Goal: Transaction & Acquisition: Purchase product/service

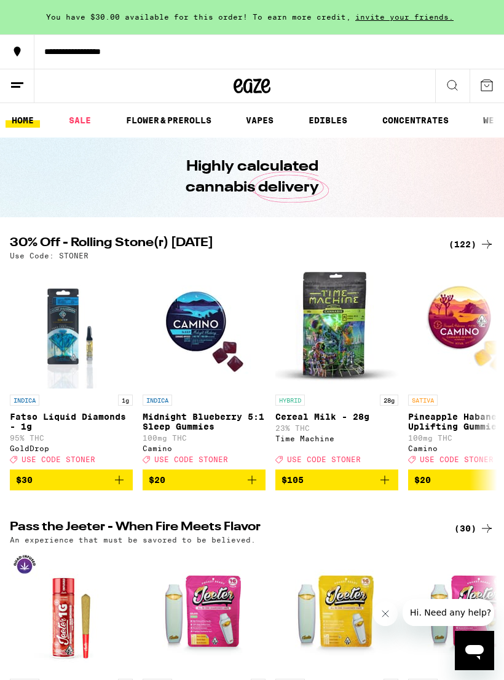
click at [78, 116] on link "SALE" at bounding box center [80, 120] width 34 height 15
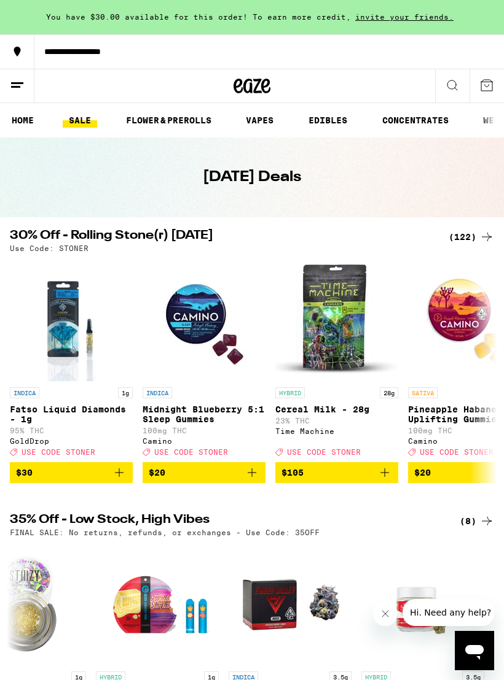
click at [465, 233] on div "(122)" at bounding box center [470, 237] width 45 height 15
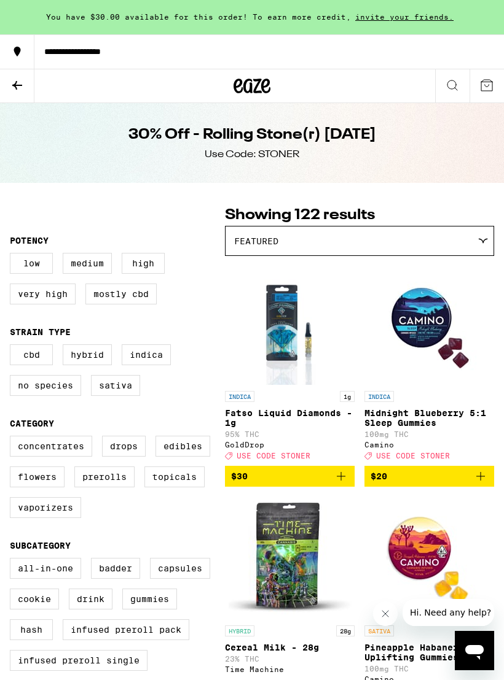
click at [53, 518] on label "Vaporizers" at bounding box center [45, 507] width 71 height 21
click at [13, 438] on input "Vaporizers" at bounding box center [12, 438] width 1 height 1
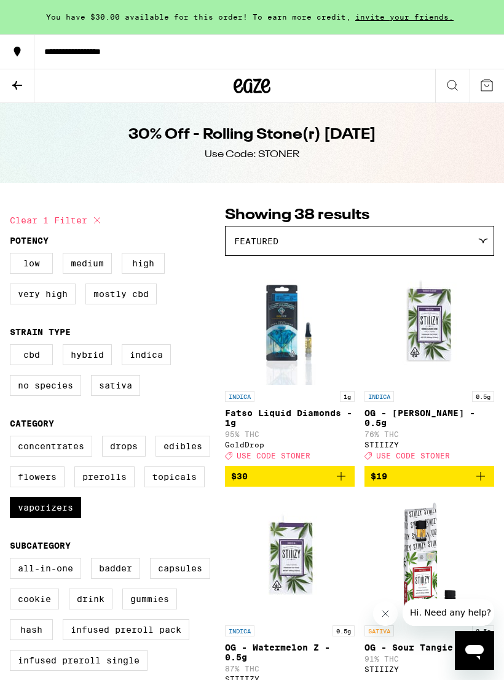
checkbox input "false"
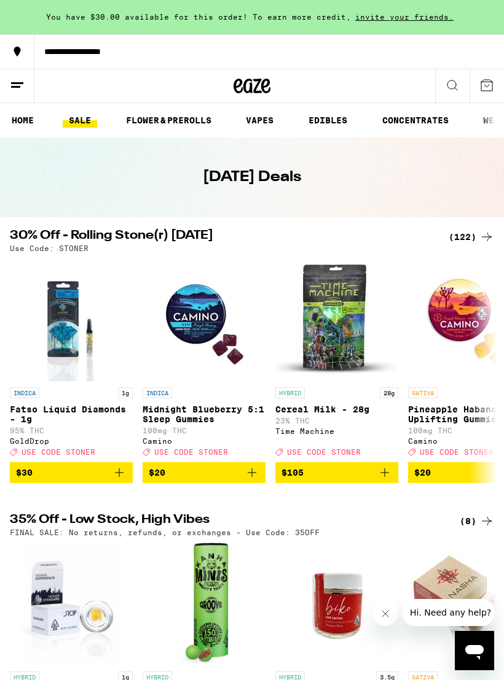
click at [266, 120] on link "VAPES" at bounding box center [259, 120] width 40 height 15
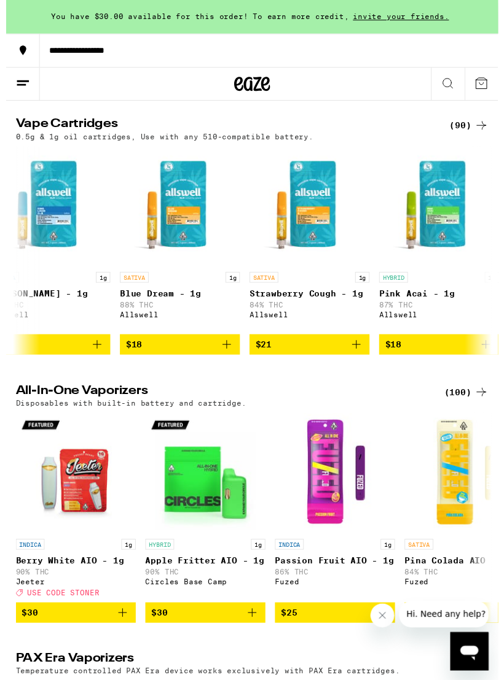
scroll to position [380, 0]
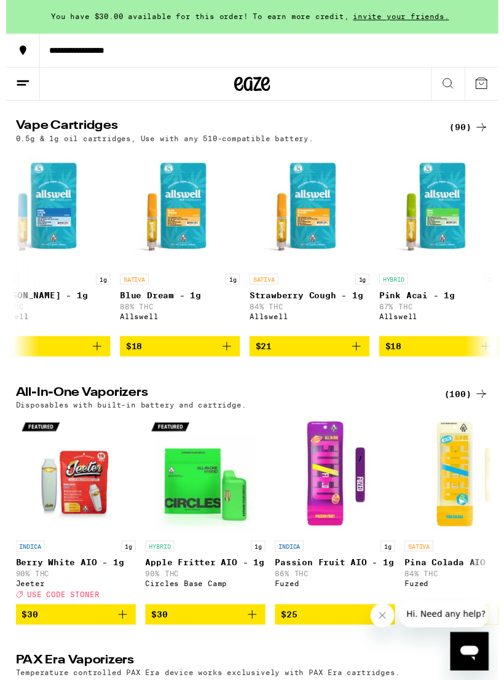
click at [227, 359] on icon "Add to bag" at bounding box center [226, 355] width 9 height 9
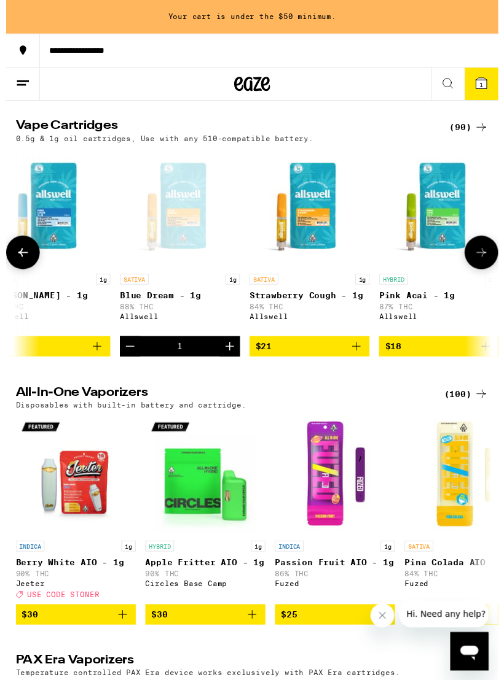
click at [235, 362] on icon "Increment" at bounding box center [229, 355] width 15 height 15
click at [234, 362] on icon "Increment" at bounding box center [229, 355] width 15 height 15
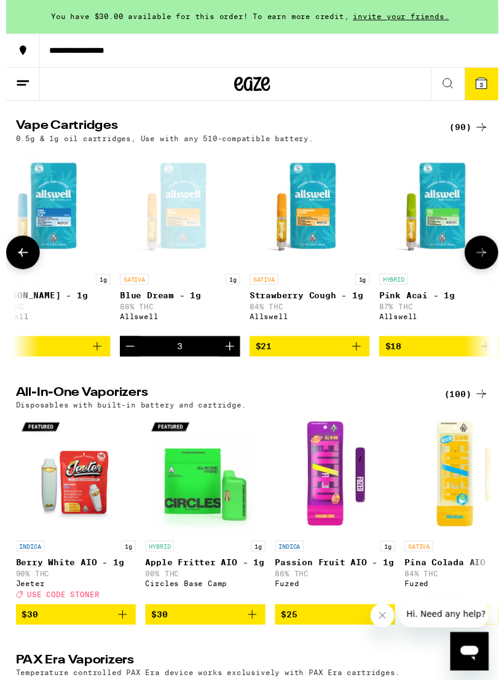
click at [233, 362] on icon "Increment" at bounding box center [229, 355] width 15 height 15
click at [231, 362] on icon "Increment" at bounding box center [229, 355] width 15 height 15
click at [230, 362] on icon "Increment" at bounding box center [229, 355] width 15 height 15
click at [480, 88] on icon at bounding box center [486, 85] width 15 height 15
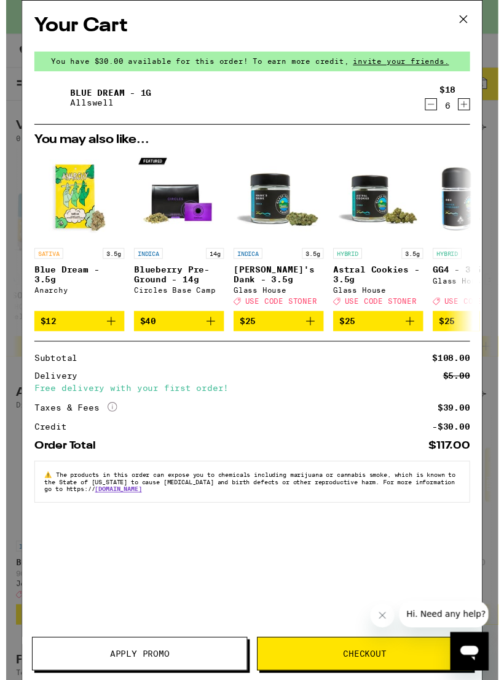
click at [376, 680] on button "Checkout" at bounding box center [367, 670] width 220 height 34
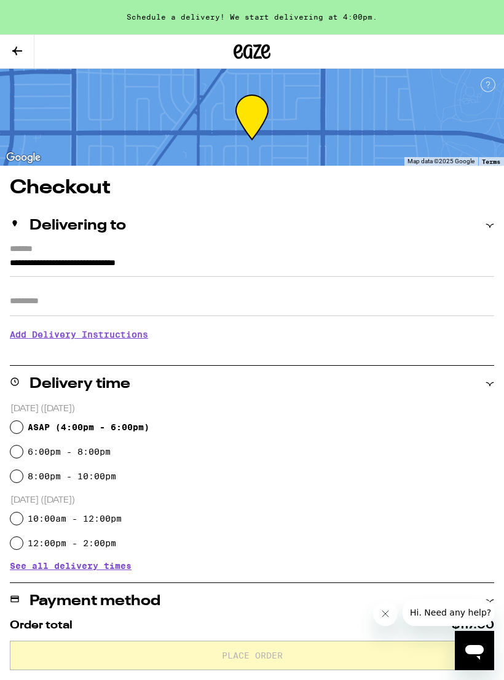
click at [11, 521] on input "10:00am - 12:00pm" at bounding box center [16, 519] width 12 height 12
radio input "true"
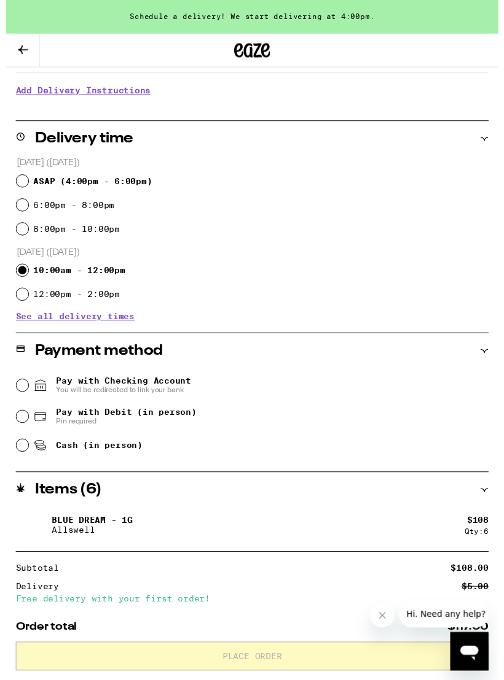
scroll to position [232, 0]
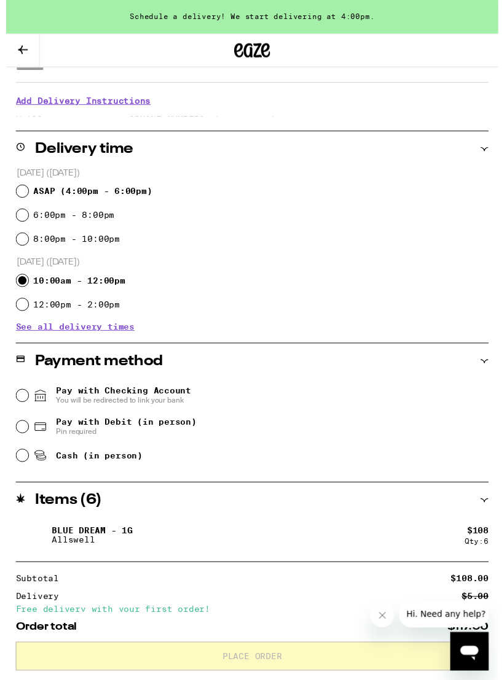
click at [20, 193] on input "ASAP ( 4:00pm - 6:00pm )" at bounding box center [16, 196] width 12 height 12
radio input "true"
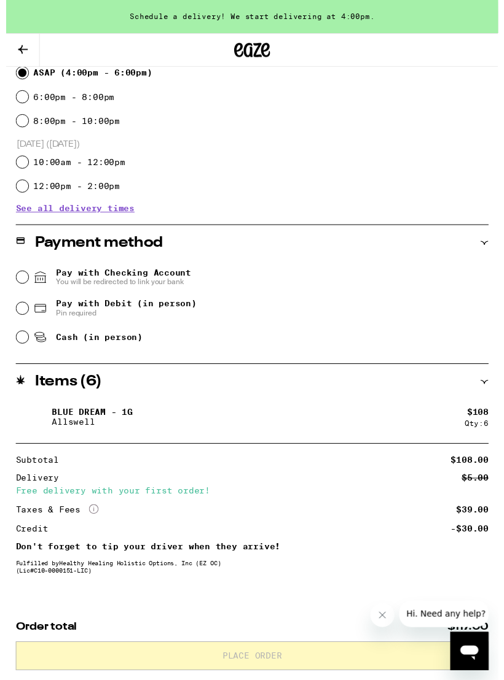
scroll to position [383, 0]
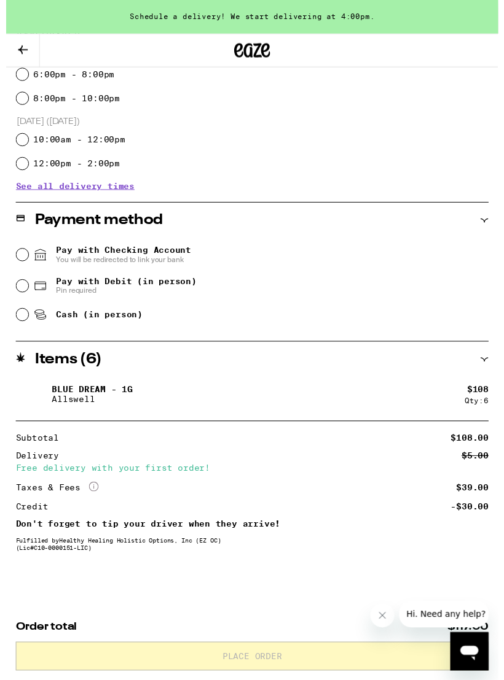
click at [21, 282] on div "Pay with Debit (in person) Pin required" at bounding box center [251, 293] width 483 height 32
click at [29, 286] on icon at bounding box center [35, 293] width 15 height 15
click at [23, 287] on input "Pay with Debit (in person) Pin required" at bounding box center [16, 293] width 12 height 12
radio input "true"
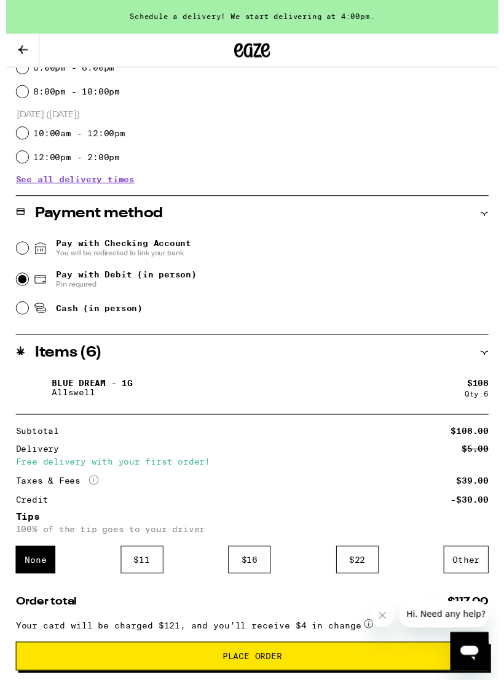
click at [257, 588] on div "$ 16" at bounding box center [249, 573] width 44 height 28
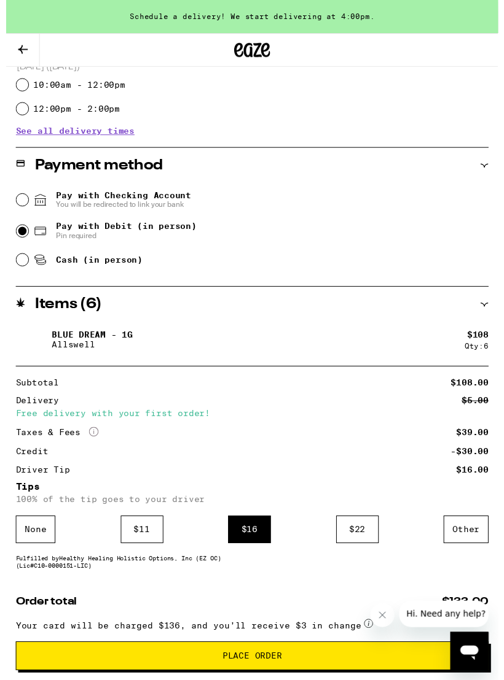
scroll to position [432, 0]
click at [252, 665] on button "Place Order" at bounding box center [252, 672] width 484 height 29
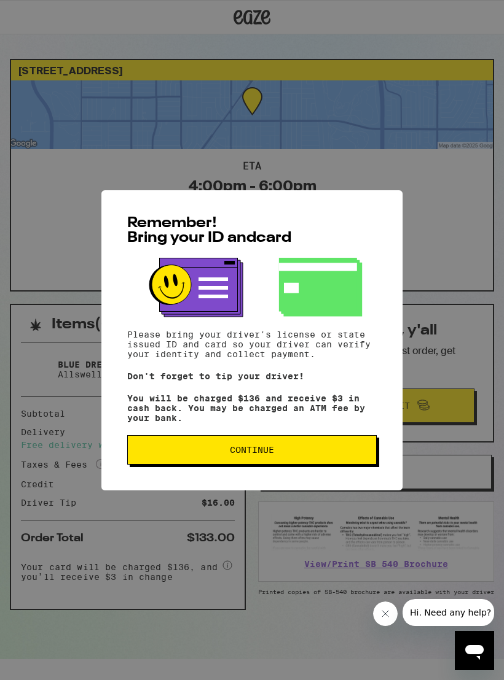
click at [249, 465] on button "Continue" at bounding box center [251, 449] width 249 height 29
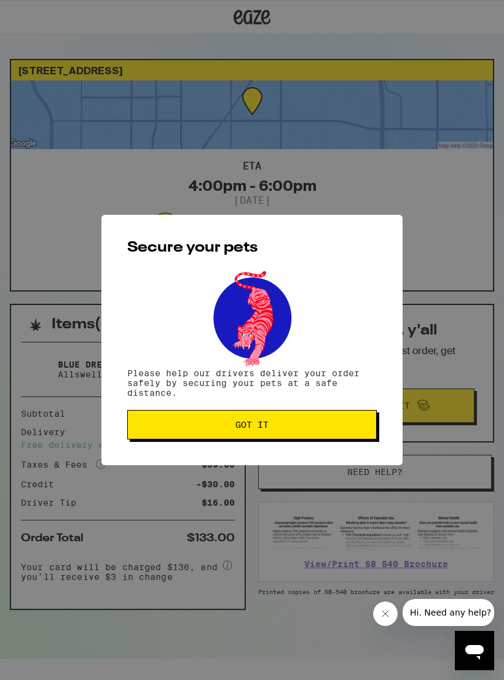
click at [262, 427] on span "Got it" at bounding box center [251, 425] width 33 height 9
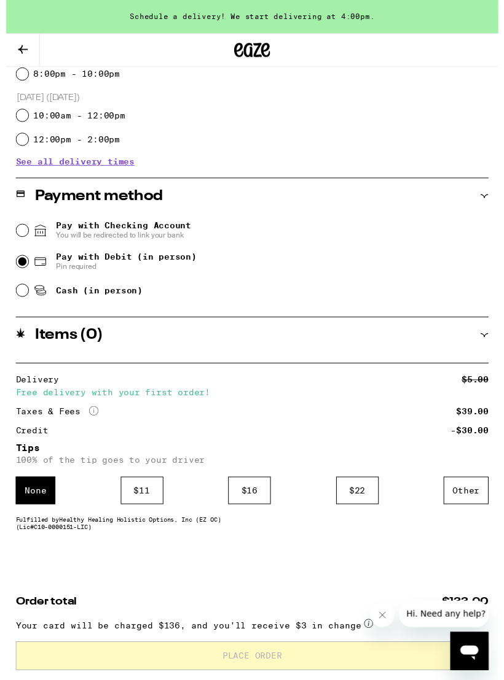
scroll to position [413, 0]
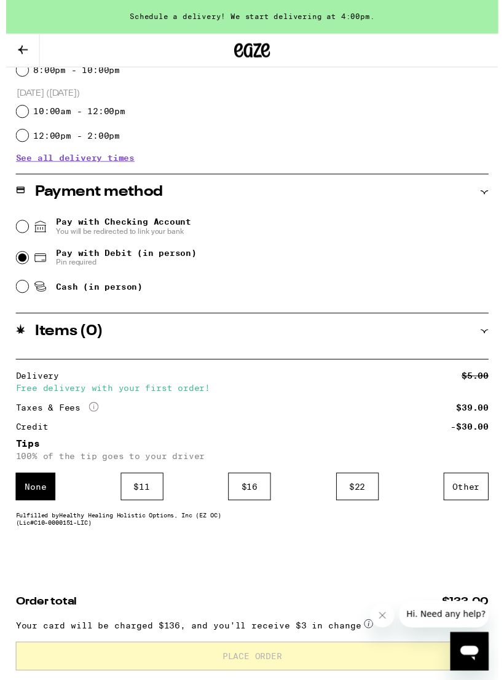
click at [460, 607] on button "Hi. Need any help?" at bounding box center [446, 614] width 96 height 27
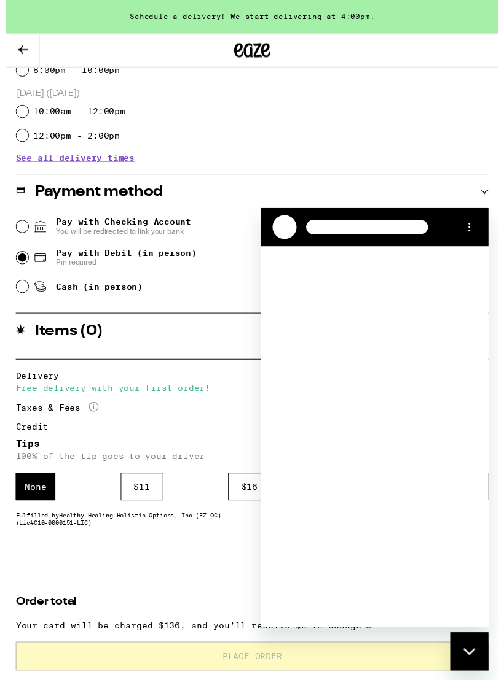
scroll to position [0, 0]
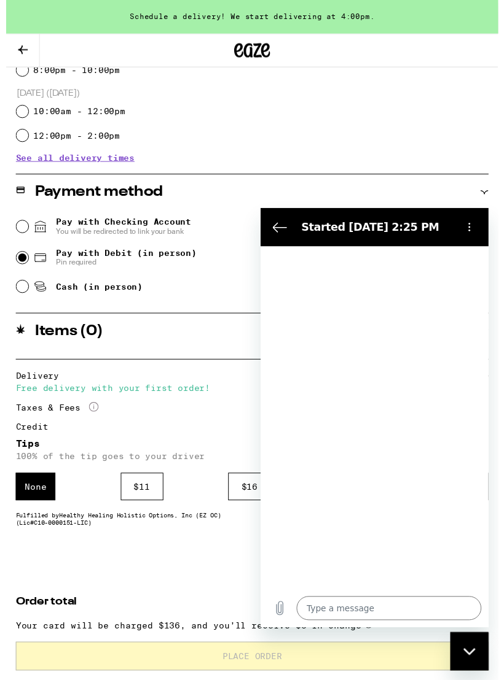
type textarea "x"
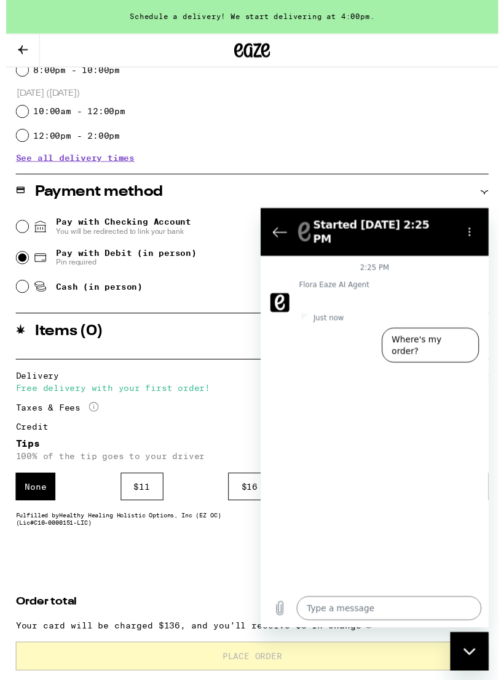
click at [324, 607] on textarea at bounding box center [391, 617] width 189 height 25
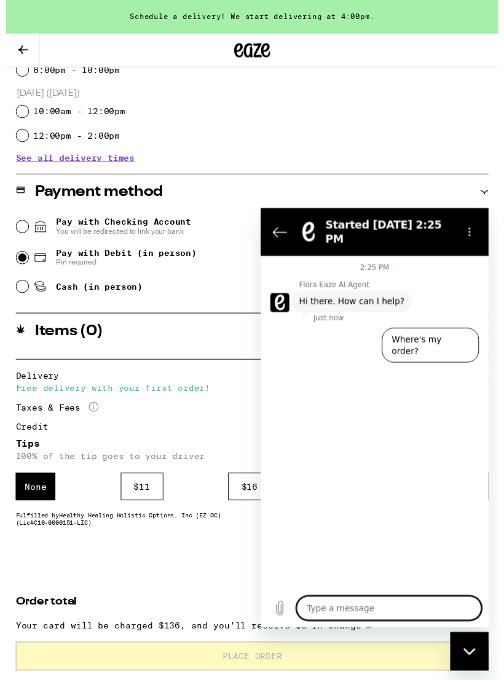
scroll to position [430, 0]
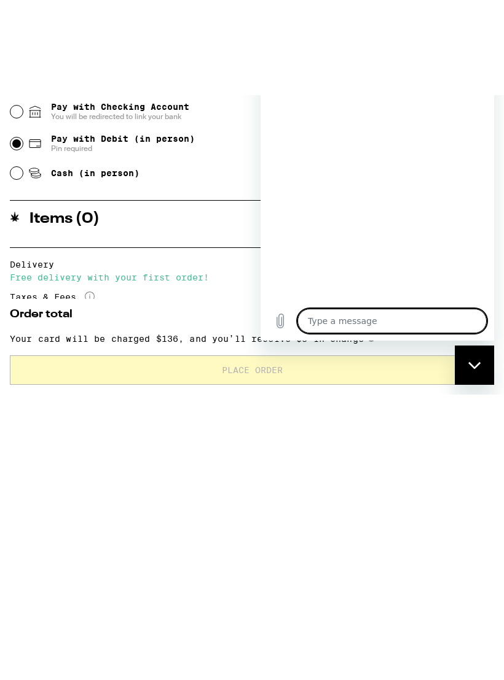
type textarea "I"
type textarea "x"
type textarea "I"
type textarea "x"
type textarea "I n"
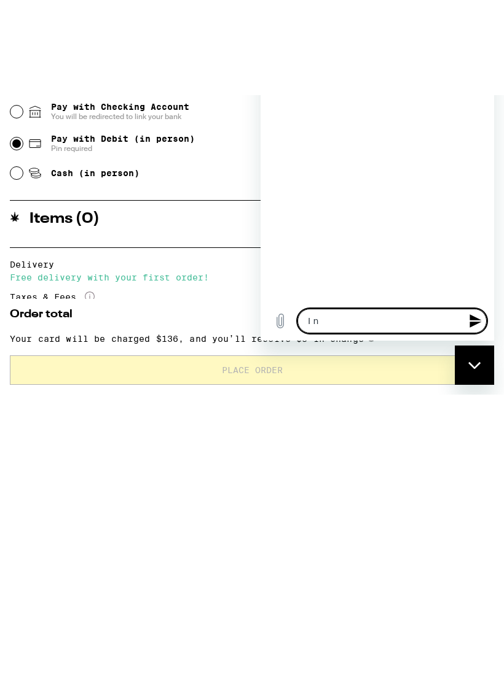
type textarea "x"
type textarea "I ne"
type textarea "x"
type textarea "I nee"
type textarea "x"
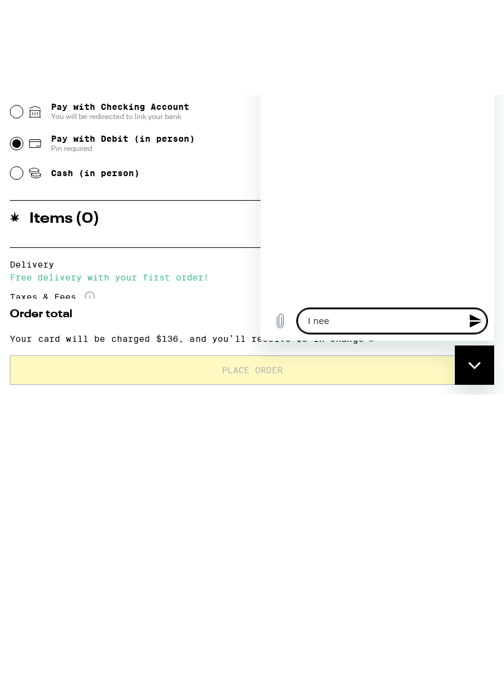
type textarea "I need"
type textarea "x"
type textarea "I need"
type textarea "x"
type textarea "I need t"
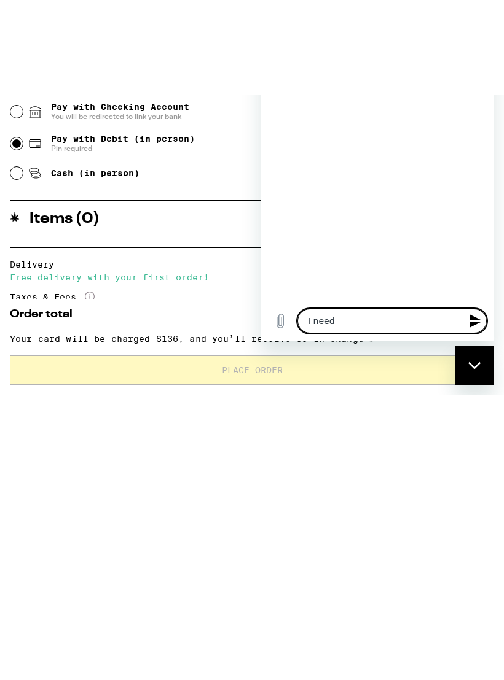
type textarea "x"
type textarea "I need to"
type textarea "x"
type textarea "I need to"
type textarea "x"
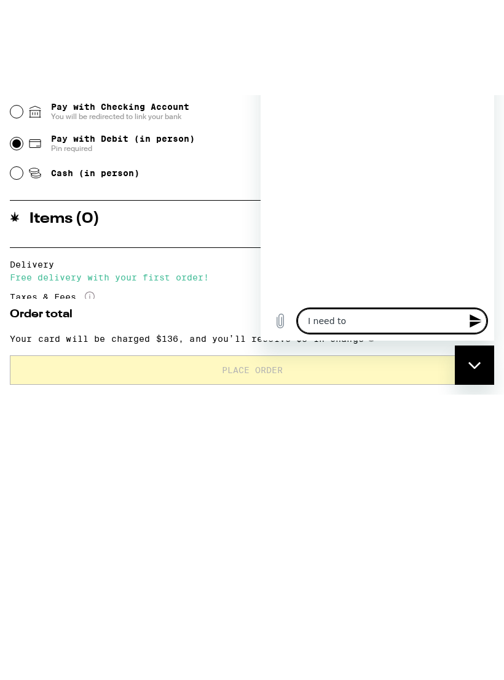
type textarea "I need to f"
type textarea "x"
type textarea "I need to fh"
type textarea "x"
type textarea "I need to fha"
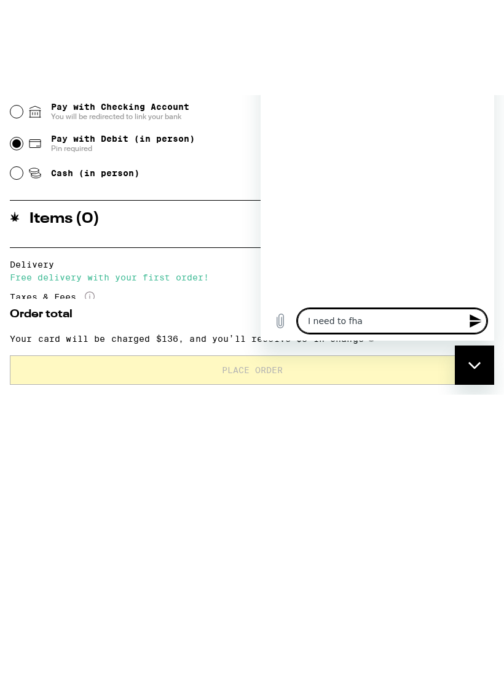
type textarea "x"
type textarea "I need to fhan"
type textarea "x"
type textarea "I need to fhang"
type textarea "x"
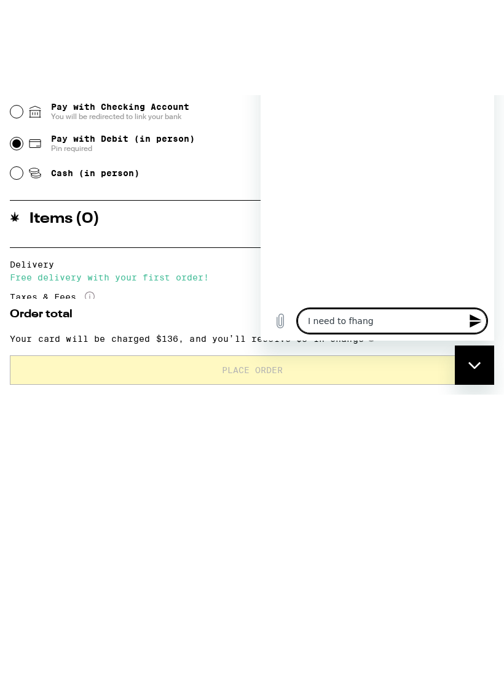
type textarea "I need to fhange"
type textarea "x"
type textarea "I need to change"
type textarea "x"
type textarea "I need to change"
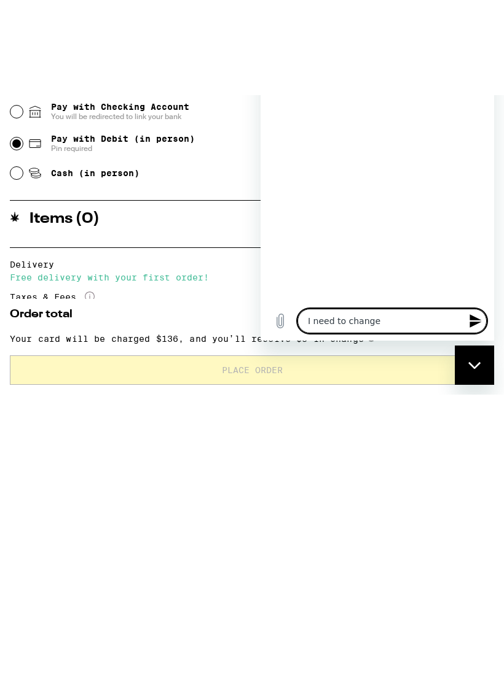
type textarea "x"
type textarea "I need to change m"
type textarea "x"
type textarea "I need to change my"
type textarea "x"
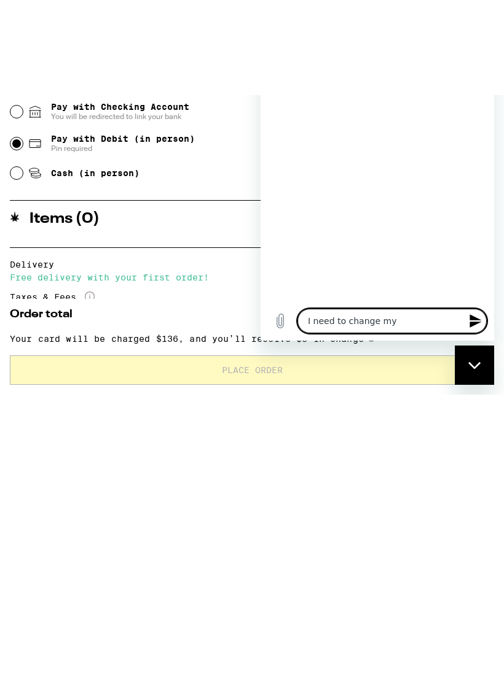
type textarea "I need to change my"
type textarea "x"
type textarea "I need to change my p"
type textarea "x"
type textarea "I need to change my ph"
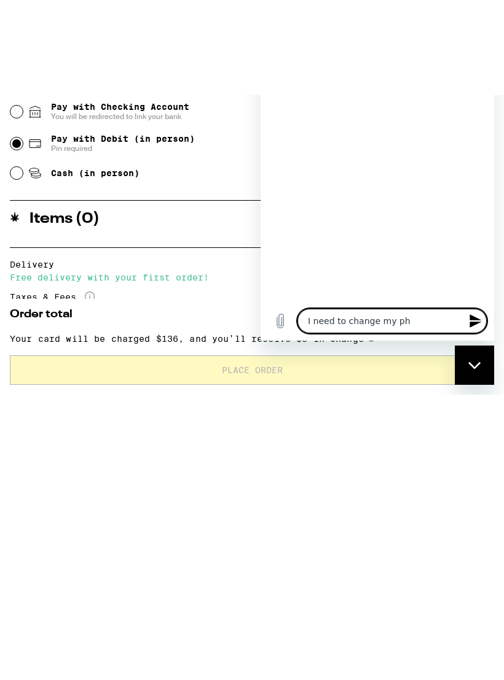
type textarea "x"
type textarea "I need to change my pho"
type textarea "x"
type textarea "I need to change my phon"
type textarea "x"
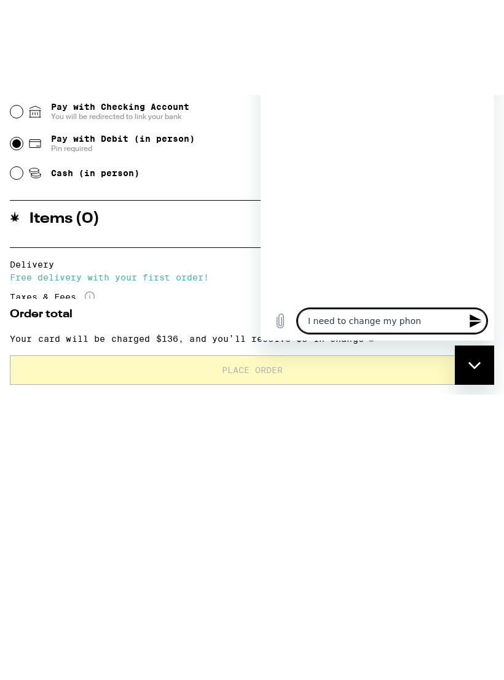
type textarea "I need to change my phone"
type textarea "x"
type textarea "I need to change my phone"
type textarea "x"
type textarea "I need to change my phone number"
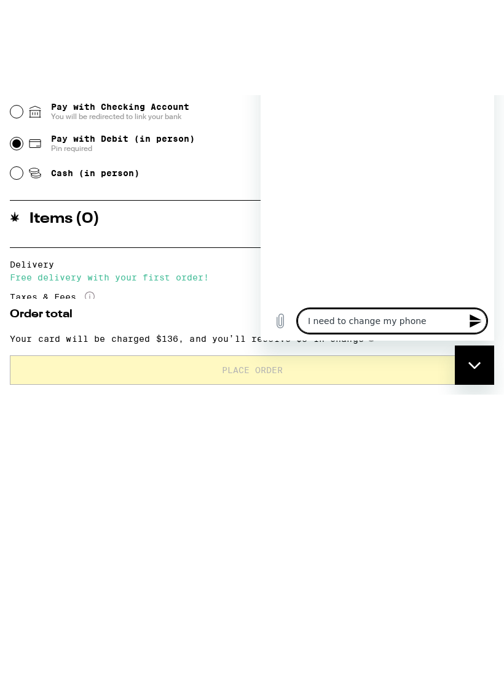
type textarea "x"
type textarea "I need to change my phone number"
type textarea "x"
type textarea "I need to change my phone number"
click at [477, 372] on div "Close messaging window" at bounding box center [474, 365] width 37 height 37
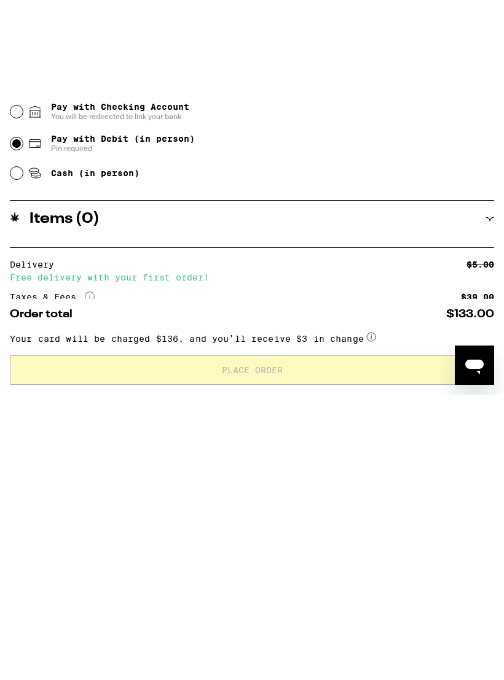
scroll to position [413, 0]
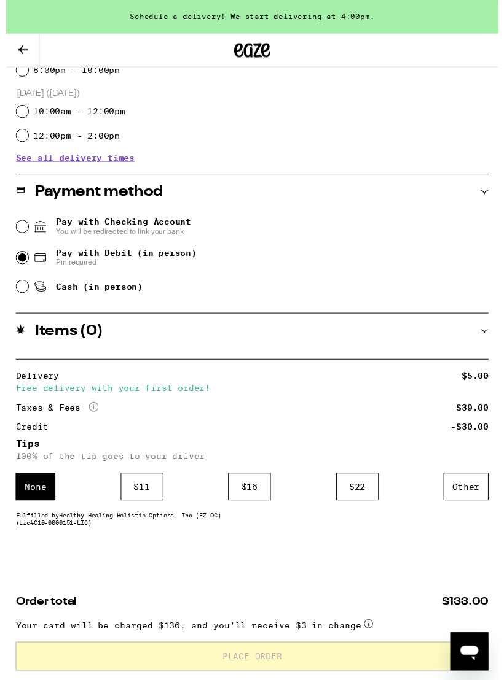
click at [475, 650] on icon "Open messaging window" at bounding box center [469, 653] width 18 height 15
type textarea "x"
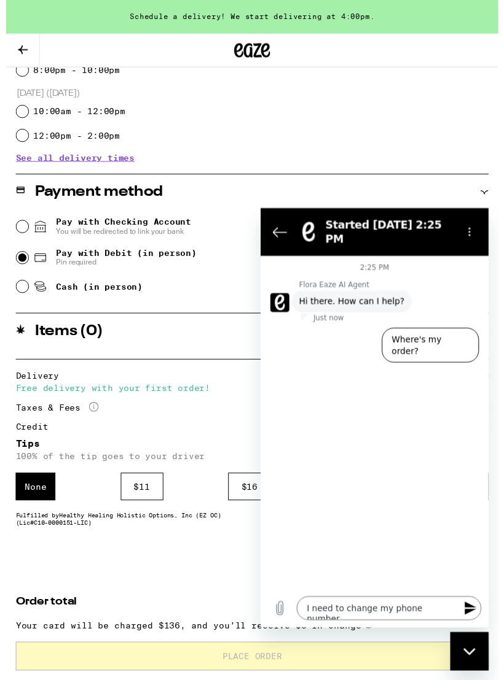
click at [435, 127] on div "12:00pm - 2:00pm" at bounding box center [251, 139] width 483 height 25
click at [473, 616] on icon "Send message" at bounding box center [475, 618] width 12 height 14
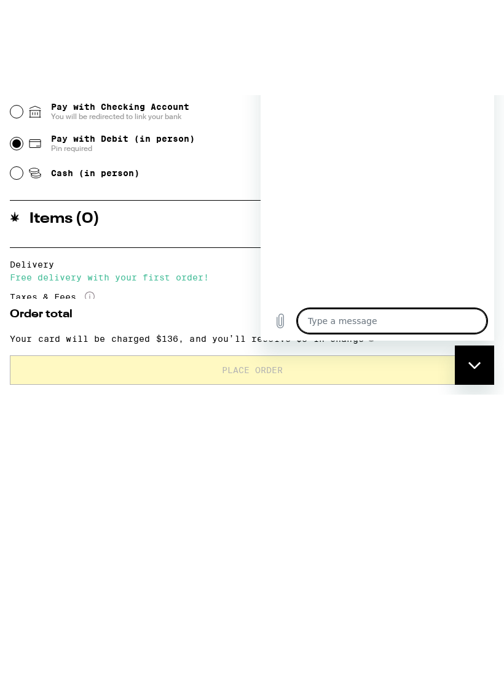
type textarea "x"
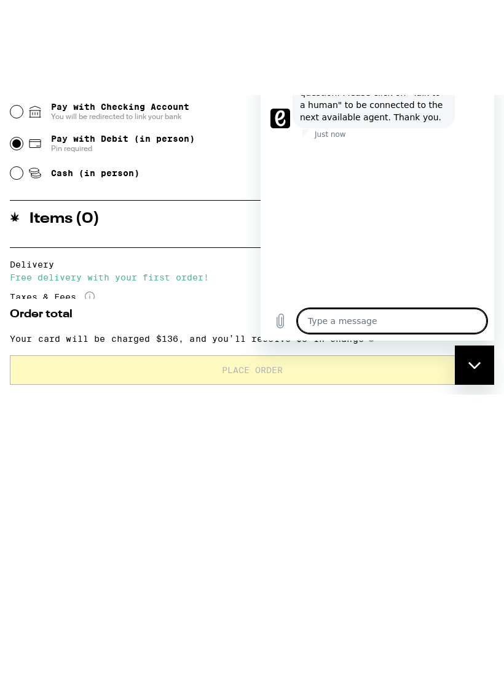
click at [287, 325] on icon "Upload file" at bounding box center [280, 321] width 15 height 15
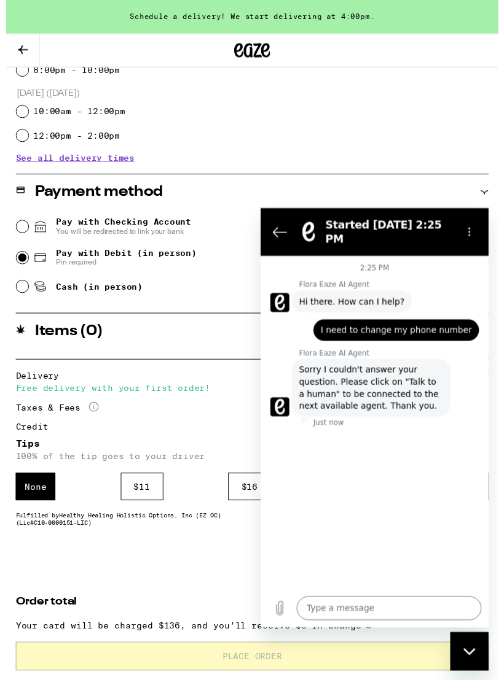
click at [473, 230] on icon "Options menu" at bounding box center [474, 232] width 10 height 10
click at [453, 500] on div "2:25 PM Flora Eaze AI Agent Flora Eaze AI Agent says: Hi there. How can I help?…" at bounding box center [376, 427] width 233 height 341
click at [222, 566] on div "**********" at bounding box center [252, 235] width 504 height 924
click at [284, 230] on icon "Back to the conversation list" at bounding box center [279, 232] width 15 height 15
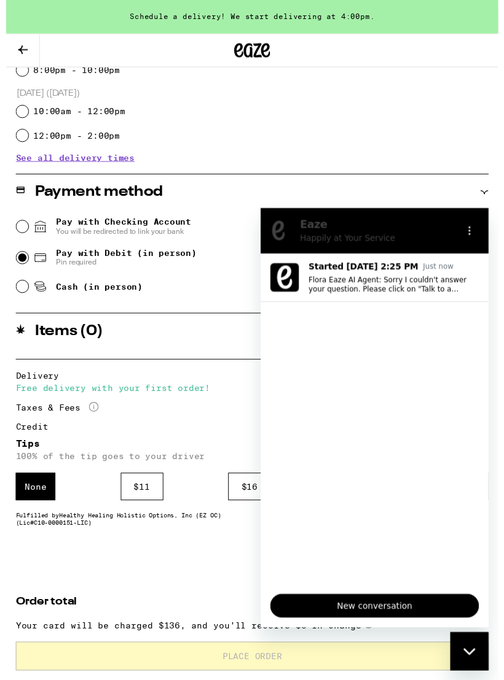
click at [488, 193] on icon at bounding box center [489, 197] width 9 height 9
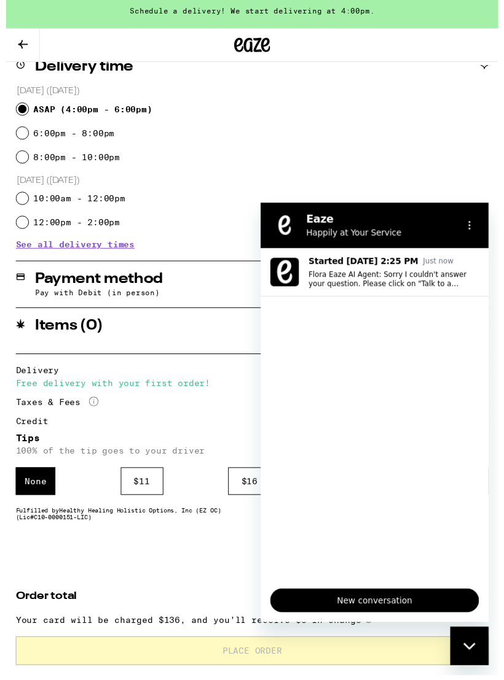
scroll to position [321, 0]
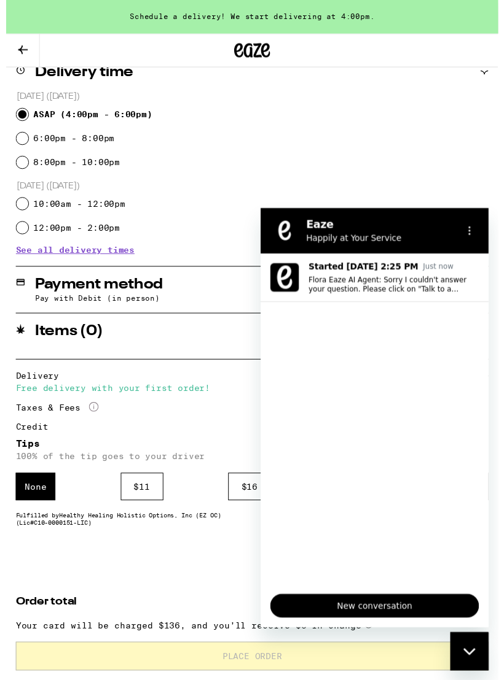
click at [416, 142] on div "6:00pm - 8:00pm" at bounding box center [251, 142] width 483 height 25
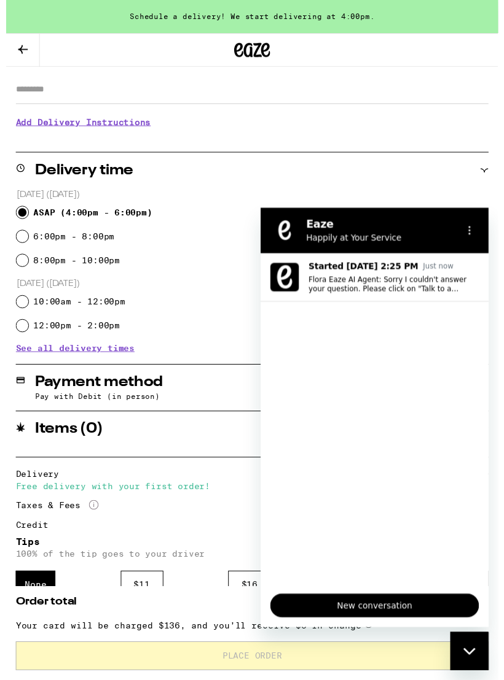
scroll to position [0, 0]
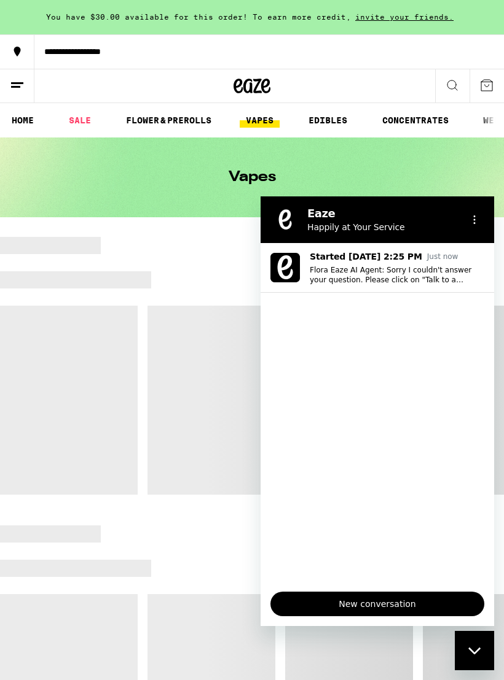
click at [393, 607] on span "New conversation" at bounding box center [377, 604] width 193 height 15
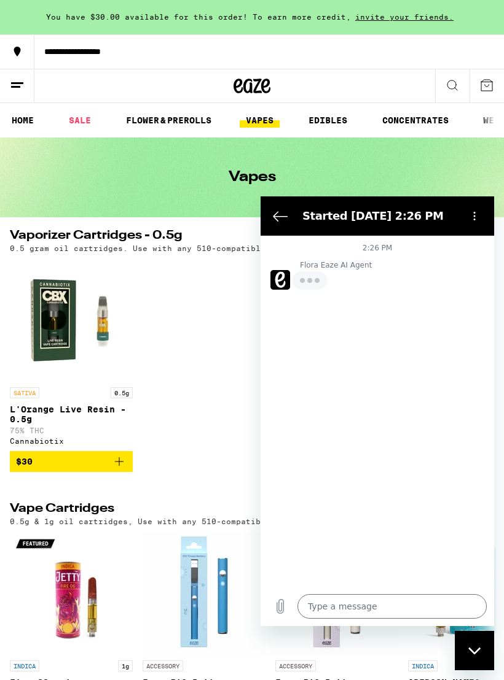
click at [286, 220] on icon "Back to the conversation list" at bounding box center [280, 216] width 15 height 15
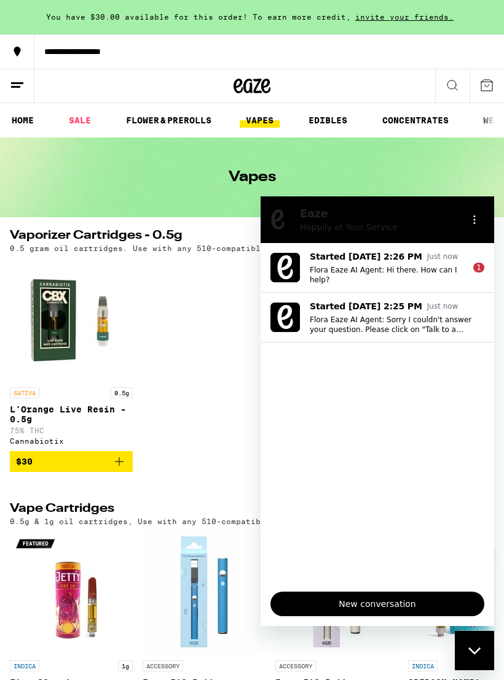
click at [479, 653] on icon "Close messaging window" at bounding box center [474, 651] width 13 height 8
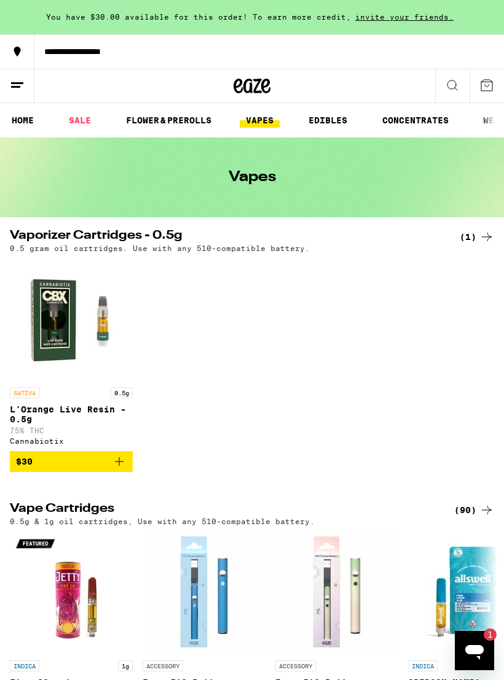
click at [83, 53] on div "**********" at bounding box center [268, 51] width 469 height 9
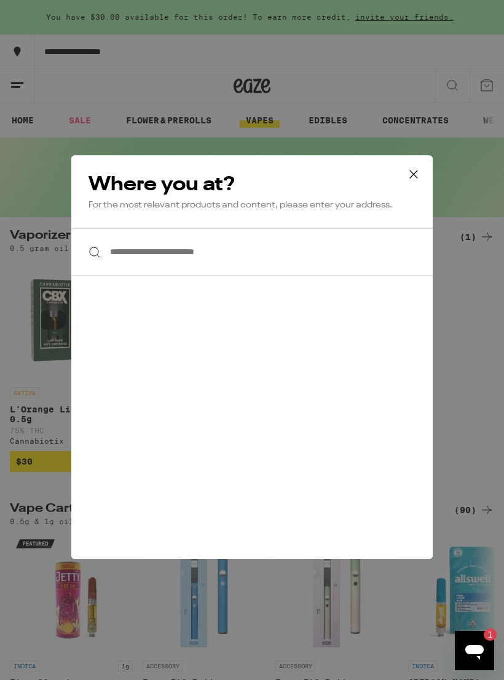
click at [422, 166] on button at bounding box center [413, 174] width 38 height 39
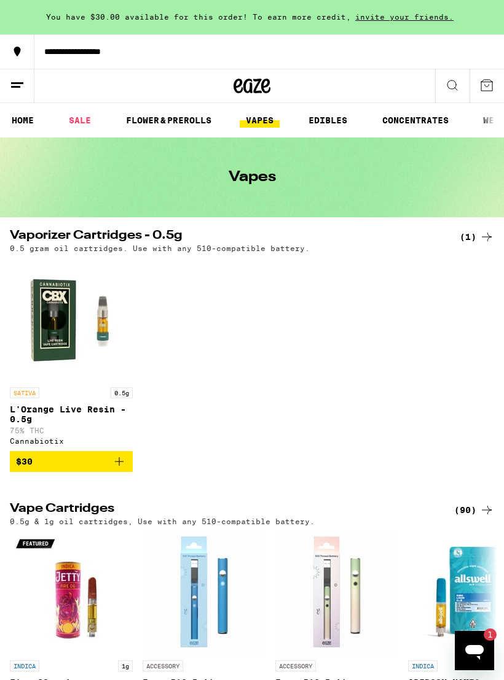
click at [14, 96] on button at bounding box center [17, 86] width 34 height 34
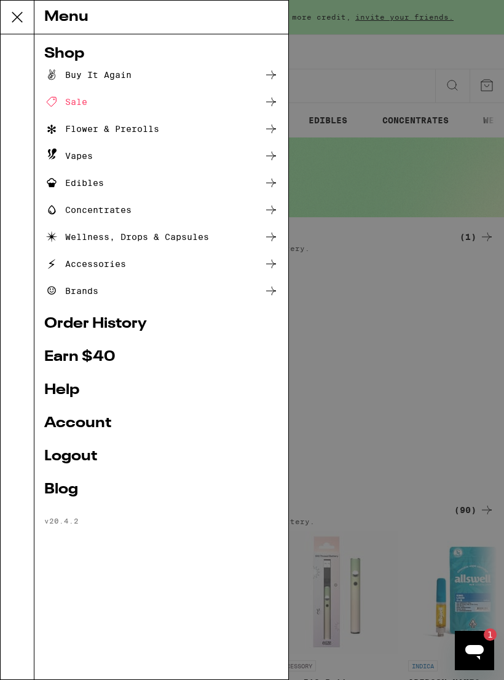
click at [78, 427] on link "Account" at bounding box center [161, 423] width 234 height 15
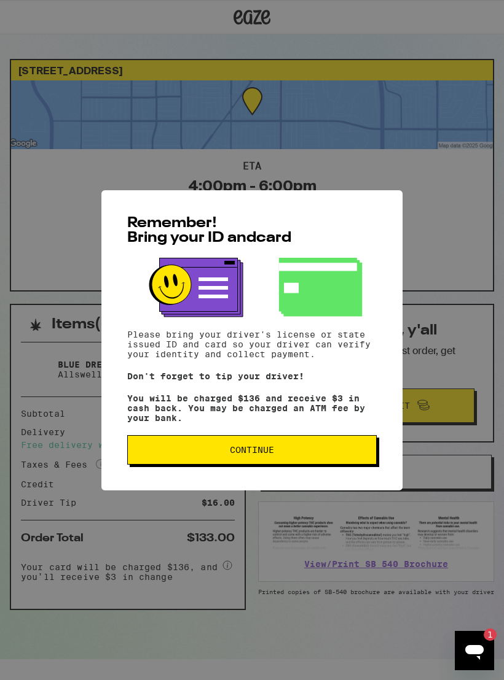
click at [278, 448] on button "Continue" at bounding box center [251, 449] width 249 height 29
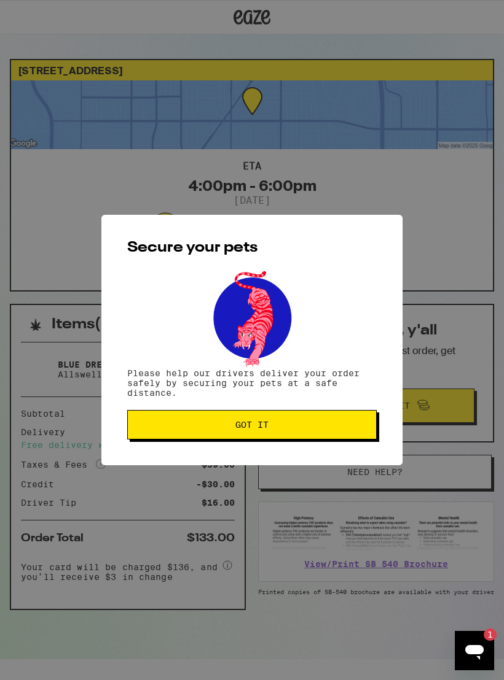
click at [279, 426] on span "Got it" at bounding box center [252, 425] width 228 height 9
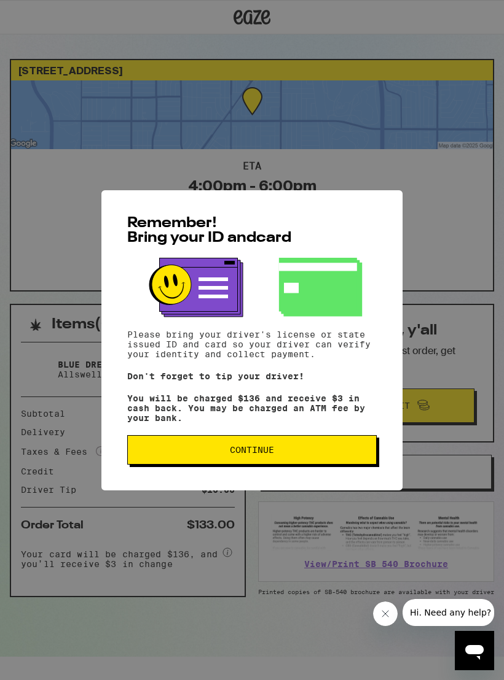
click at [252, 454] on span "Continue" at bounding box center [252, 450] width 44 height 9
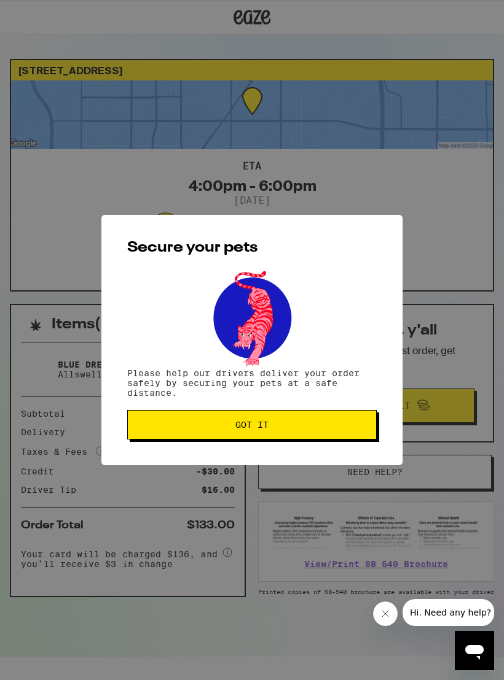
click at [279, 424] on span "Got it" at bounding box center [252, 425] width 228 height 9
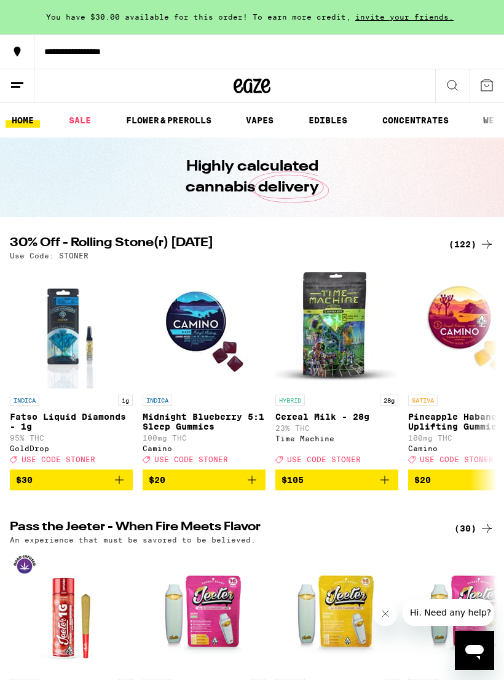
click at [22, 80] on icon at bounding box center [17, 85] width 15 height 15
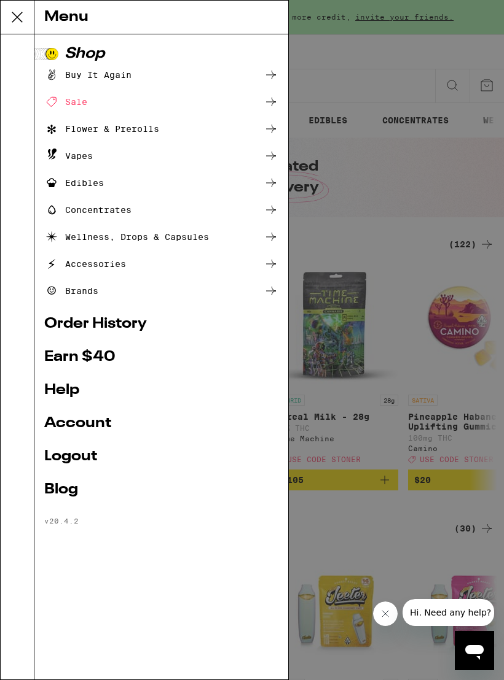
click at [44, 80] on div "Buy It Again" at bounding box center [87, 75] width 87 height 15
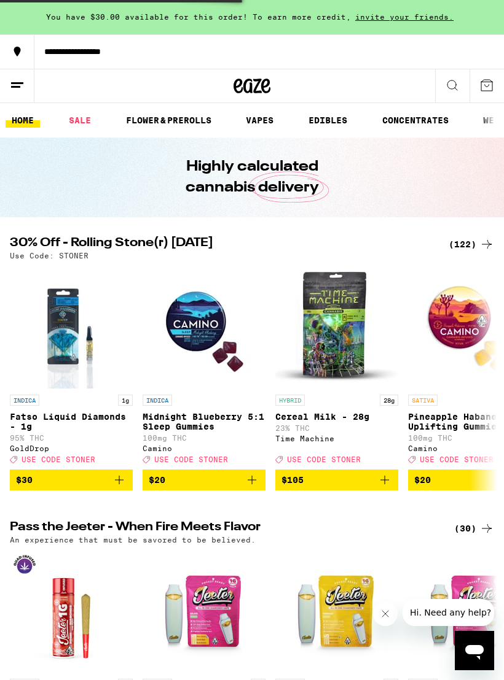
click at [33, 85] on button at bounding box center [17, 86] width 34 height 34
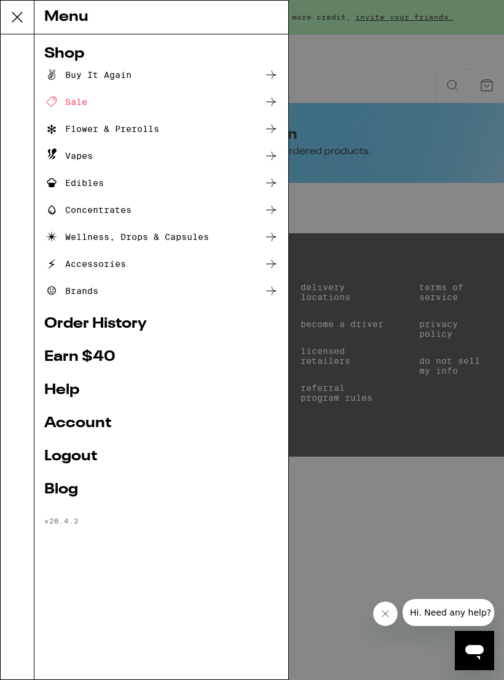
click at [88, 423] on link "Account" at bounding box center [161, 423] width 234 height 15
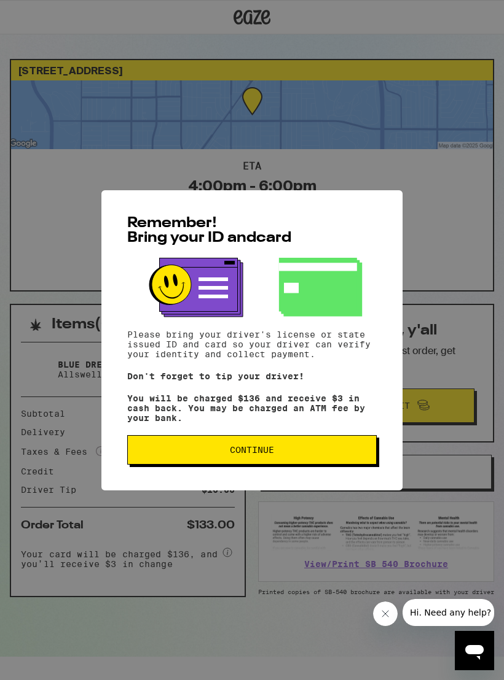
click at [278, 465] on button "Continue" at bounding box center [251, 449] width 249 height 29
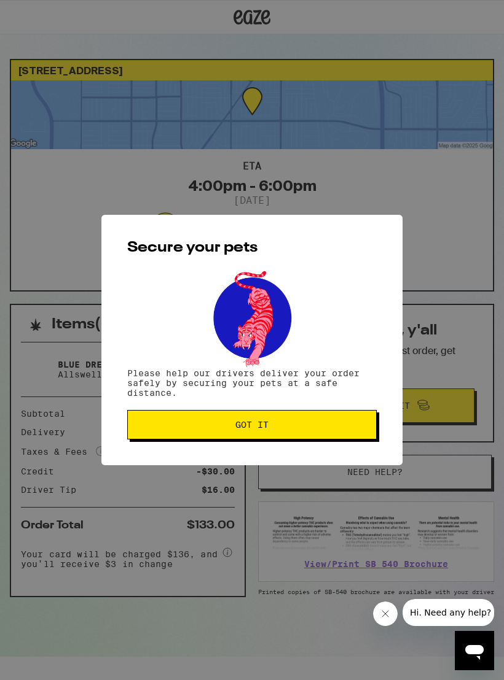
click at [287, 423] on button "Got it" at bounding box center [251, 424] width 249 height 29
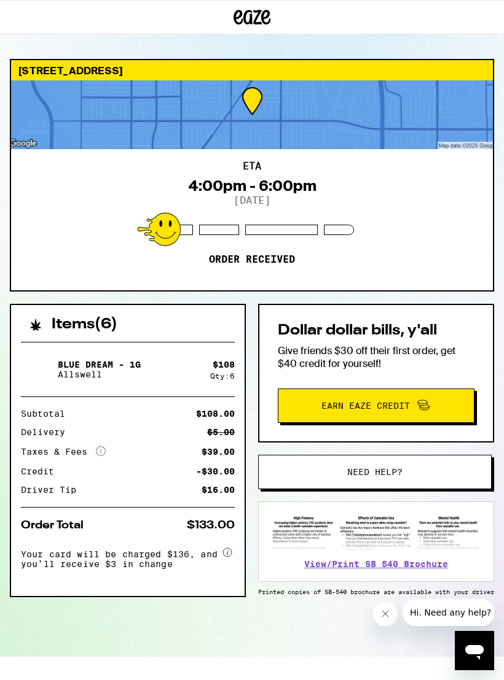
click at [455, 608] on span "Hi. Need any help?" at bounding box center [449, 613] width 81 height 10
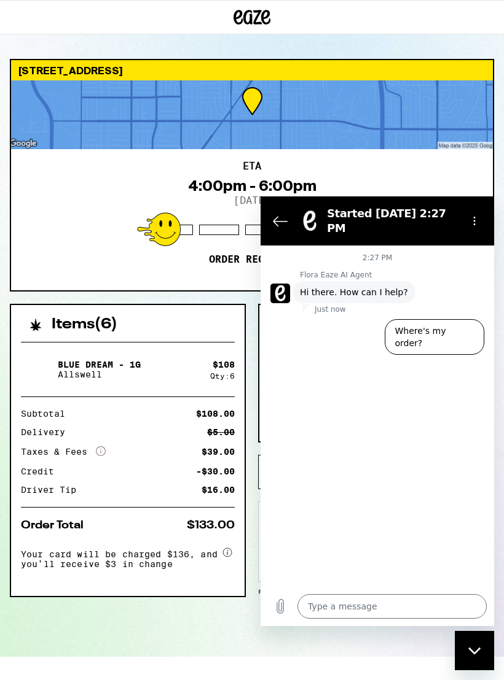
click at [477, 648] on icon "Close messaging window" at bounding box center [474, 651] width 13 height 8
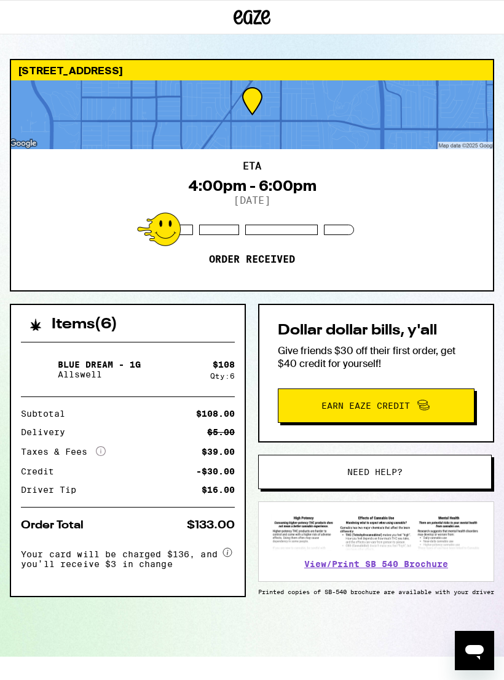
click at [391, 468] on span "Need help?" at bounding box center [374, 472] width 55 height 9
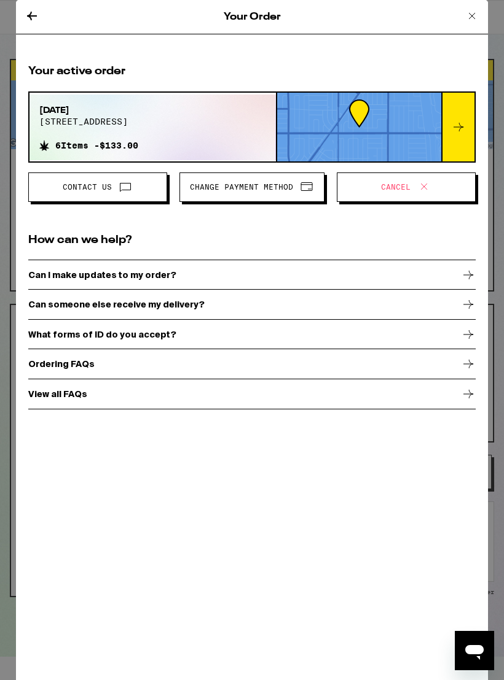
click at [129, 186] on icon at bounding box center [125, 186] width 15 height 15
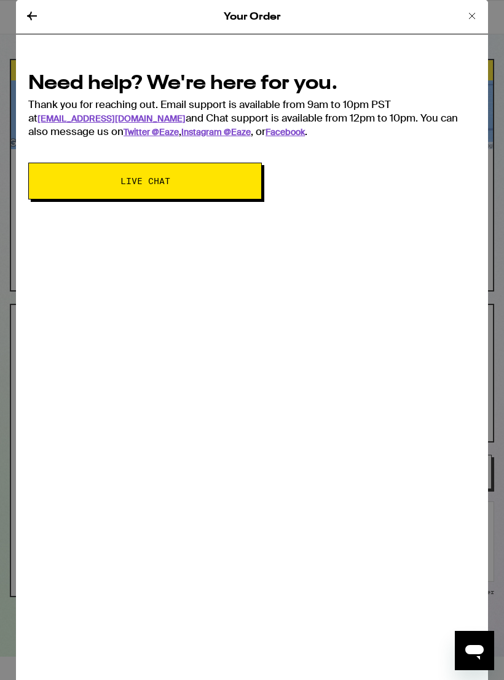
click at [160, 176] on button "Live Chat" at bounding box center [144, 181] width 233 height 37
type textarea "x"
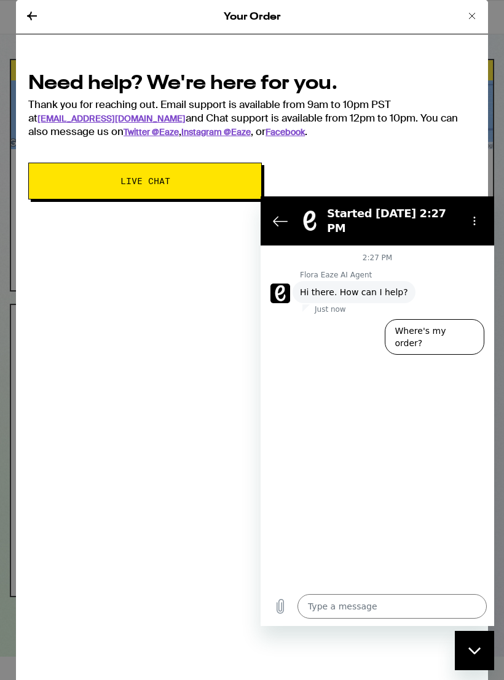
click at [87, 120] on link "[EMAIL_ADDRESS][DOMAIN_NAME]" at bounding box center [111, 118] width 148 height 11
click at [337, 610] on textarea at bounding box center [391, 606] width 189 height 25
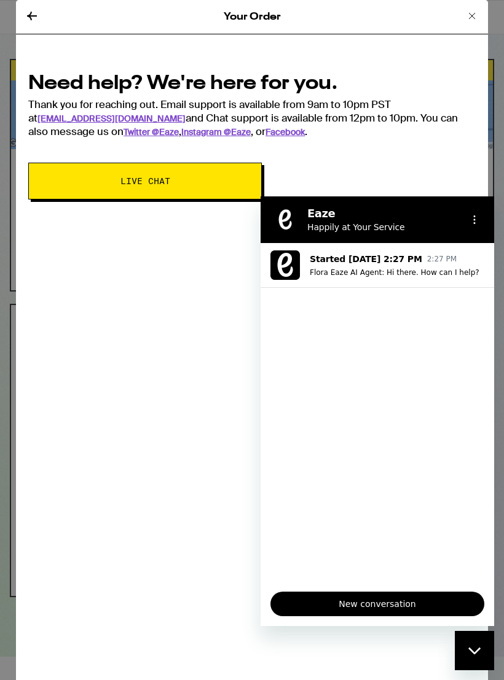
click at [469, 12] on icon at bounding box center [471, 16] width 15 height 15
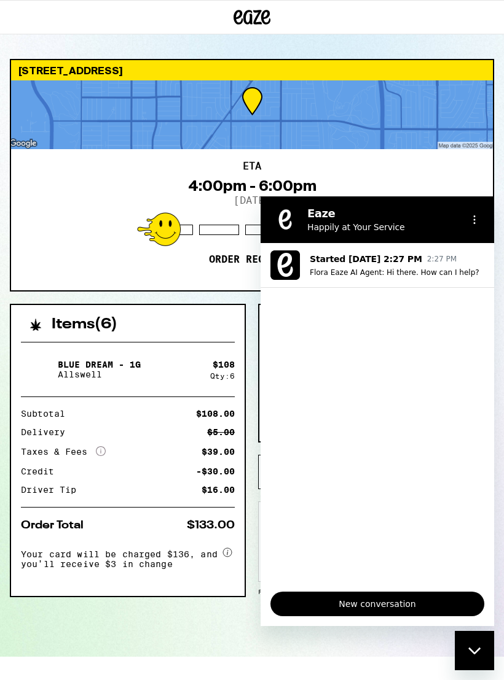
click at [464, 656] on div "Close messaging window" at bounding box center [474, 651] width 37 height 37
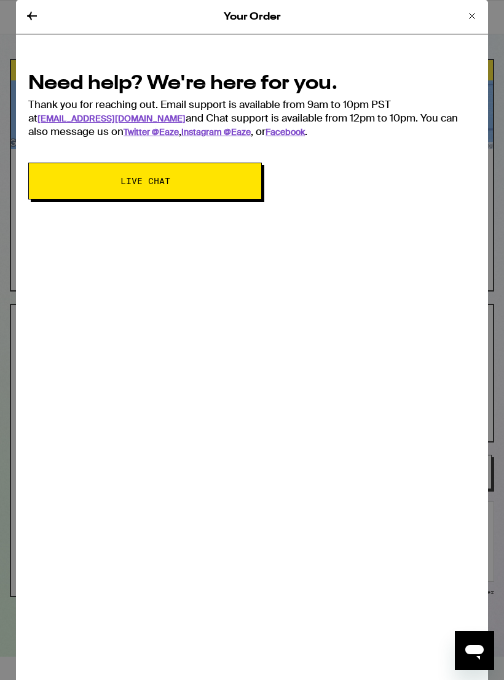
click at [31, 15] on icon at bounding box center [32, 16] width 10 height 9
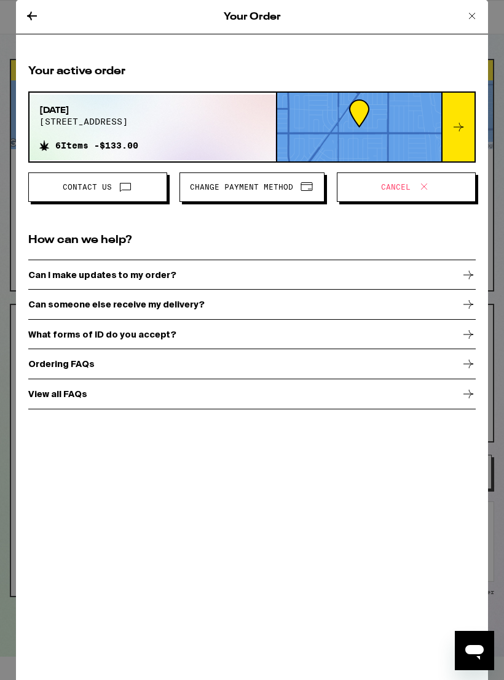
click at [32, 12] on icon at bounding box center [32, 16] width 15 height 15
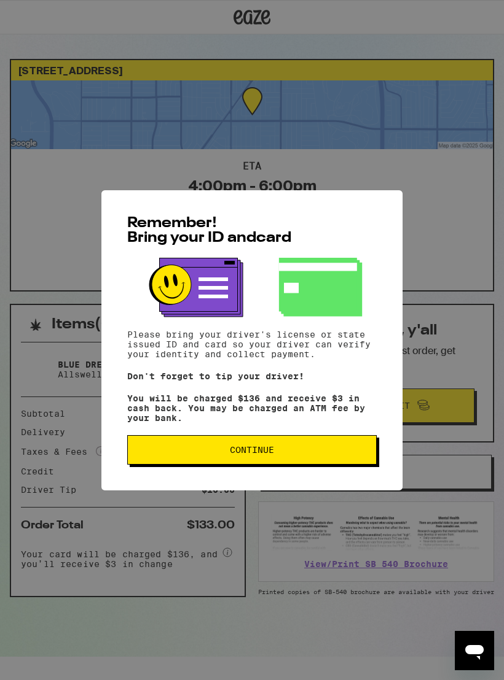
click at [280, 453] on span "Continue" at bounding box center [252, 450] width 228 height 9
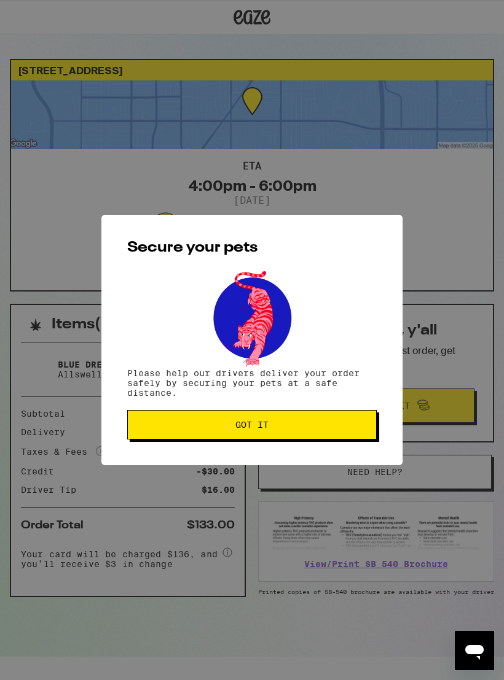
click at [292, 426] on span "Got it" at bounding box center [252, 425] width 228 height 9
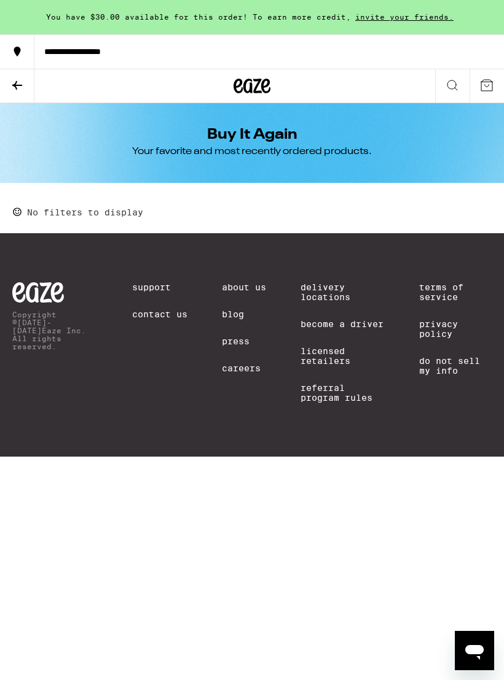
click at [20, 82] on icon at bounding box center [17, 85] width 15 height 15
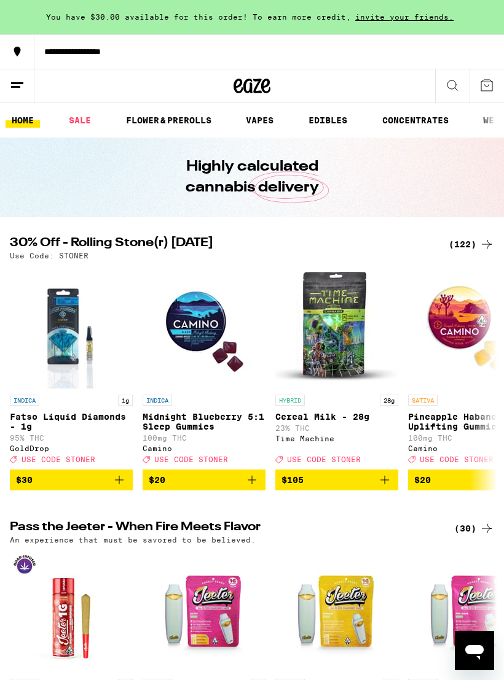
click at [23, 79] on icon at bounding box center [17, 85] width 15 height 15
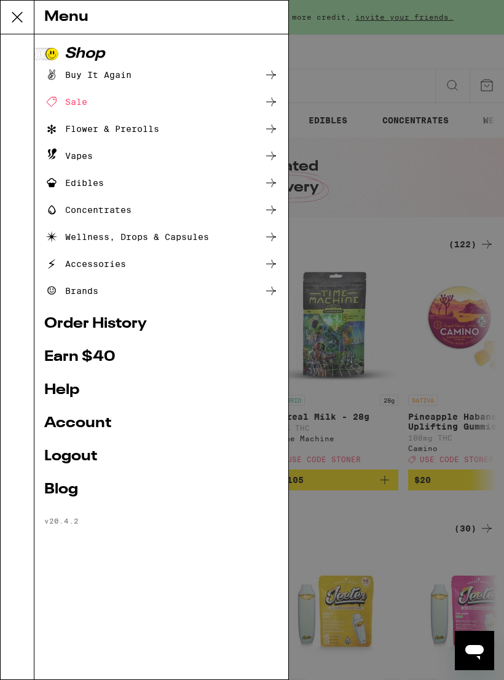
click at [117, 323] on link "Order History" at bounding box center [161, 324] width 234 height 15
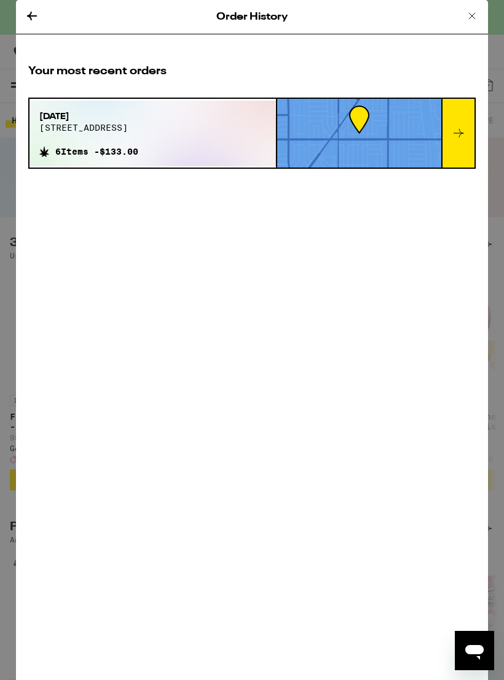
click at [457, 136] on icon at bounding box center [458, 133] width 15 height 15
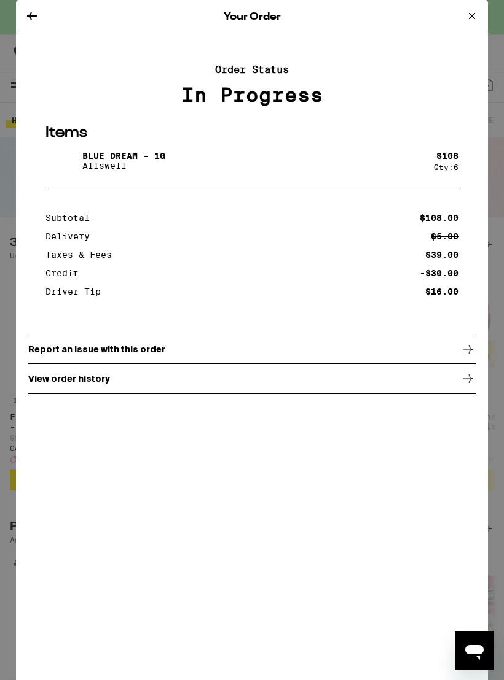
click at [468, 351] on icon at bounding box center [468, 349] width 15 height 15
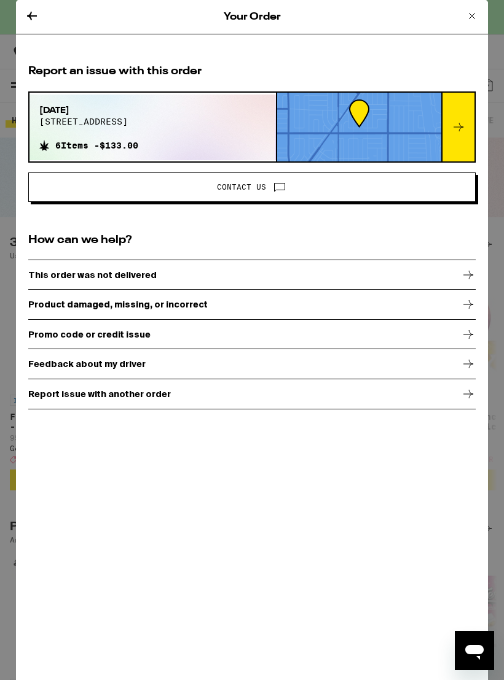
click at [255, 187] on span "Contact Us" at bounding box center [241, 187] width 49 height 7
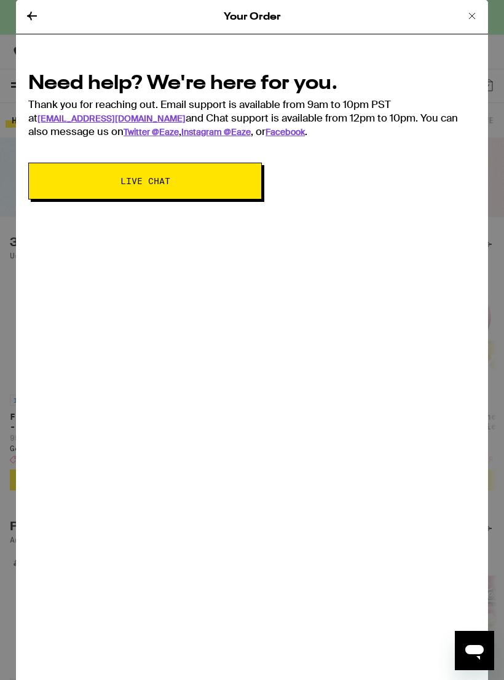
click at [20, 12] on div "Your Order" at bounding box center [252, 17] width 472 height 34
click at [29, 16] on icon at bounding box center [32, 16] width 10 height 9
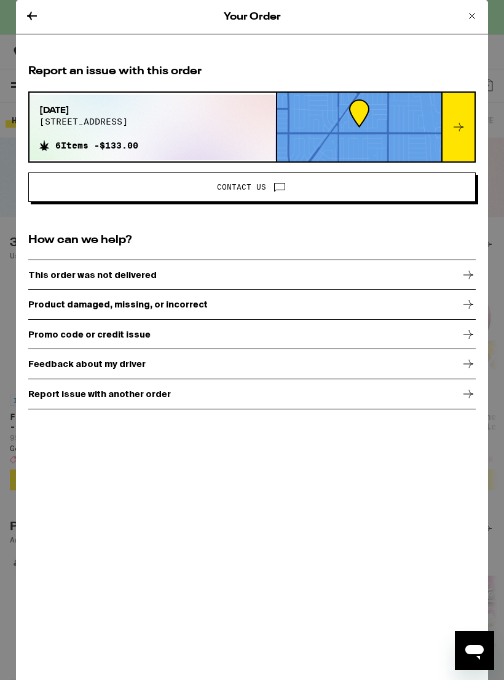
click at [37, 11] on icon at bounding box center [32, 16] width 15 height 15
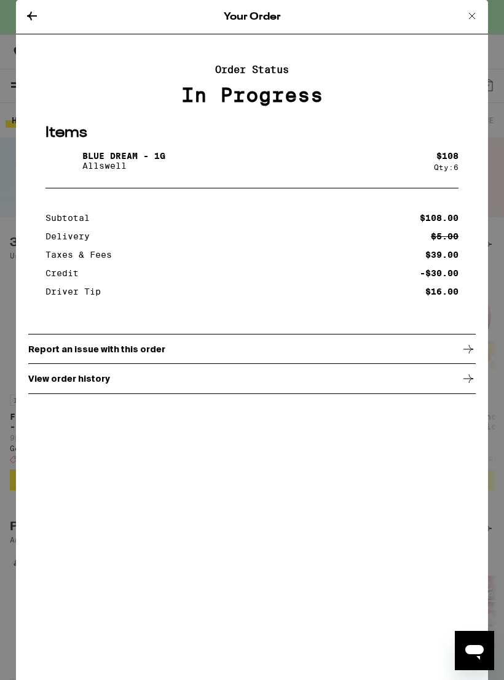
click at [35, 11] on icon at bounding box center [32, 16] width 15 height 15
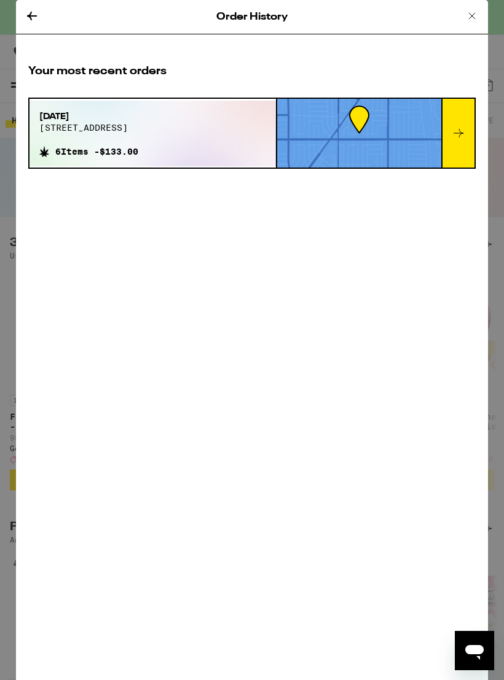
click at [33, 9] on icon at bounding box center [32, 16] width 15 height 15
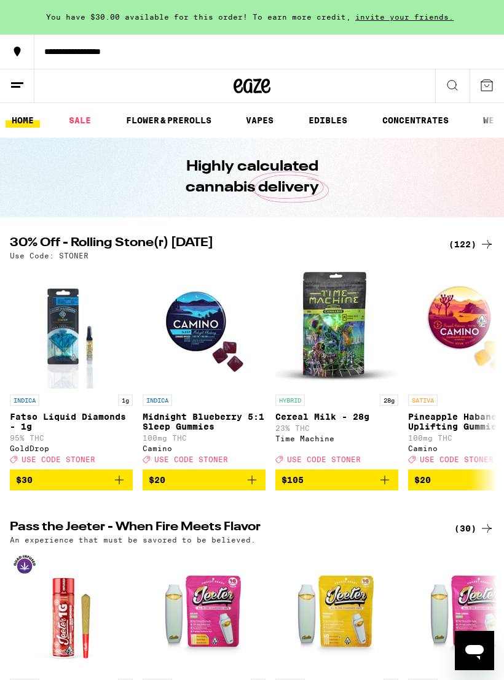
click at [17, 76] on button at bounding box center [17, 86] width 34 height 34
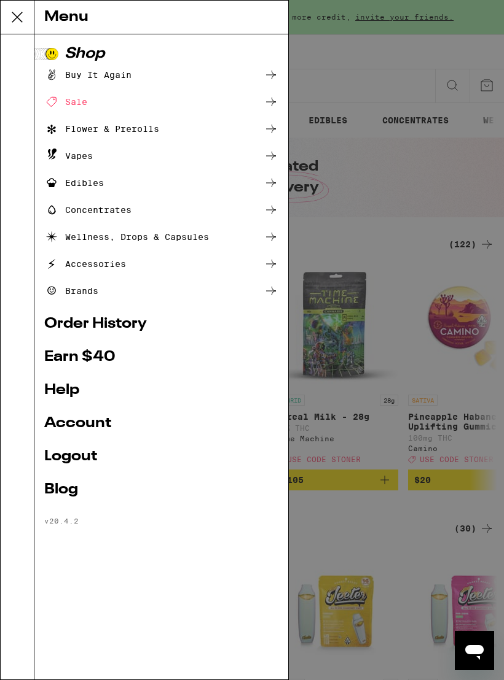
click at [61, 386] on link "Help" at bounding box center [161, 390] width 234 height 15
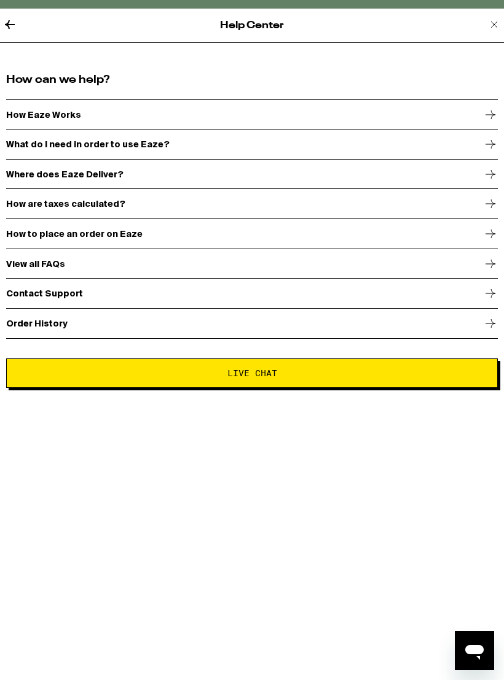
click at [488, 293] on icon at bounding box center [490, 293] width 15 height 15
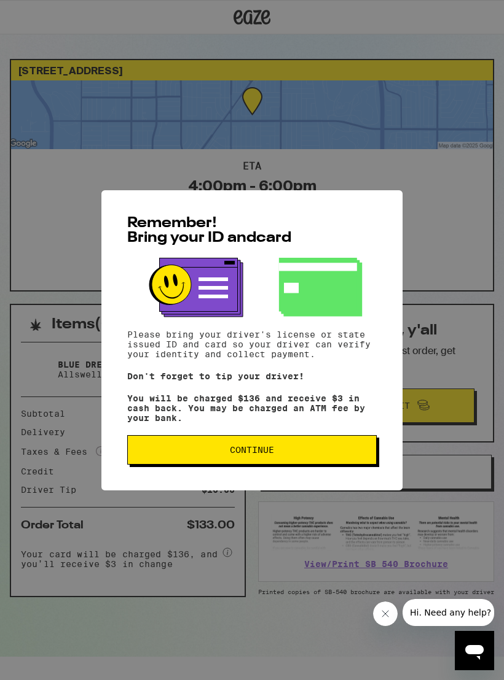
click at [307, 454] on span "Continue" at bounding box center [252, 450] width 228 height 9
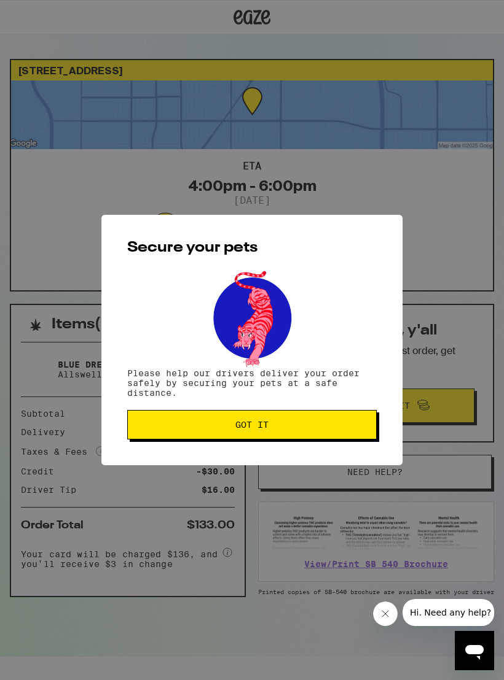
click at [327, 424] on span "Got it" at bounding box center [252, 425] width 228 height 9
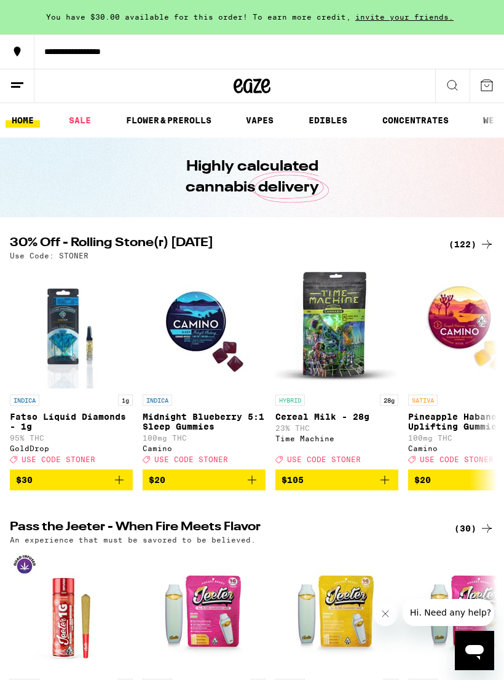
click at [21, 84] on icon at bounding box center [17, 85] width 15 height 15
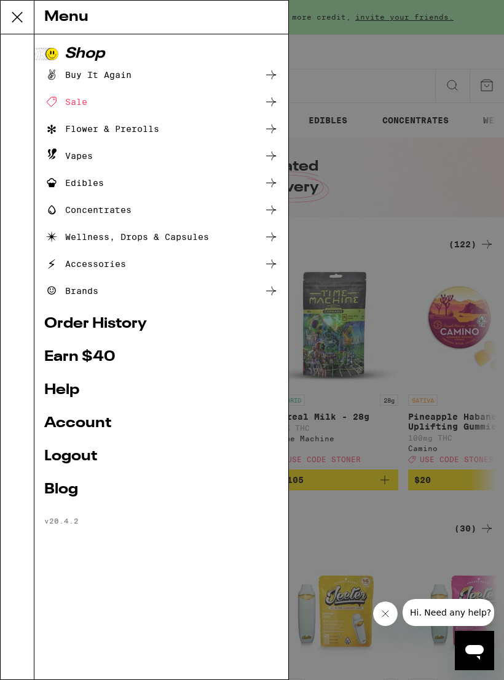
click at [18, 86] on div "Menu Shop Buy It Again Sale Flower & Prerolls Vapes Edibles Concentrates Wellne…" at bounding box center [252, 340] width 504 height 680
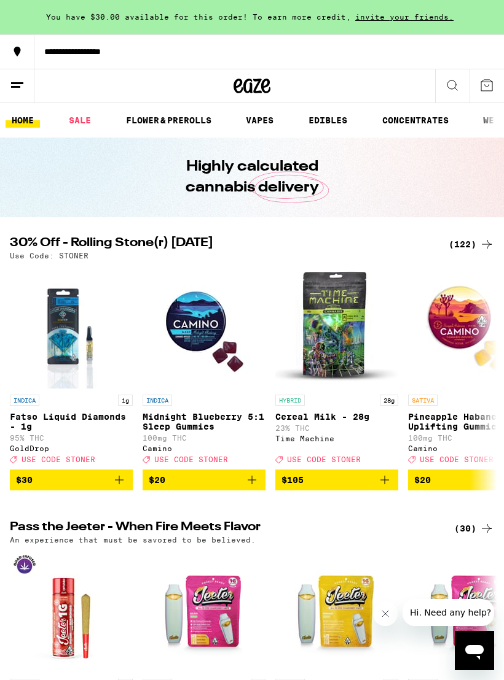
click at [21, 80] on icon at bounding box center [17, 85] width 15 height 15
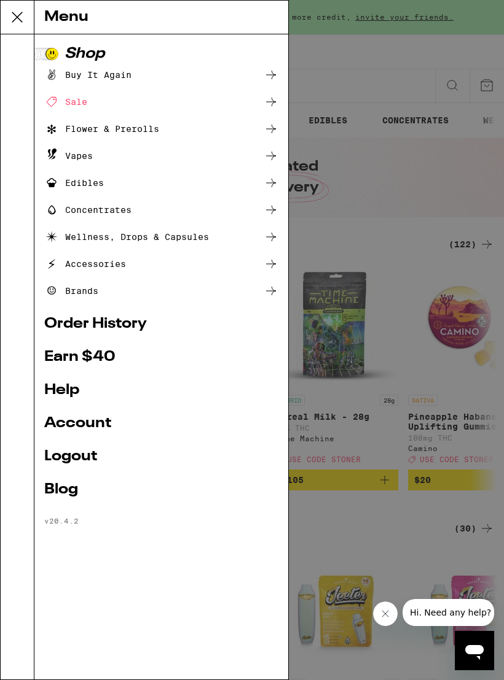
click at [73, 421] on link "Account" at bounding box center [161, 423] width 234 height 15
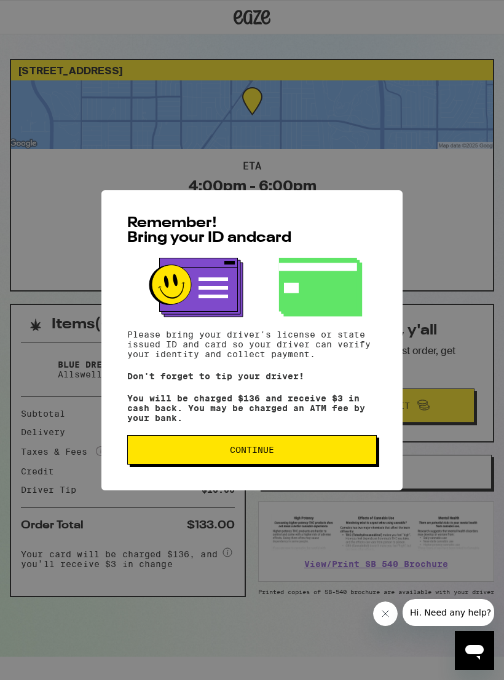
click at [316, 451] on button "Continue" at bounding box center [251, 449] width 249 height 29
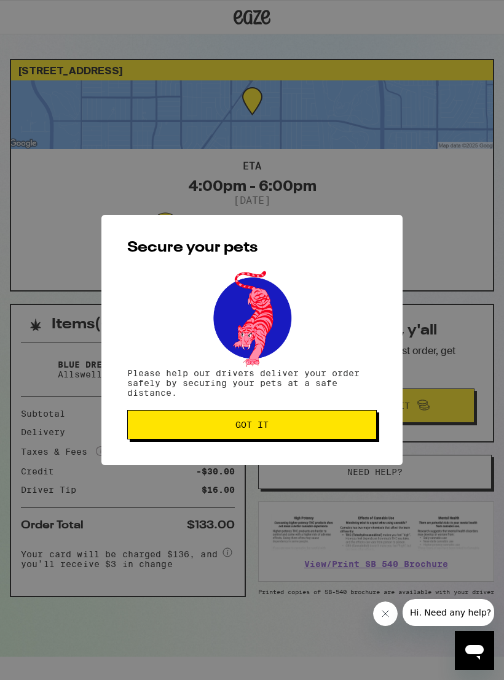
click at [337, 429] on span "Got it" at bounding box center [252, 425] width 228 height 9
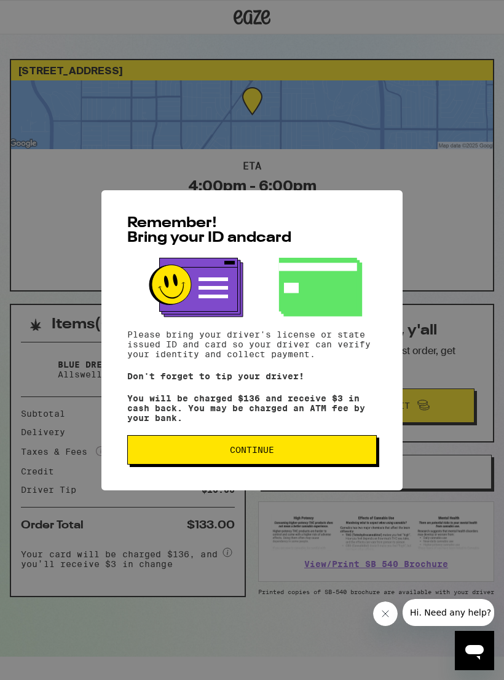
click at [318, 449] on button "Continue" at bounding box center [251, 449] width 249 height 29
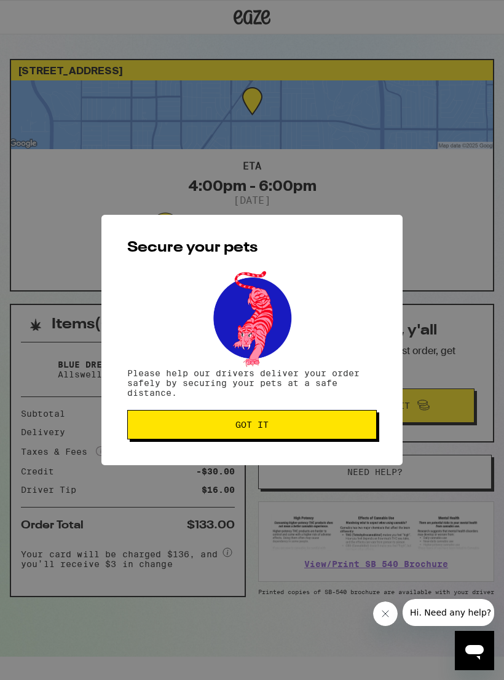
click at [319, 427] on span "Got it" at bounding box center [252, 425] width 228 height 9
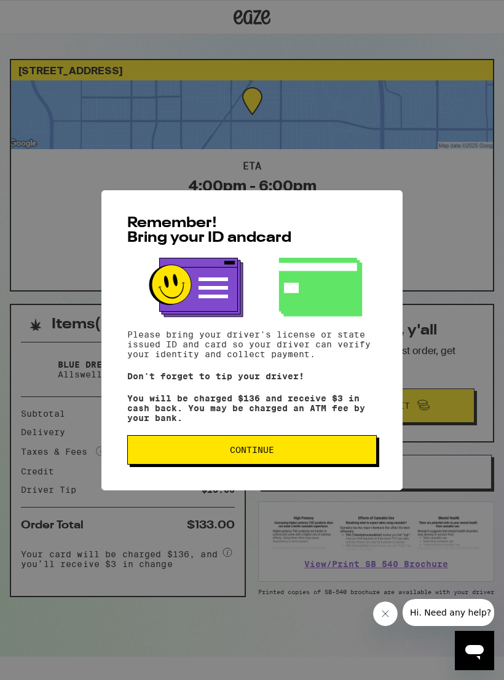
click at [322, 451] on button "Continue" at bounding box center [251, 449] width 249 height 29
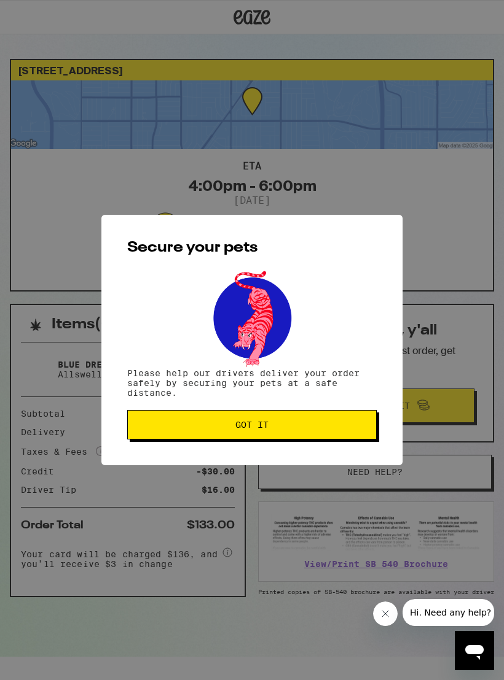
click at [325, 425] on span "Got it" at bounding box center [252, 425] width 228 height 9
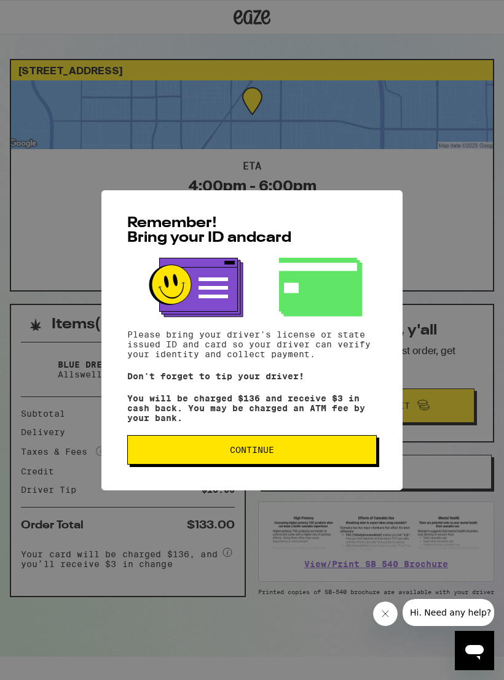
click at [339, 454] on span "Continue" at bounding box center [252, 450] width 228 height 9
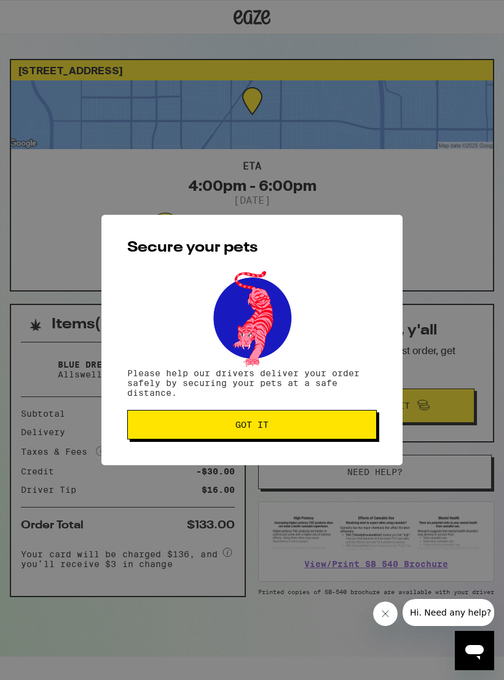
click at [337, 421] on button "Got it" at bounding box center [251, 424] width 249 height 29
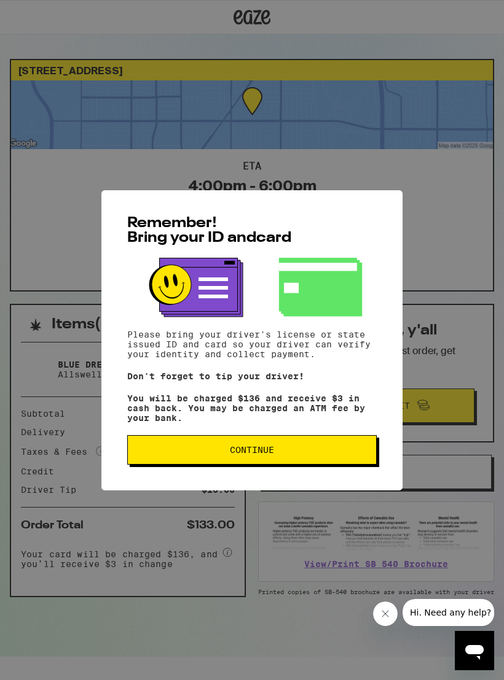
click at [337, 448] on button "Continue" at bounding box center [251, 449] width 249 height 29
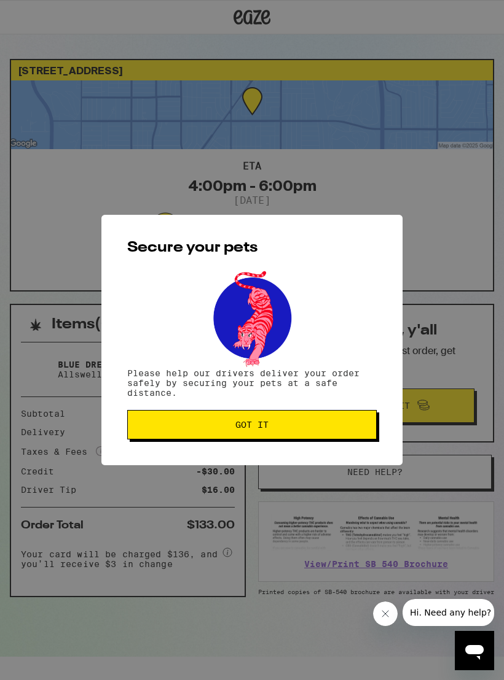
click at [335, 428] on span "Got it" at bounding box center [252, 425] width 228 height 9
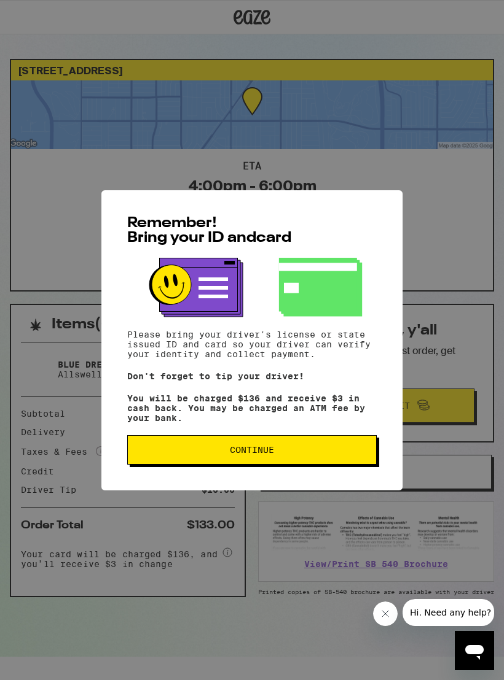
click at [322, 450] on button "Continue" at bounding box center [251, 449] width 249 height 29
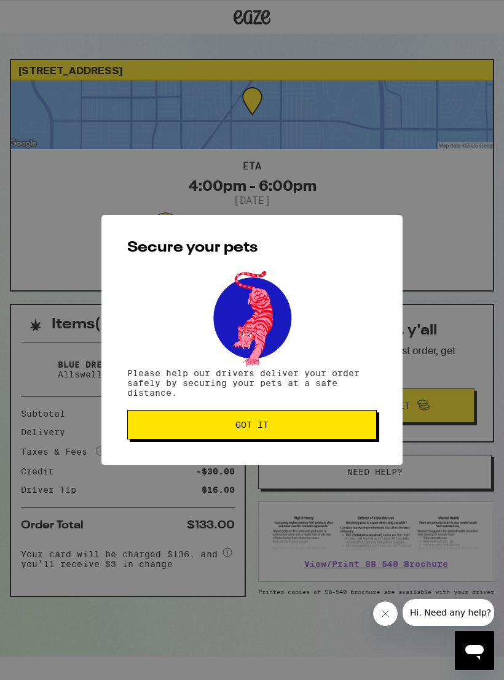
click at [324, 422] on button "Got it" at bounding box center [251, 424] width 249 height 29
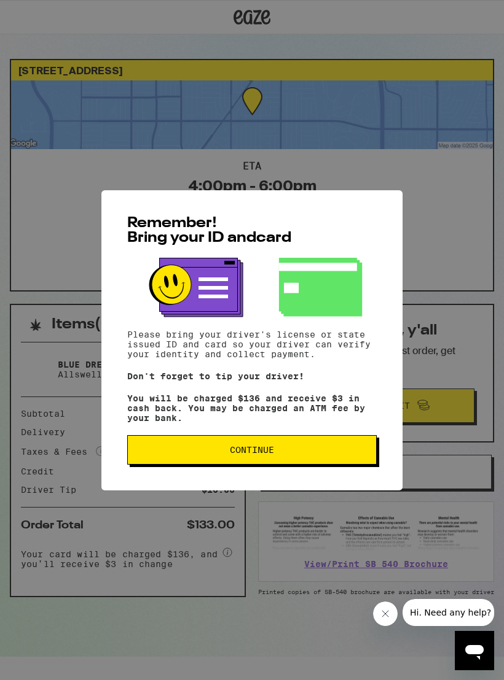
click at [329, 447] on button "Continue" at bounding box center [251, 449] width 249 height 29
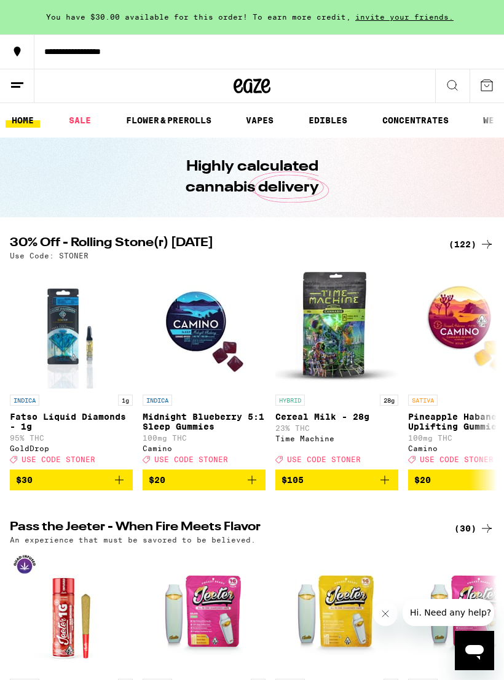
click at [21, 113] on link "HOME" at bounding box center [23, 120] width 34 height 15
click at [15, 102] on button at bounding box center [17, 86] width 34 height 34
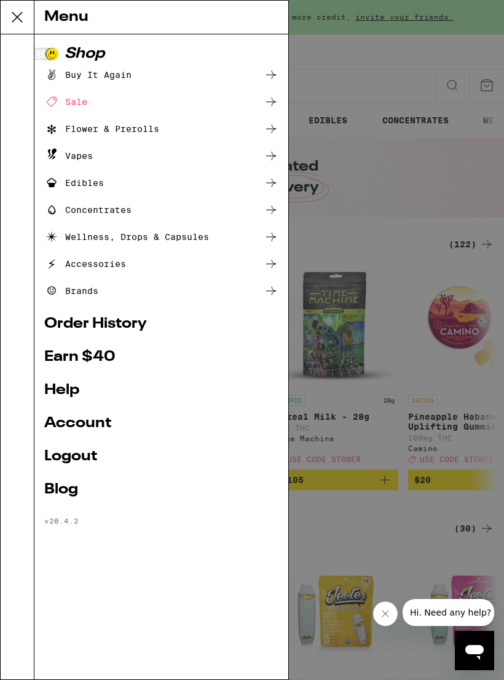
click at [80, 422] on link "Account" at bounding box center [161, 423] width 234 height 15
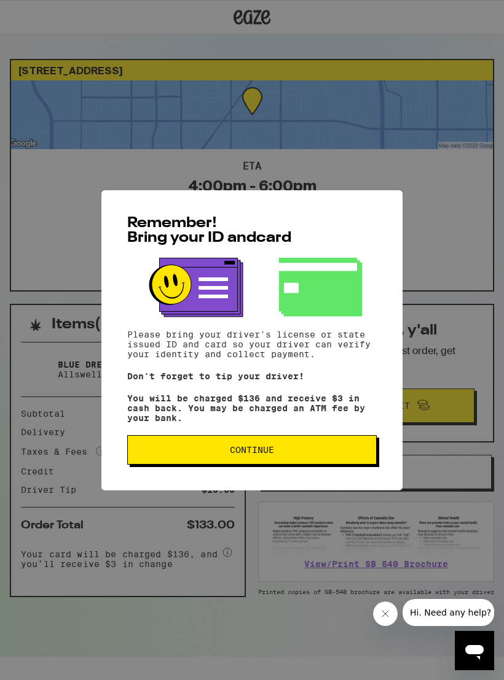
click at [172, 451] on button "Continue" at bounding box center [251, 449] width 249 height 29
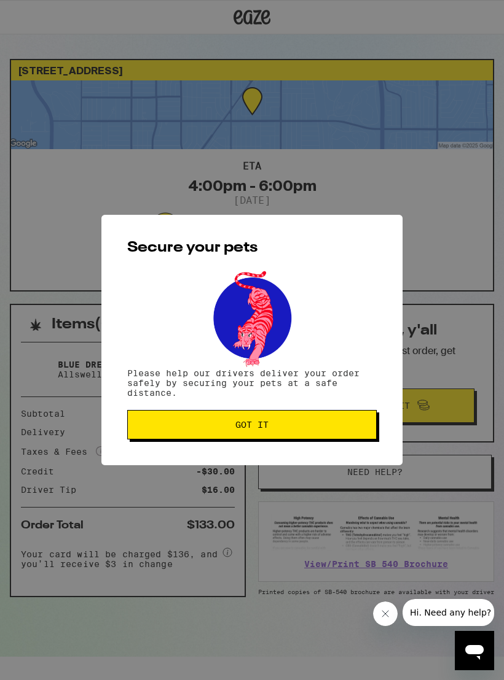
click at [156, 440] on button "Got it" at bounding box center [251, 424] width 249 height 29
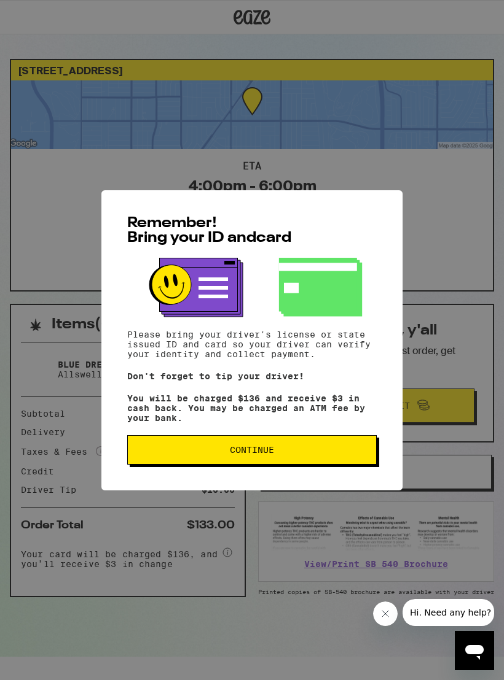
click at [163, 449] on button "Continue" at bounding box center [251, 449] width 249 height 29
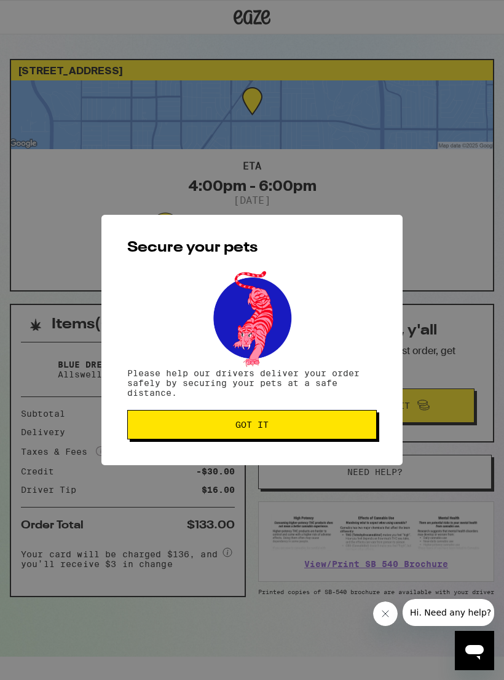
click at [165, 421] on button "Got it" at bounding box center [251, 424] width 249 height 29
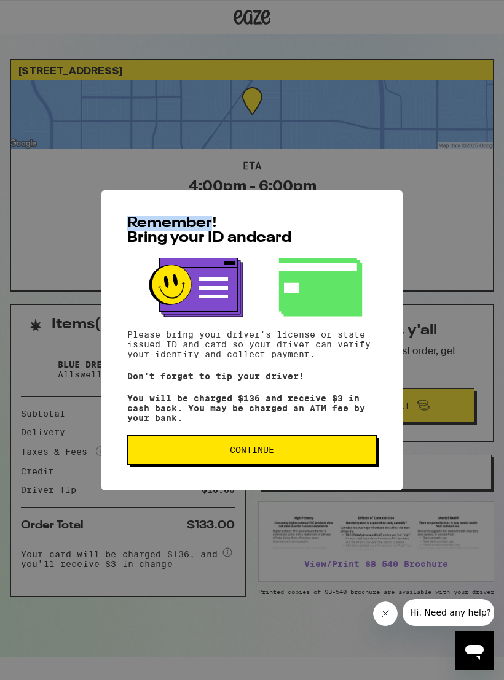
click at [261, 451] on span "Continue" at bounding box center [252, 450] width 44 height 9
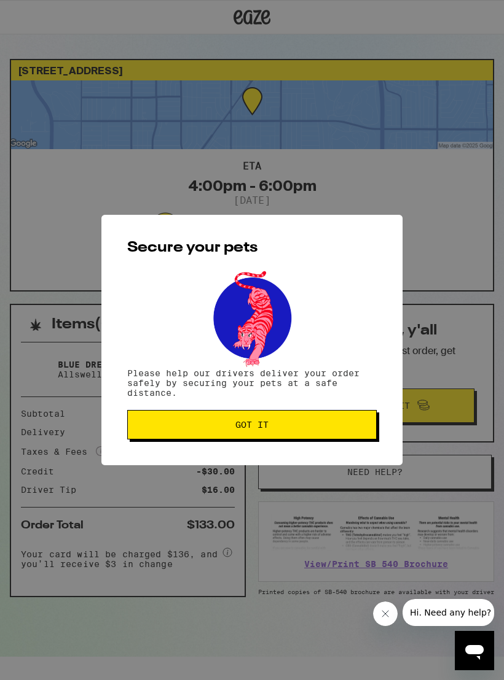
click at [269, 429] on span "Got it" at bounding box center [252, 425] width 228 height 9
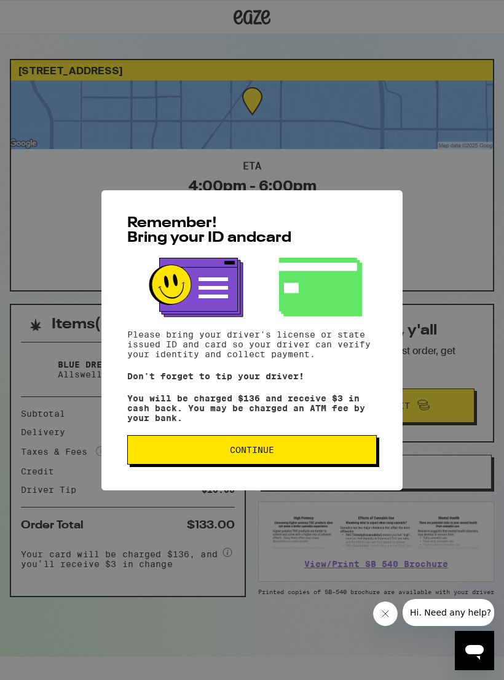
click at [276, 463] on button "Continue" at bounding box center [251, 449] width 249 height 29
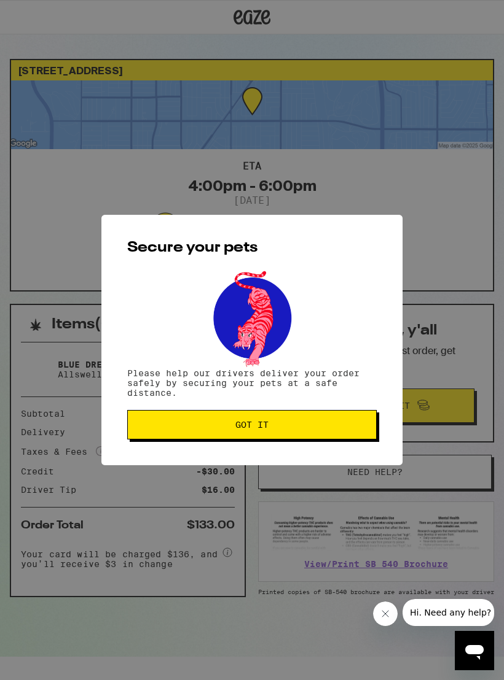
click at [329, 425] on span "Got it" at bounding box center [252, 425] width 228 height 9
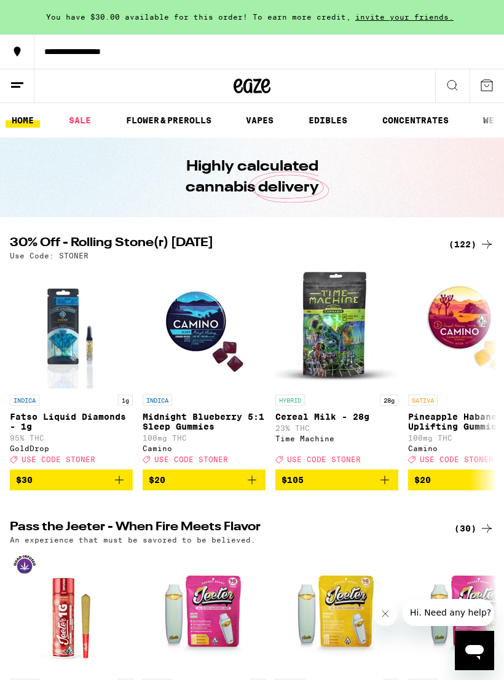
click at [26, 77] on button at bounding box center [17, 86] width 34 height 34
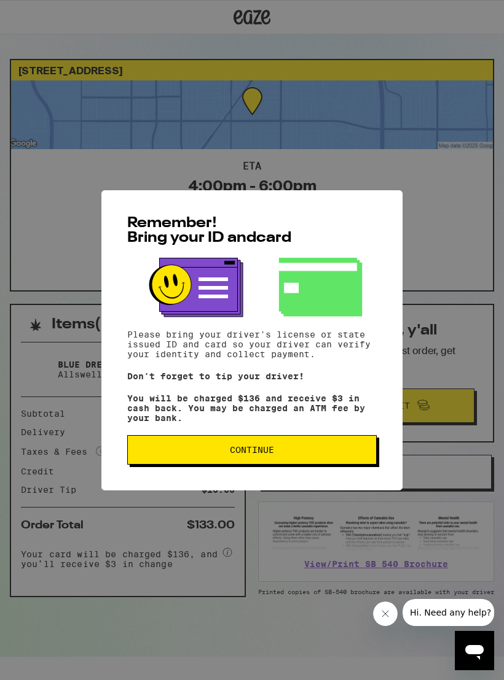
click at [474, 645] on icon "Open messaging window" at bounding box center [474, 651] width 22 height 22
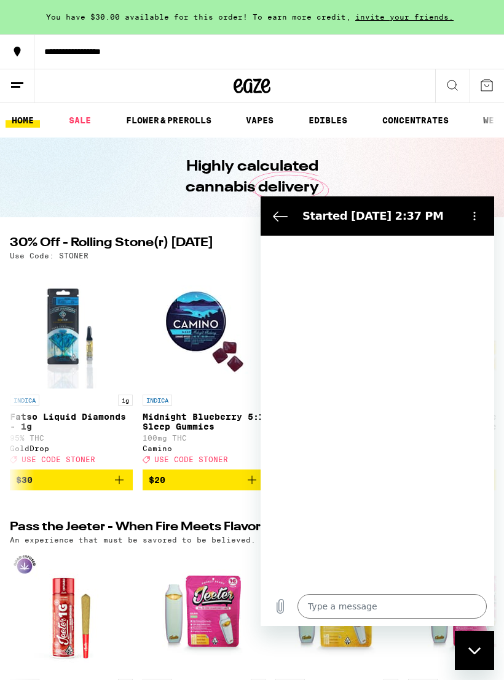
type textarea "x"
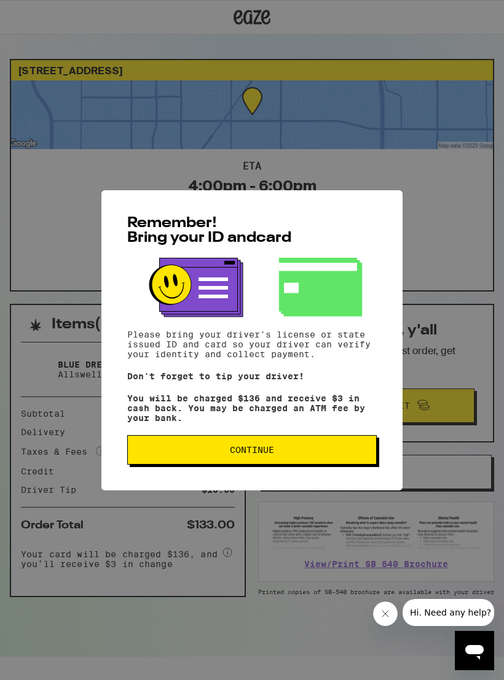
click at [307, 452] on span "Continue" at bounding box center [252, 450] width 228 height 9
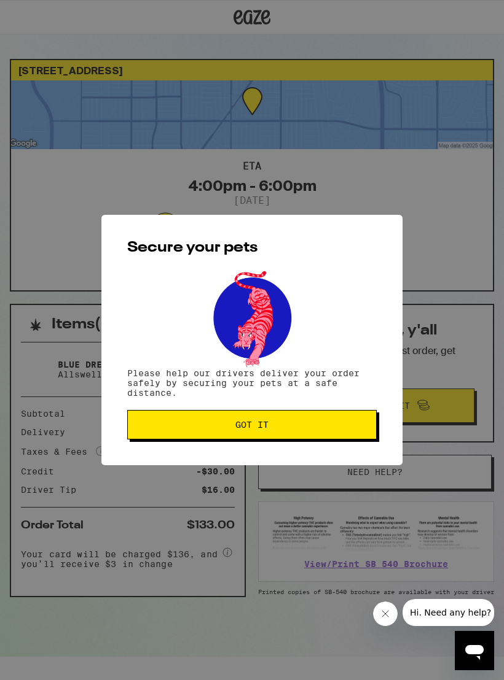
click at [311, 429] on span "Got it" at bounding box center [252, 425] width 228 height 9
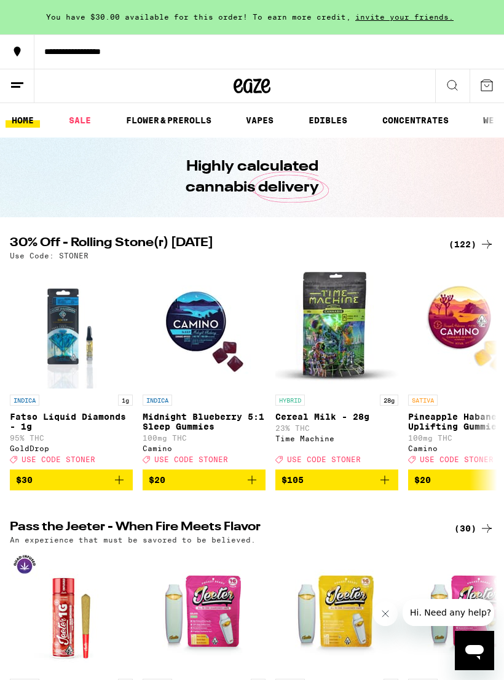
click at [26, 82] on button at bounding box center [17, 86] width 34 height 34
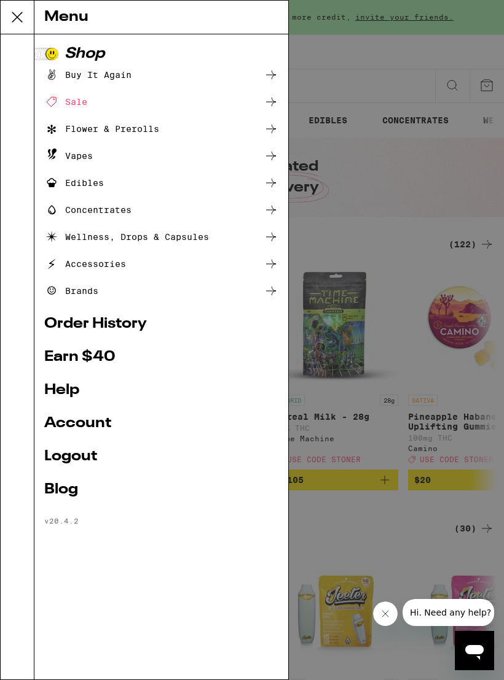
click at [68, 424] on link "Account" at bounding box center [161, 423] width 234 height 15
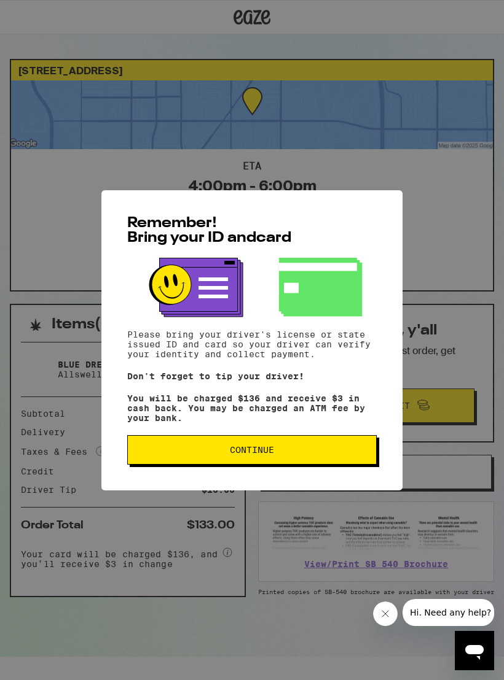
click at [311, 454] on span "Continue" at bounding box center [252, 450] width 228 height 9
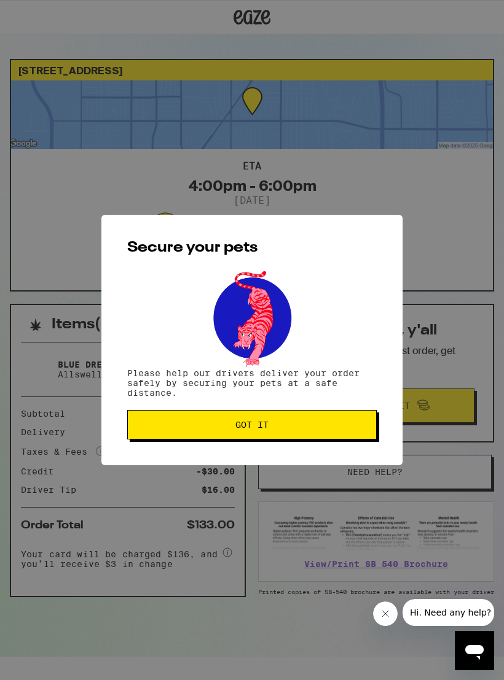
click at [309, 424] on span "Got it" at bounding box center [252, 425] width 228 height 9
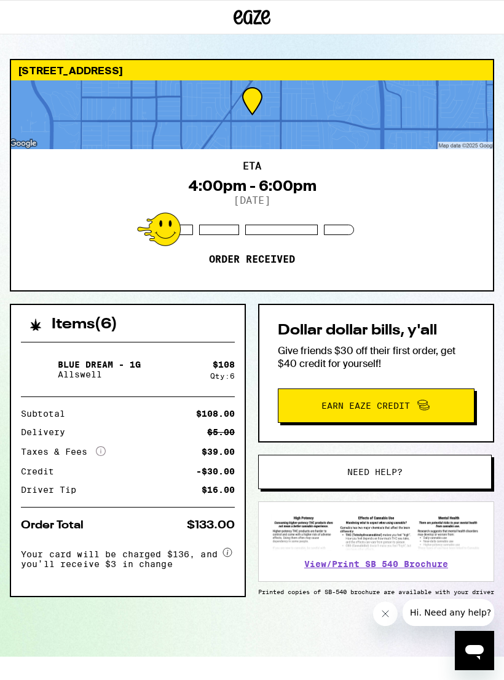
click at [473, 644] on icon "Open messaging window" at bounding box center [474, 651] width 22 height 22
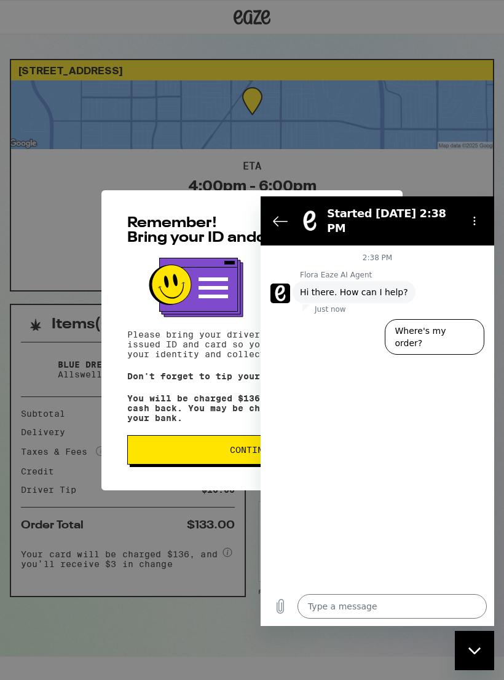
click at [481, 653] on div "Close messaging window" at bounding box center [474, 651] width 37 height 37
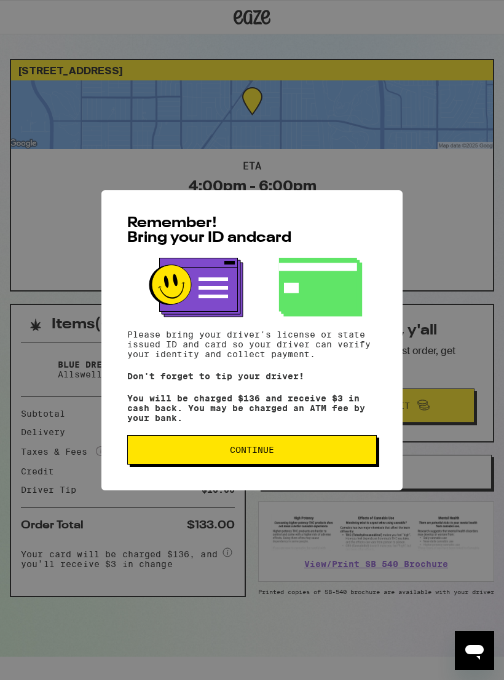
click at [273, 442] on button "Continue" at bounding box center [251, 449] width 249 height 29
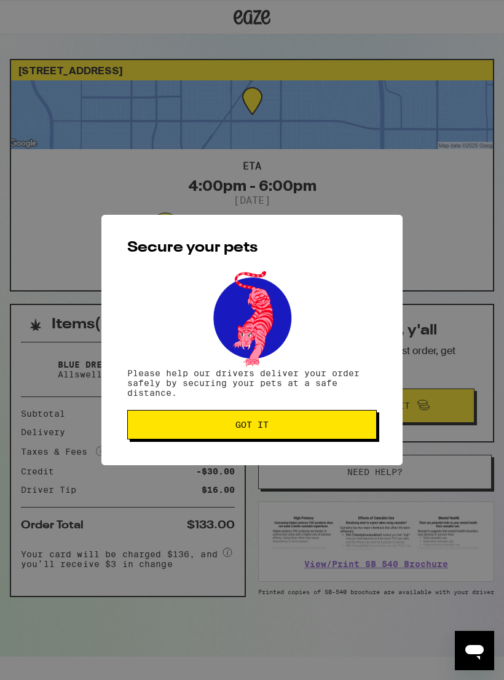
click at [295, 421] on button "Got it" at bounding box center [251, 424] width 249 height 29
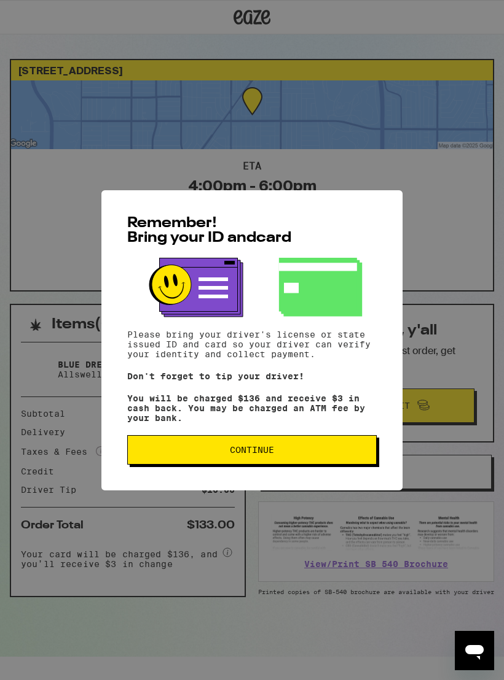
click at [436, 214] on div "Remember! Bring your ID and card Please bring your driver's license or state is…" at bounding box center [252, 340] width 504 height 680
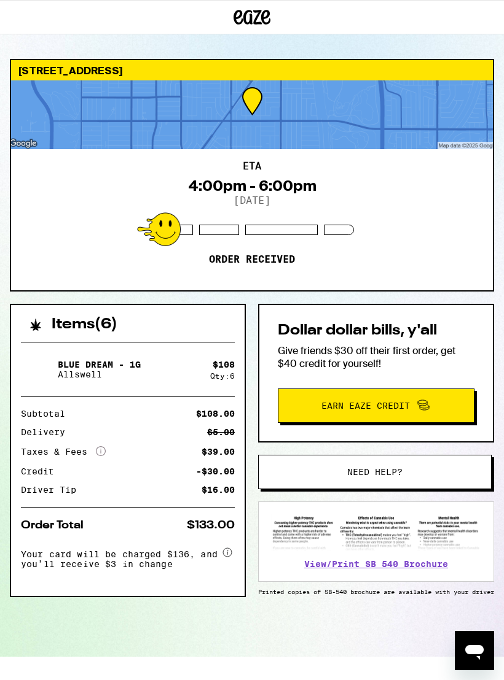
click at [476, 649] on icon "Open messaging window" at bounding box center [474, 652] width 18 height 15
type textarea "x"
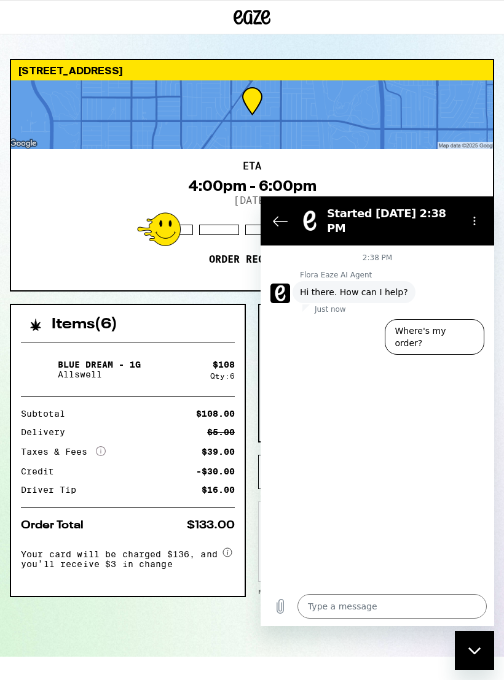
click at [335, 603] on textarea at bounding box center [391, 606] width 189 height 25
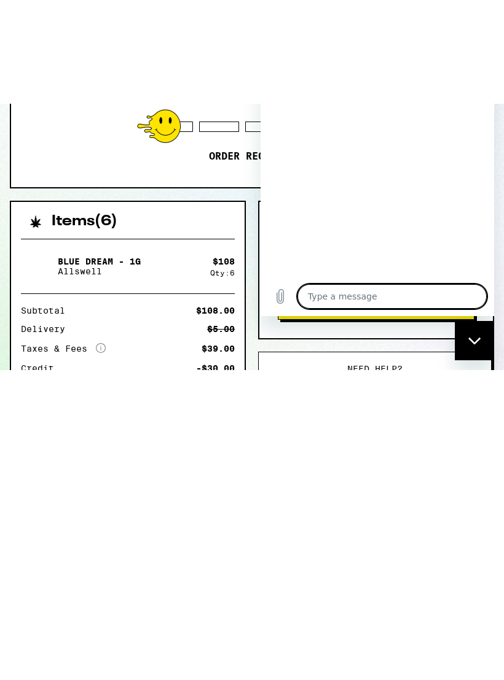
type textarea "H"
type textarea "x"
type textarea "Ho"
type textarea "x"
type textarea "Ho"
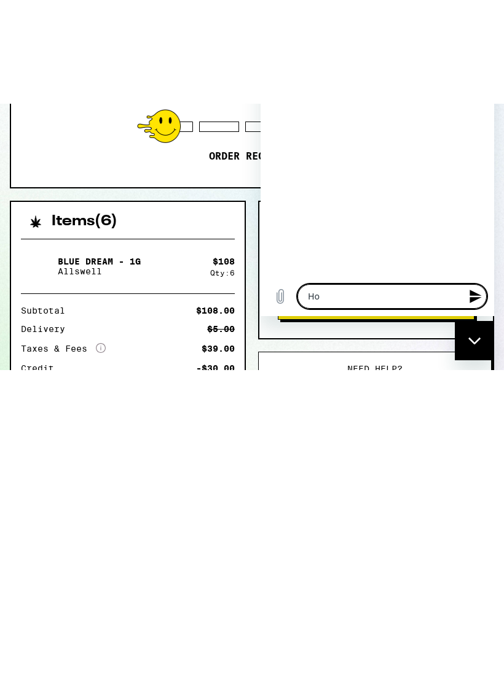
type textarea "x"
type textarea "Ho d"
type textarea "x"
type textarea "Ho do"
type textarea "x"
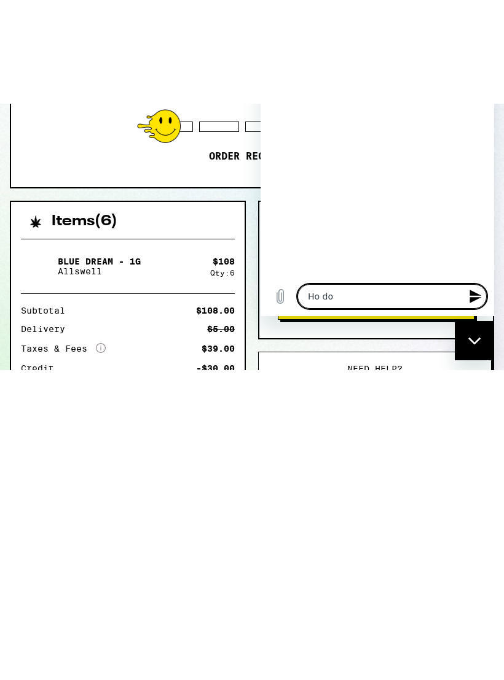
type textarea "Ho do"
type textarea "x"
type textarea "Ho do i"
type textarea "x"
type textarea "Ho do I"
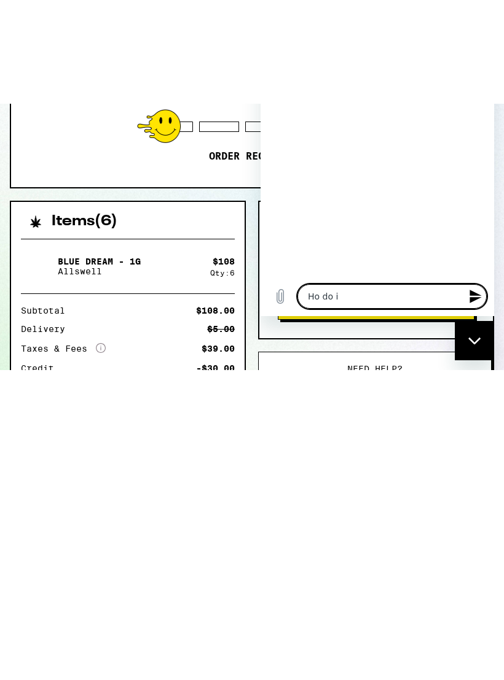
type textarea "x"
type textarea "Ho do I"
type textarea "x"
type textarea "Ho do I s"
type textarea "x"
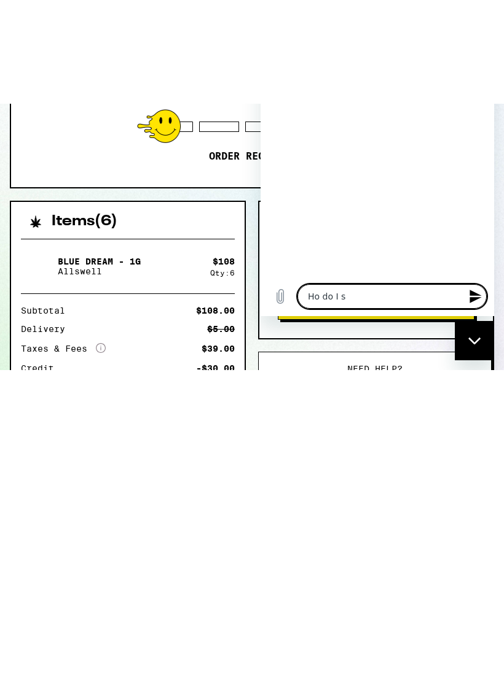
type textarea "Ho do I sp"
type textarea "x"
type textarea "Ho do I spe"
type textarea "x"
type textarea "Ho do I spea"
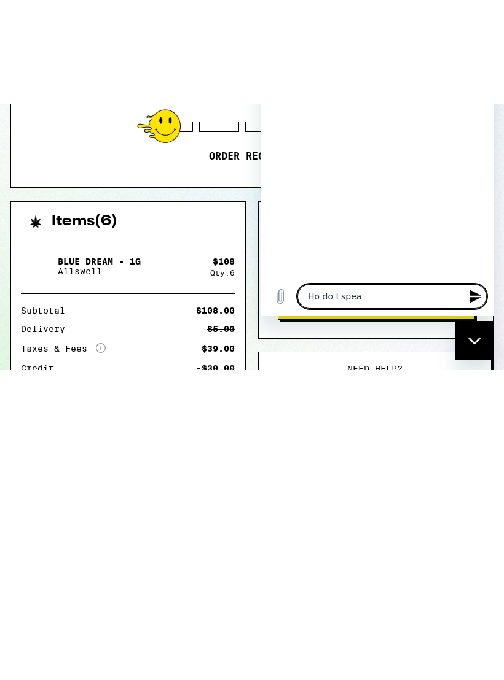
type textarea "x"
type textarea "Ho do I speak"
type textarea "x"
type textarea "Ho do I speak"
type textarea "x"
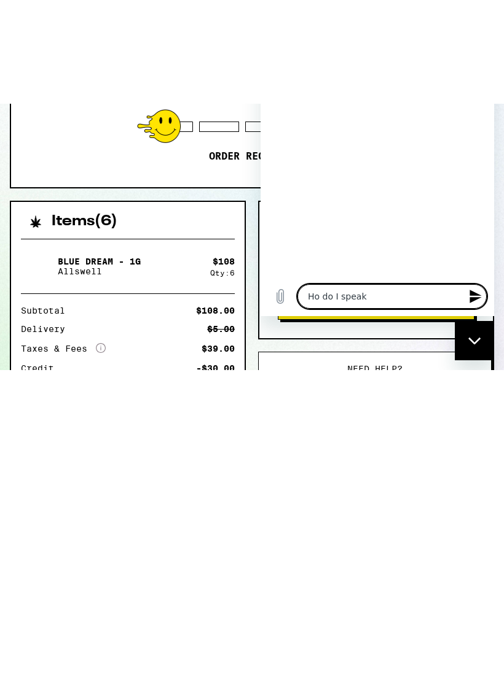
type textarea "Ho do I speak t"
type textarea "x"
type textarea "Ho do I speak to"
type textarea "x"
type textarea "Ho do I speak to"
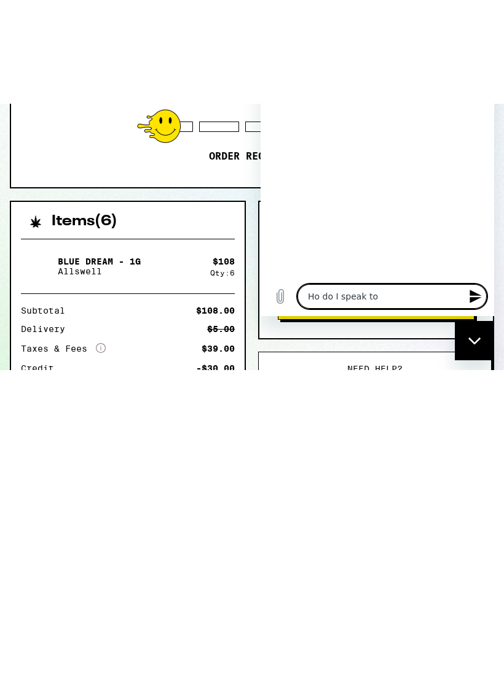
type textarea "x"
type textarea "Ho do I speak to a"
type textarea "x"
type textarea "Ho do I speak to a"
type textarea "x"
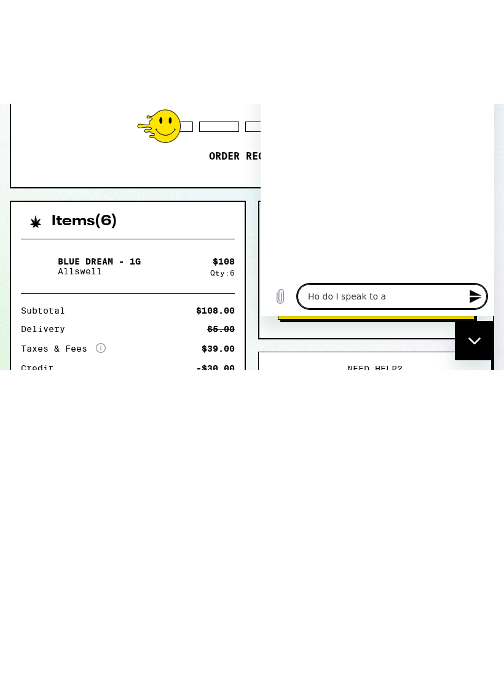
type textarea "Ho do I speak to a p"
type textarea "x"
type textarea "Ho do I speak to a pe"
type textarea "x"
type textarea "Ho do I speak to a per"
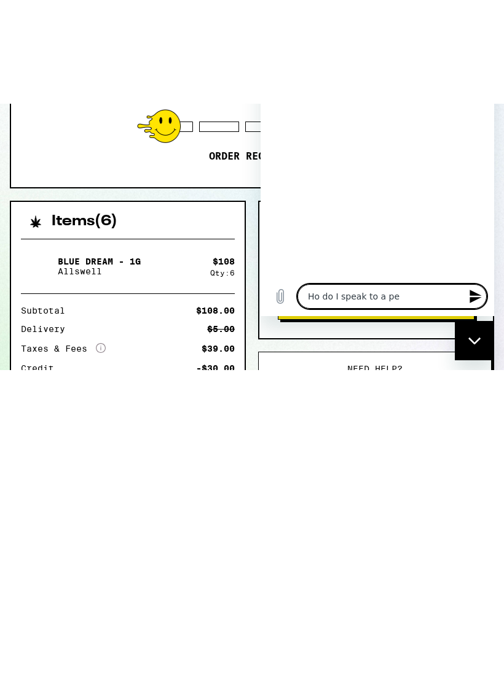
type textarea "x"
type textarea "Ho do I speak to a pers"
type textarea "x"
type textarea "Ho do I speak to a perso"
type textarea "x"
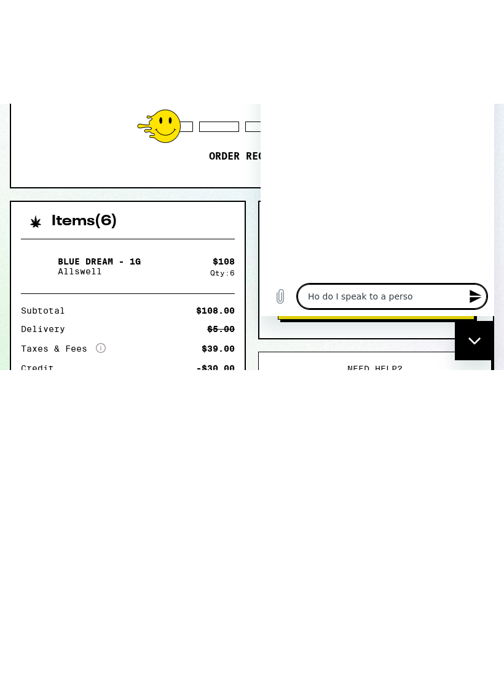
type textarea "Ho do I speak to a person"
type textarea "x"
type textarea "Ho do I speak to a person"
click at [469, 345] on div "Close messaging window" at bounding box center [474, 340] width 37 height 37
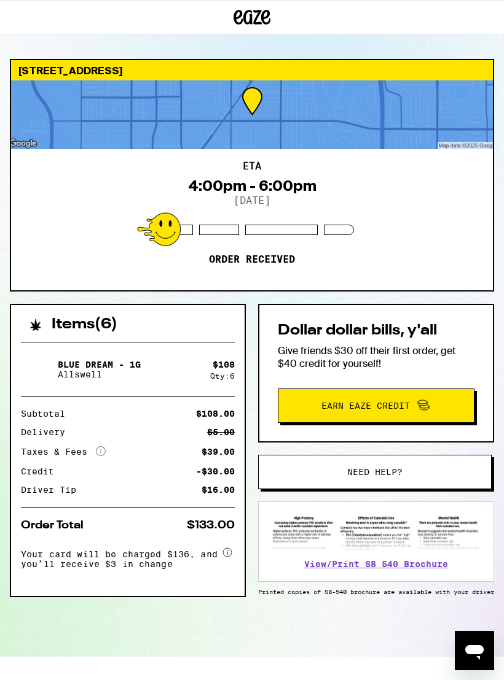
click at [473, 642] on icon "Open messaging window" at bounding box center [474, 651] width 22 height 22
type textarea "x"
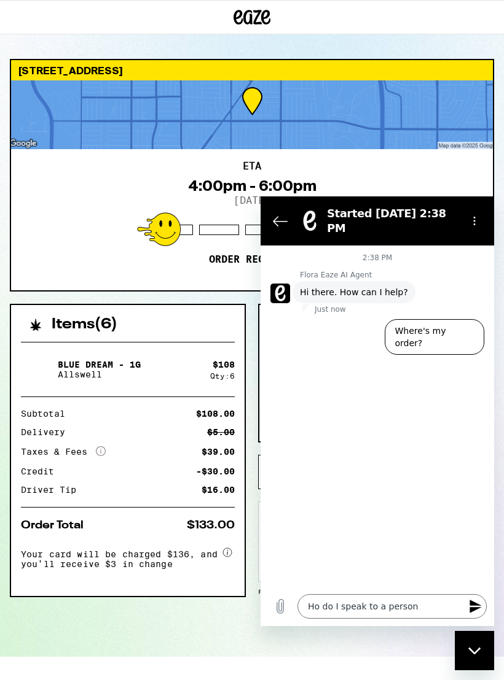
click at [469, 605] on icon "Send message" at bounding box center [475, 606] width 15 height 15
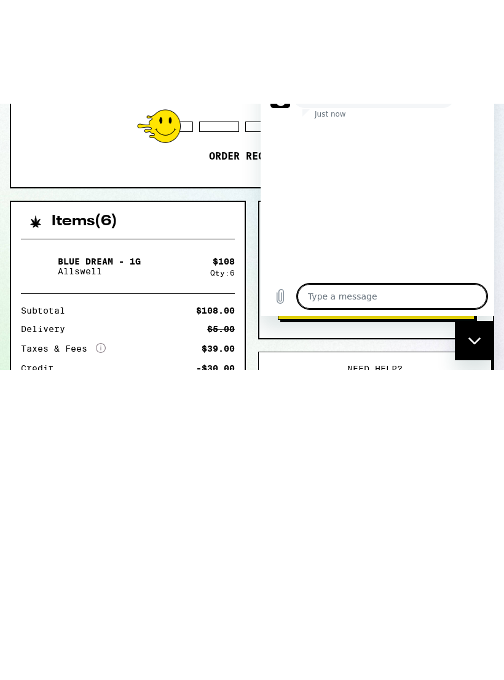
type textarea "x"
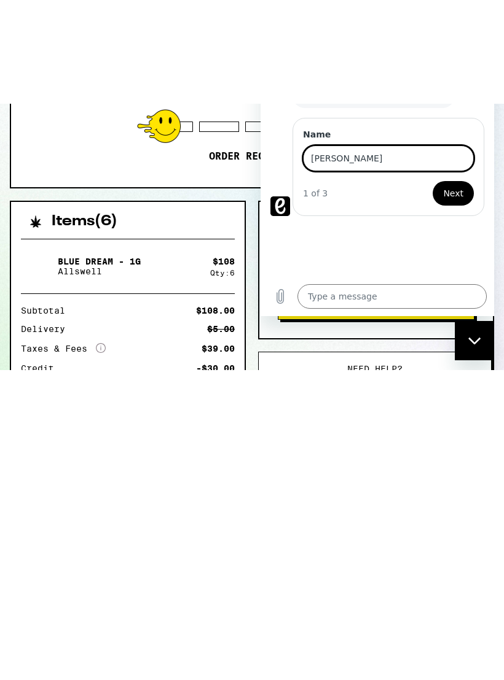
type input "Cindy"
click at [453, 192] on span "Next" at bounding box center [453, 193] width 20 height 15
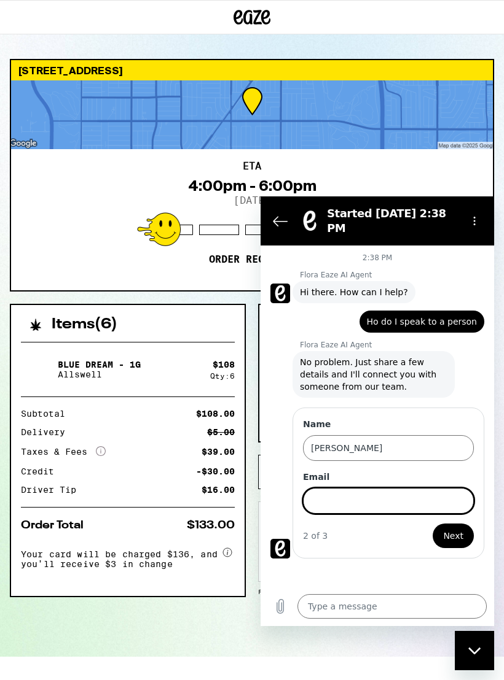
click at [329, 499] on input "Email" at bounding box center [388, 501] width 171 height 26
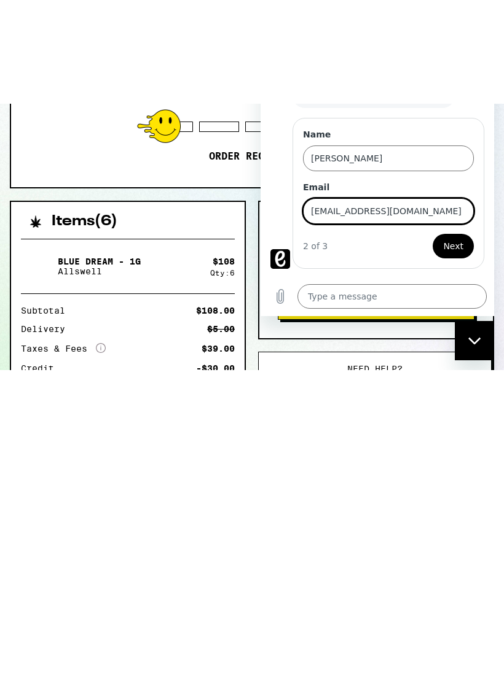
type input "Cindygrayston@yahoo.com"
click at [454, 249] on span "Next" at bounding box center [453, 246] width 20 height 15
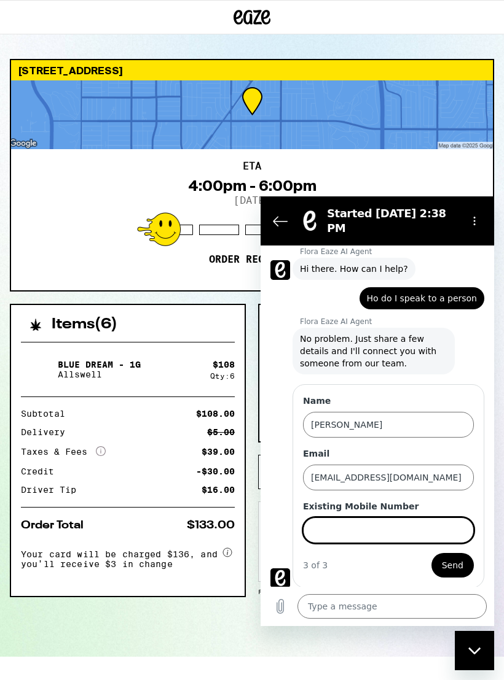
scroll to position [25, 0]
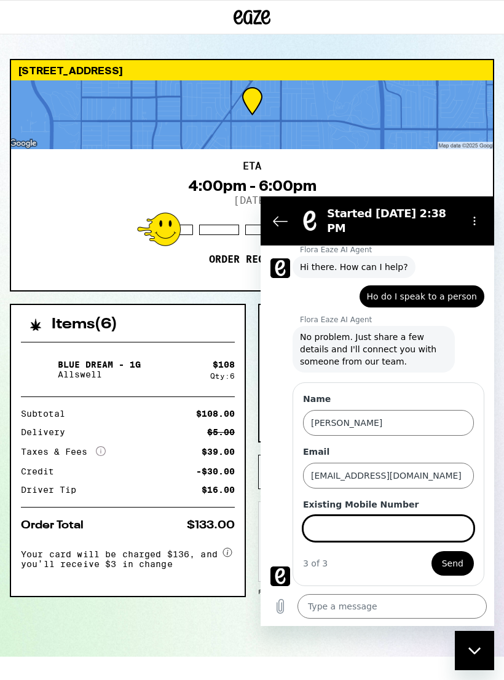
click at [387, 523] on input "Existing Mobile Number" at bounding box center [388, 529] width 171 height 26
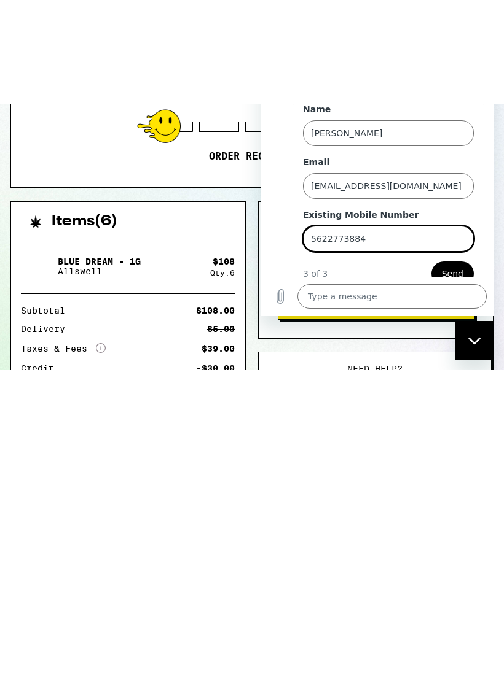
type input "5622773884"
click at [459, 270] on span "Send" at bounding box center [452, 274] width 21 height 15
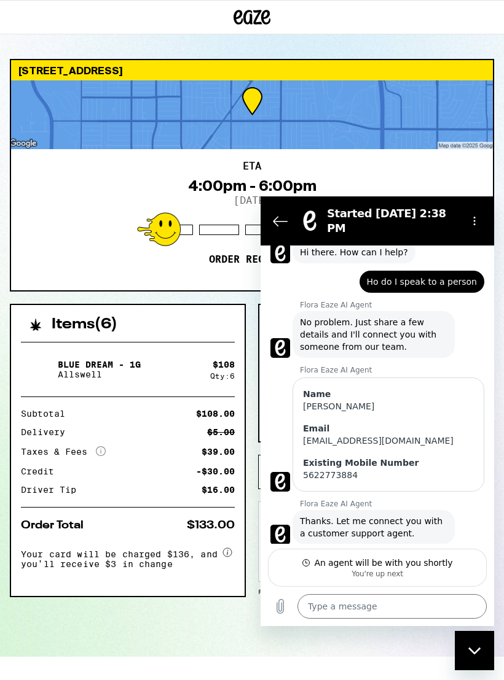
scroll to position [45, 0]
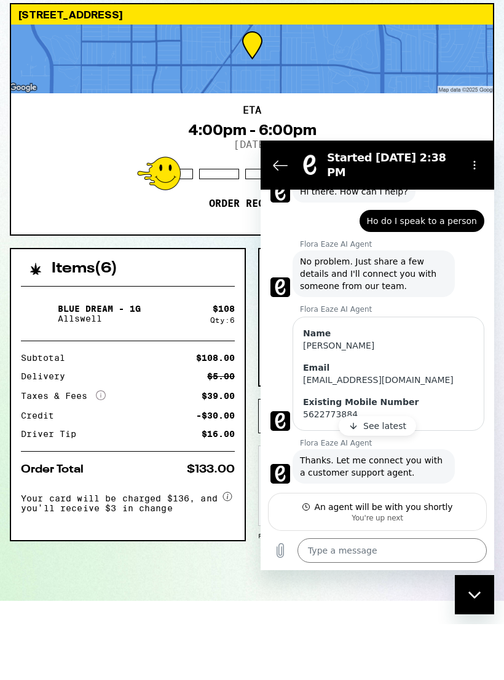
type textarea "x"
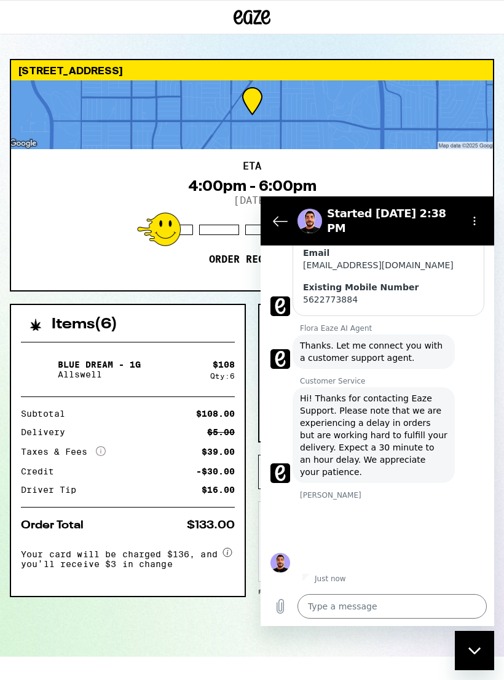
scroll to position [216, 0]
click at [324, 604] on textarea at bounding box center [391, 606] width 189 height 25
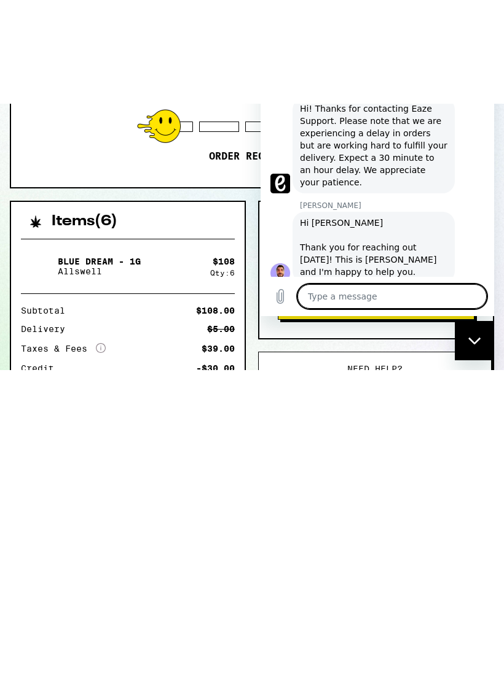
type textarea "I"
type textarea "x"
type textarea "It"
type textarea "x"
type textarea "I"
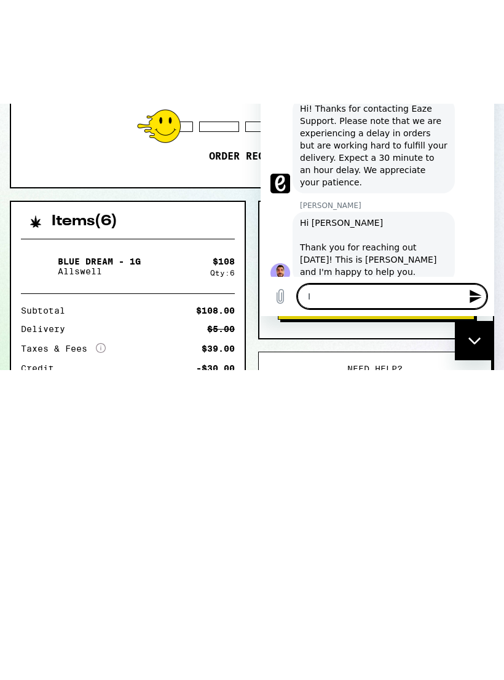
type textarea "x"
type textarea "Ih"
type textarea "x"
type textarea "Ihi"
type textarea "x"
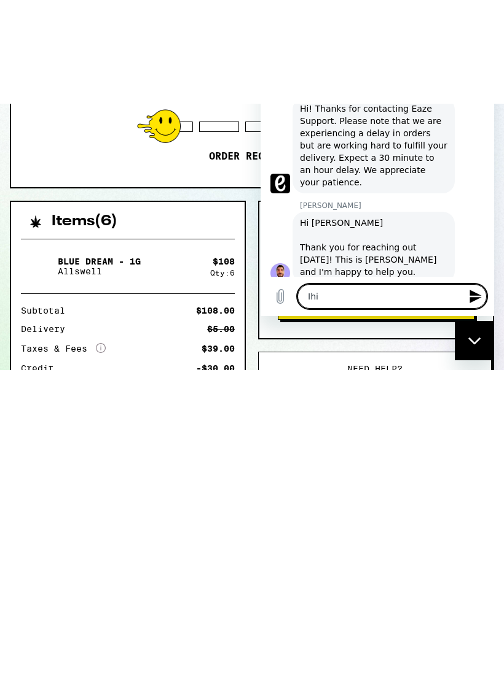
type textarea "Ih"
type textarea "x"
type textarea "I"
type textarea "x"
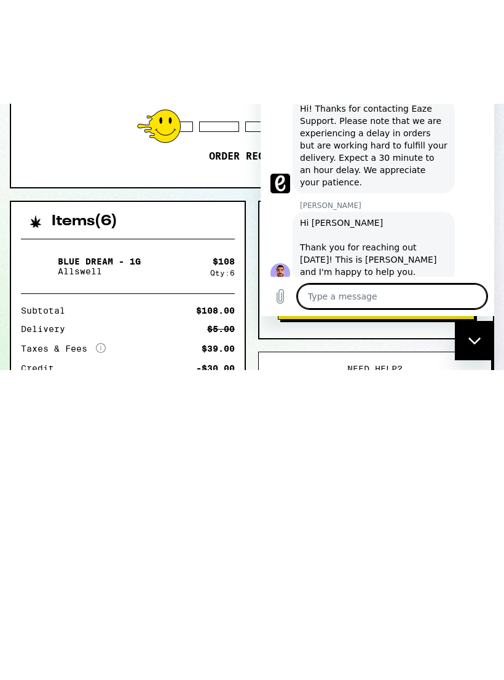
type textarea "H"
type textarea "x"
type textarea "Hi"
type textarea "x"
type textarea "Hi"
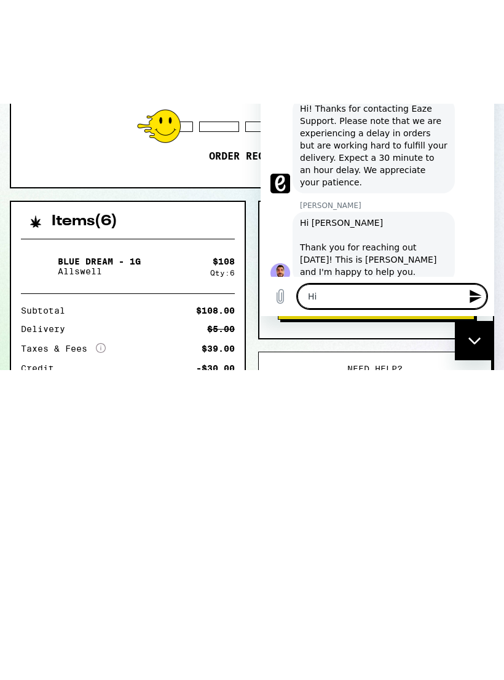
type textarea "x"
type textarea "Hi i"
type textarea "x"
type textarea "Hi I"
type textarea "x"
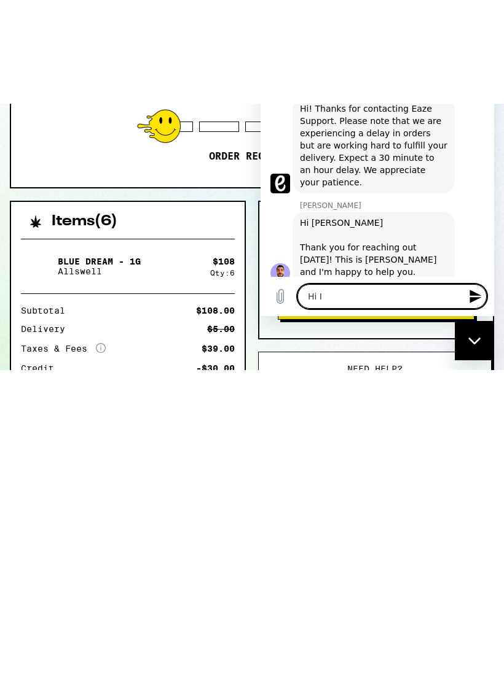
type textarea "Hi I"
type textarea "x"
type textarea "Hi I j"
type textarea "x"
type textarea "Hi I ju"
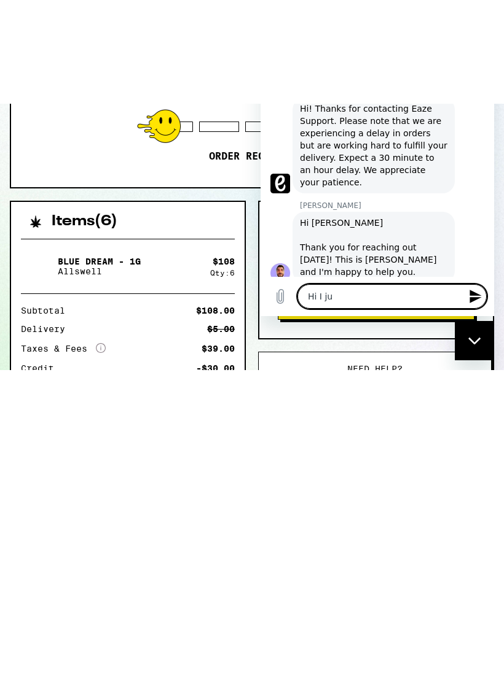
type textarea "x"
type textarea "Hi I jus"
type textarea "x"
type textarea "Hi I just"
type textarea "x"
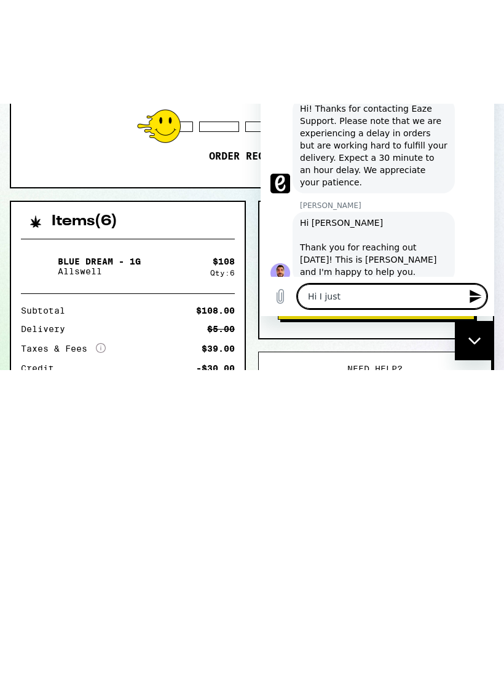
type textarea "Hi I just"
type textarea "x"
type textarea "Hi I just p"
type textarea "x"
type textarea "Hi I just pl"
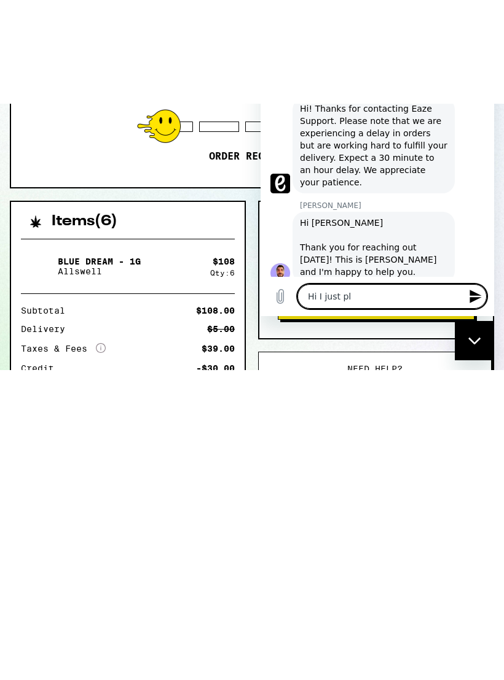
type textarea "x"
type textarea "Hi I just pla"
type textarea "x"
type textarea "Hi I just plac"
type textarea "x"
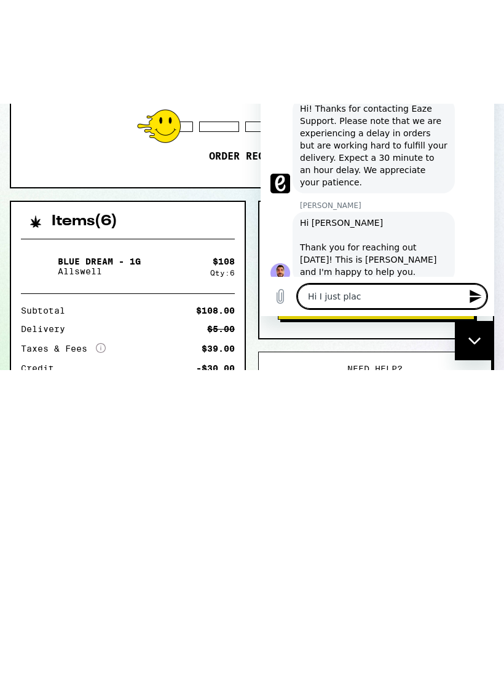
type textarea "Hi I just place"
type textarea "x"
type textarea "Hi I just placed"
type textarea "x"
type textarea "Hi I just placed"
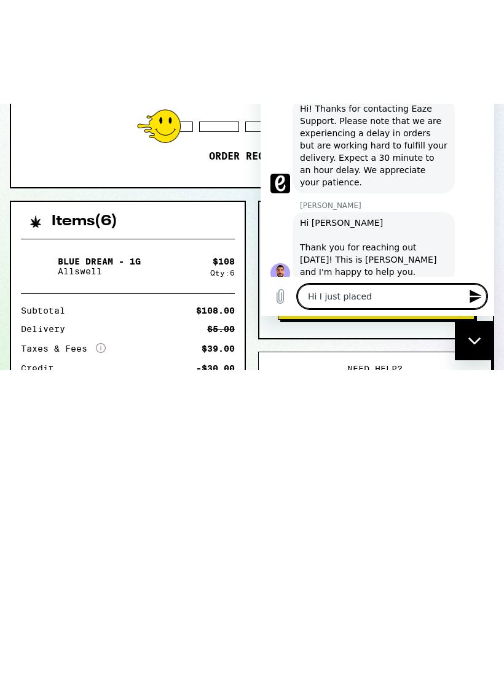
type textarea "x"
type textarea "Hi I just placed a"
type textarea "x"
type textarea "Hi I just placed an"
type textarea "x"
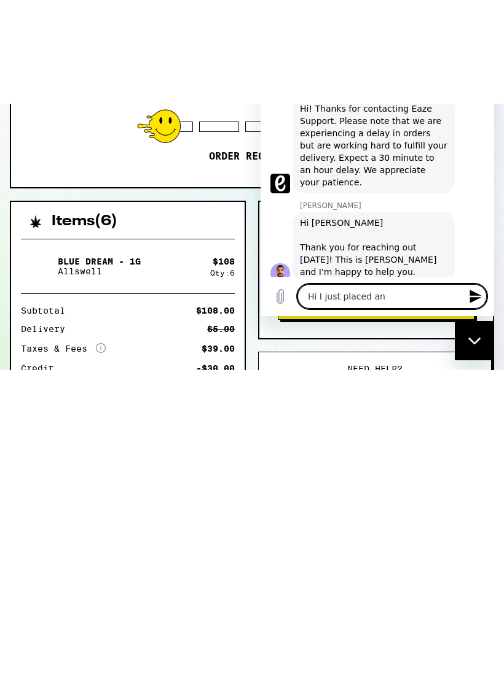
type textarea "Hi I just placed an"
type textarea "x"
type textarea "Hi I just placed an o"
type textarea "x"
type textarea "Hi I just placed an or"
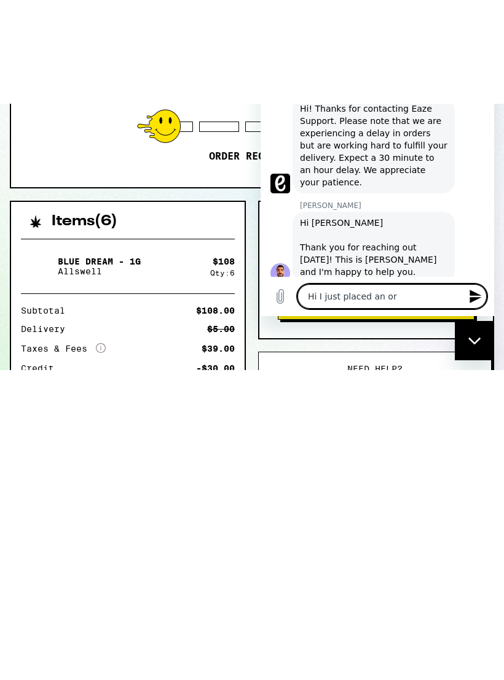
type textarea "x"
type textarea "Hi I just placed an ord"
type textarea "x"
type textarea "Hi I just placed an orde"
type textarea "x"
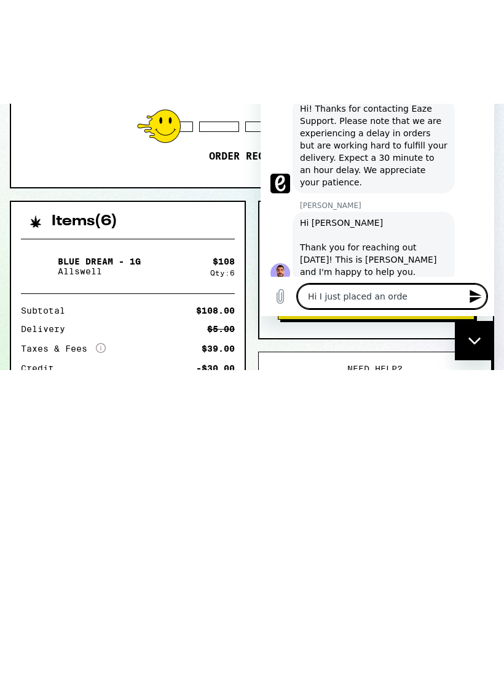
type textarea "Hi I just placed an order"
type textarea "x"
type textarea "Hi I just placed an order"
type textarea "x"
type textarea "Hi I just placed an order b"
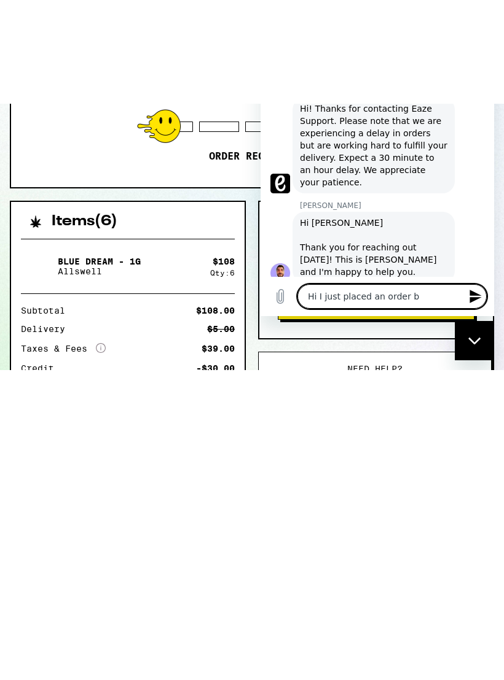
type textarea "x"
type textarea "Hi I just placed an order bu"
type textarea "x"
type textarea "Hi I just placed an order but"
type textarea "x"
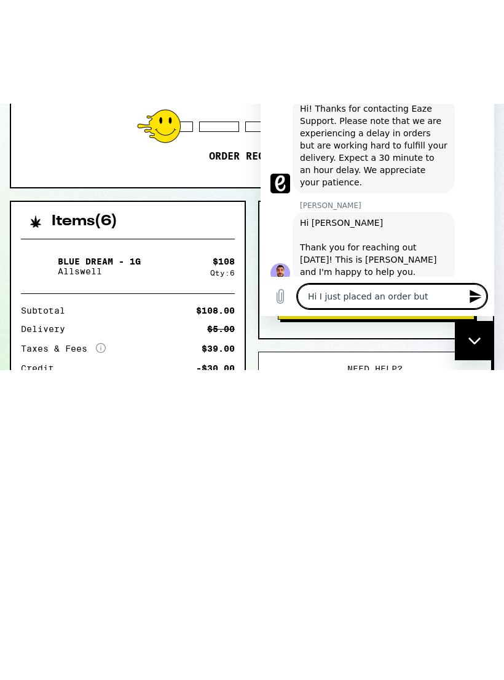
type textarea "Hi I just placed an order but"
type textarea "x"
type textarea "Hi I just placed an order but i"
type textarea "x"
type textarea "Hi I just placed an order but it"
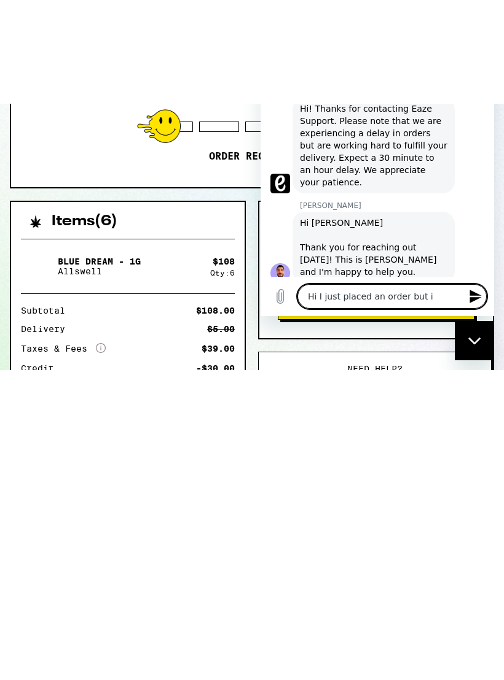
type textarea "x"
type textarea "Hi I just placed an order but it"
type textarea "x"
type textarea "Hi I just placed an order but it l"
type textarea "x"
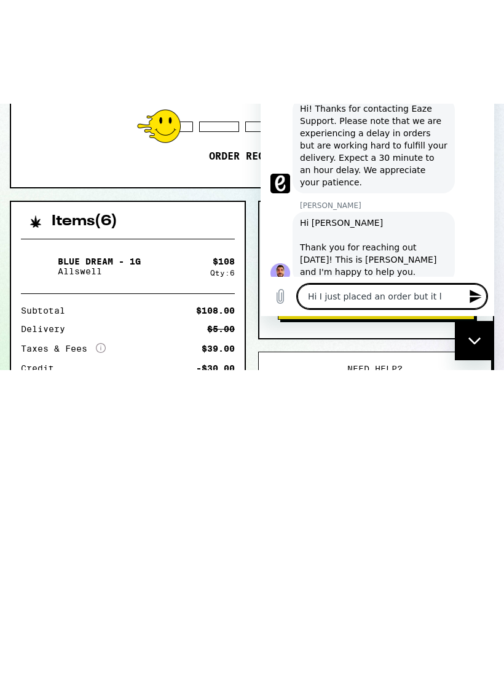
type textarea "Hi I just placed an order but it lo"
type textarea "x"
type textarea "Hi I just placed an order but it loo"
type textarea "x"
type textarea "Hi I just placed an order but it look"
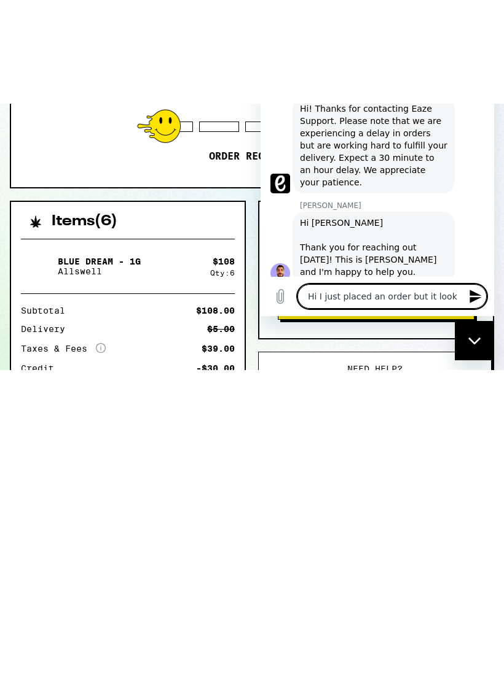
type textarea "x"
type textarea "Hi I just placed an order but it looks"
type textarea "x"
type textarea "Hi I just placed an order but it looks"
type textarea "x"
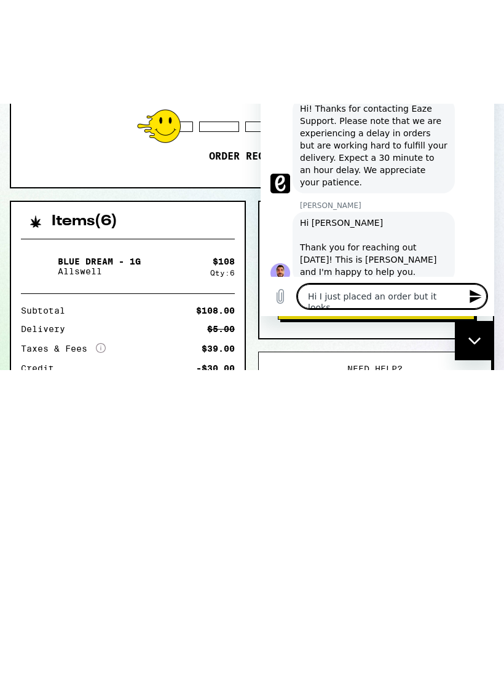
type textarea "Hi I just placed an order but it looks l"
type textarea "x"
type textarea "Hi I just placed an order but it looks li"
type textarea "x"
type textarea "Hi I just placed an order but it looks lik"
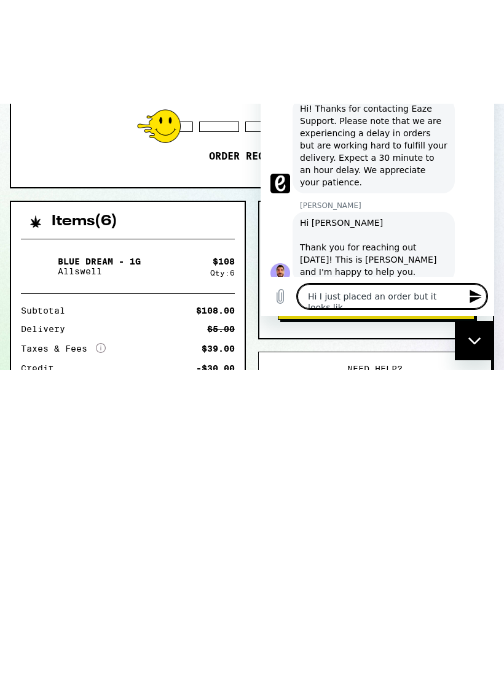
type textarea "x"
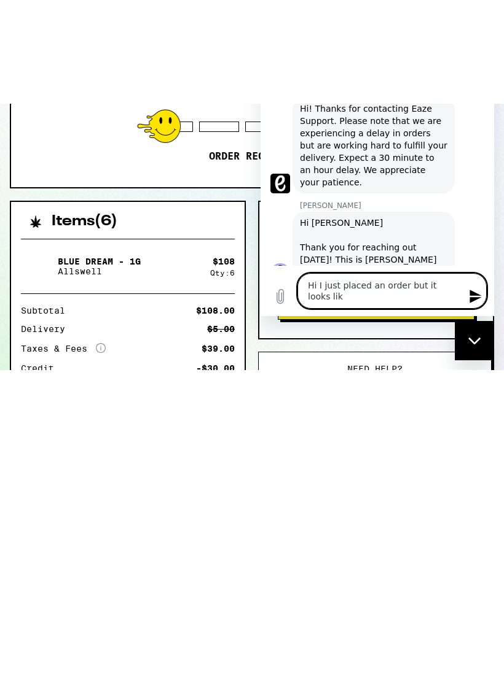
type textarea "Hi I just placed an order but it looks like"
type textarea "x"
type textarea "Hi I just placed an order but it looks like"
type textarea "x"
type textarea "Hi I just placed an order but it looks like i"
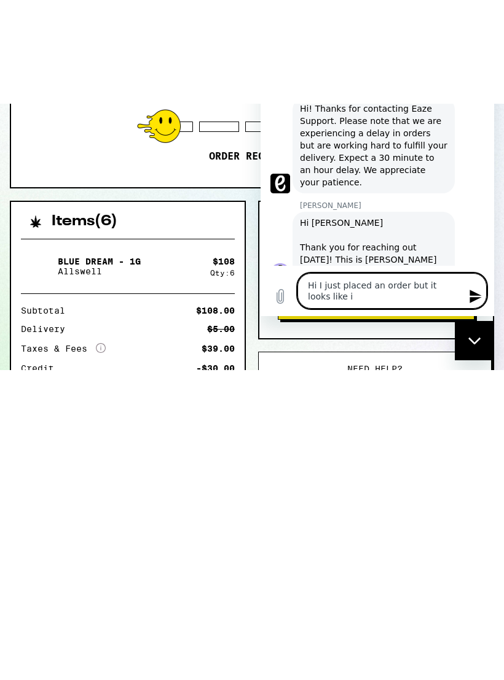
type textarea "x"
type textarea "Hi I just placed an order but it looks like it"
type textarea "x"
type textarea "Hi I just placed an order but it looks like its"
type textarea "x"
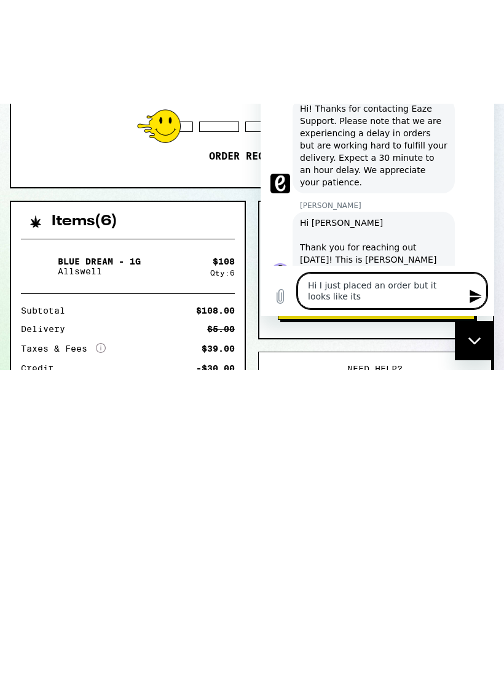
type textarea "Hi I just placed an order but it looks like it’s"
type textarea "x"
type textarea "Hi I just placed an order but it looks like it’s"
type textarea "x"
type textarea "Hi I just placed an order but it looks like it’s f"
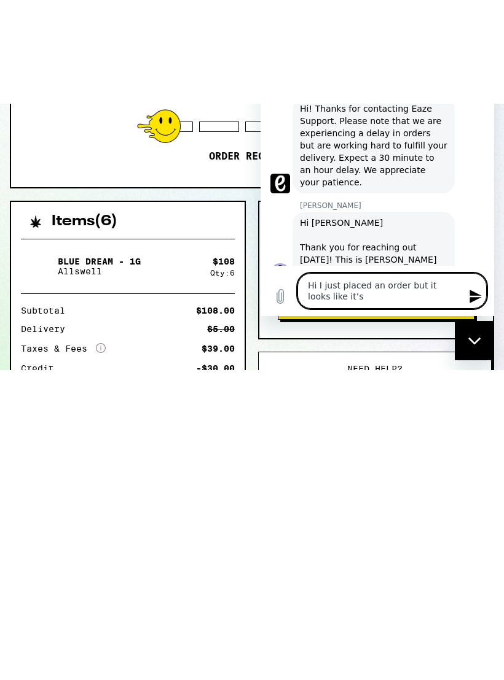
type textarea "x"
type textarea "Hi I just placed an order but it looks like it’s fr"
type textarea "x"
type textarea "Hi I just placed an order but it looks like it’s fro"
type textarea "x"
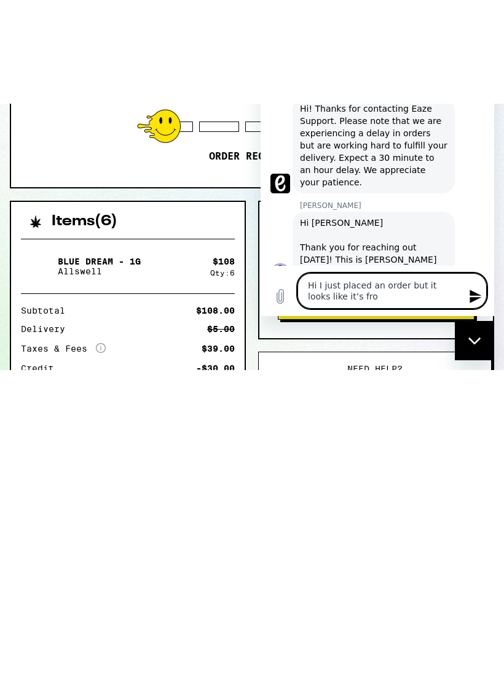
type textarea "Hi I just placed an order but it looks like it’s from"
type textarea "x"
type textarea "Hi I just placed an order but it looks like it’s from"
type textarea "x"
type textarea "Hi I just placed an order but it looks like it’s from m"
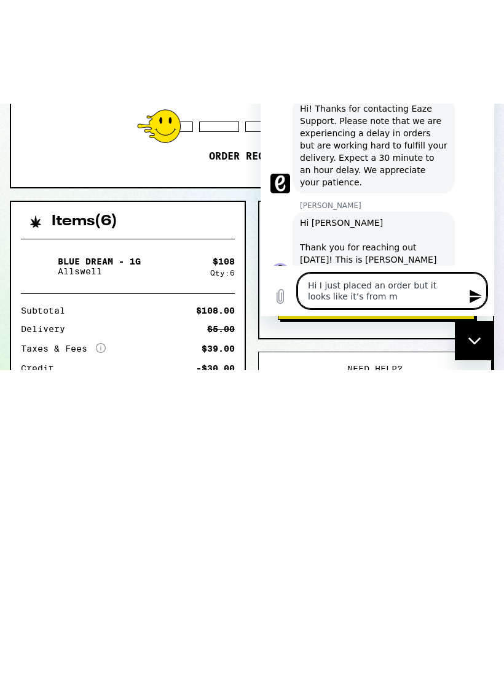
type textarea "x"
type textarea "Hi I just placed an order but it looks like it’s from my"
type textarea "x"
type textarea "Hi I just placed an order but it looks like it’s from my"
type textarea "x"
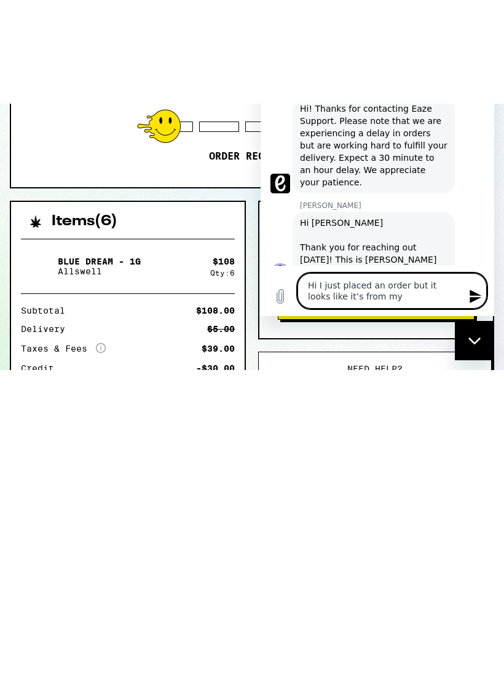
type textarea "Hi I just placed an order but it looks like it’s from my h"
type textarea "x"
type textarea "Hi I just placed an order but it looks like it’s from my hu"
type textarea "x"
type textarea "Hi I just placed an order but it looks like it’s from my hus"
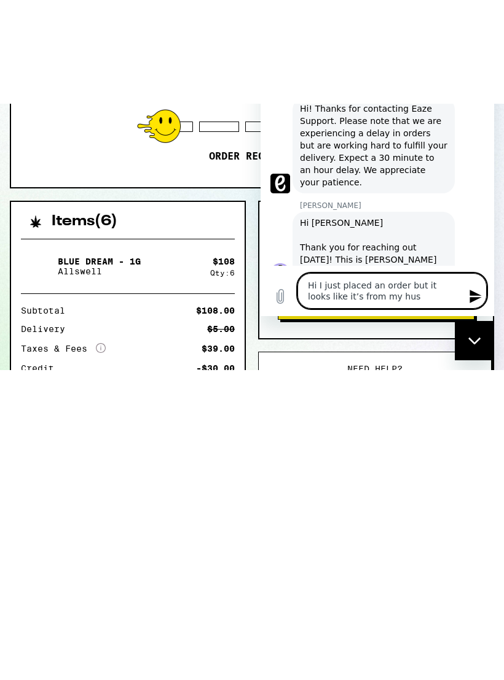
type textarea "x"
type textarea "Hi I just placed an order but it looks like it’s from my husb"
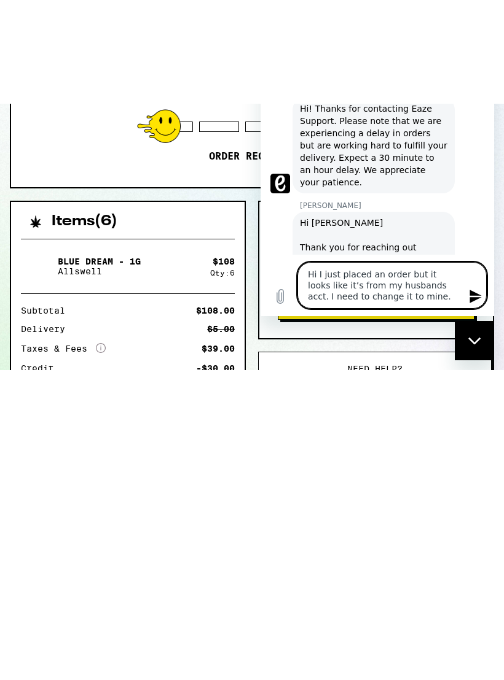
click at [475, 304] on icon "Send message" at bounding box center [475, 296] width 15 height 15
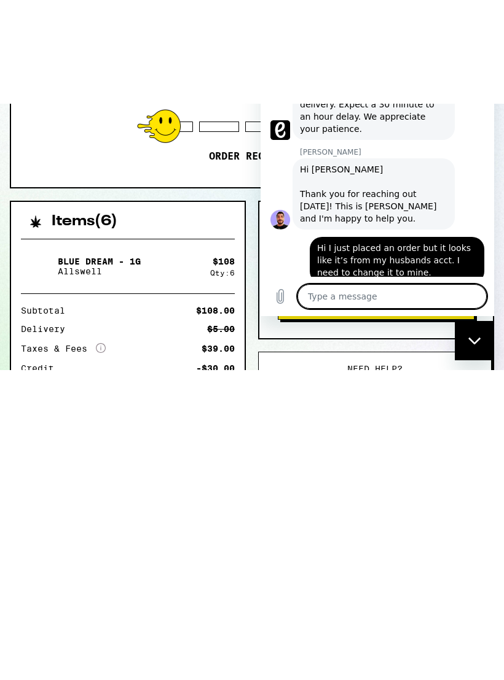
scroll to position [270, 0]
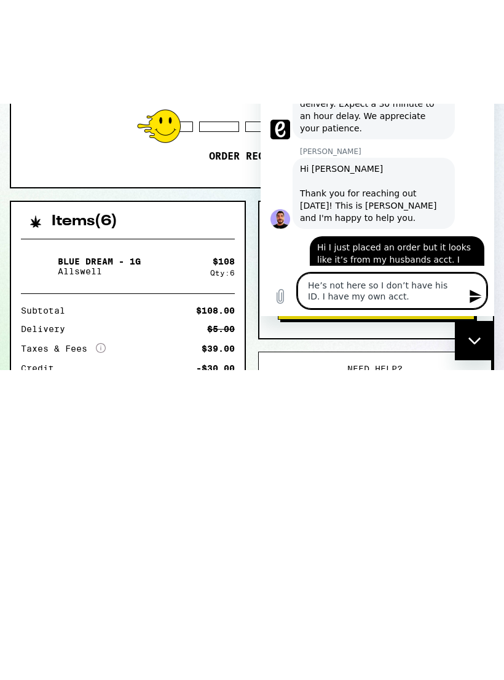
click at [473, 303] on icon "Send message" at bounding box center [475, 297] width 12 height 14
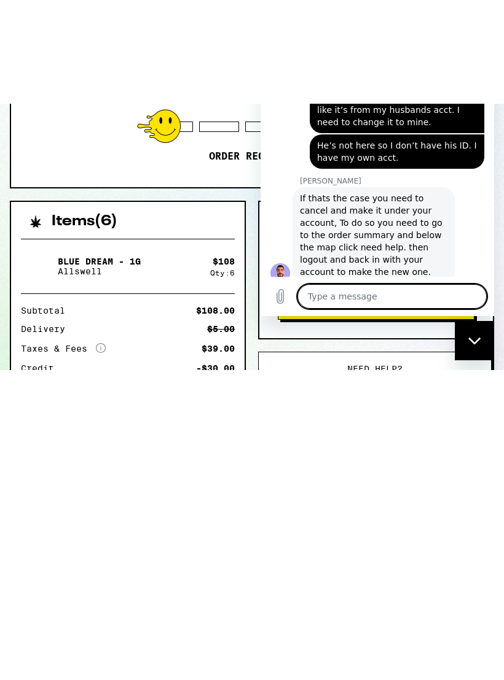
scroll to position [419, 0]
click at [338, 309] on textarea at bounding box center [391, 296] width 189 height 25
click at [474, 303] on icon "Send message" at bounding box center [475, 297] width 12 height 14
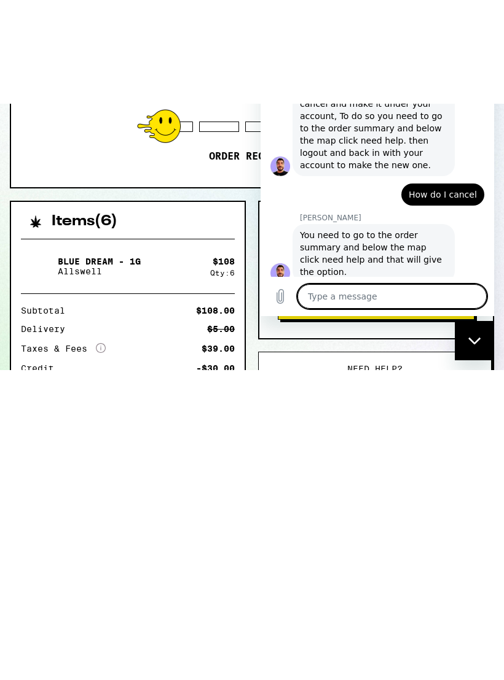
scroll to position [526, 0]
click at [472, 303] on icon "Send message" at bounding box center [475, 297] width 12 height 14
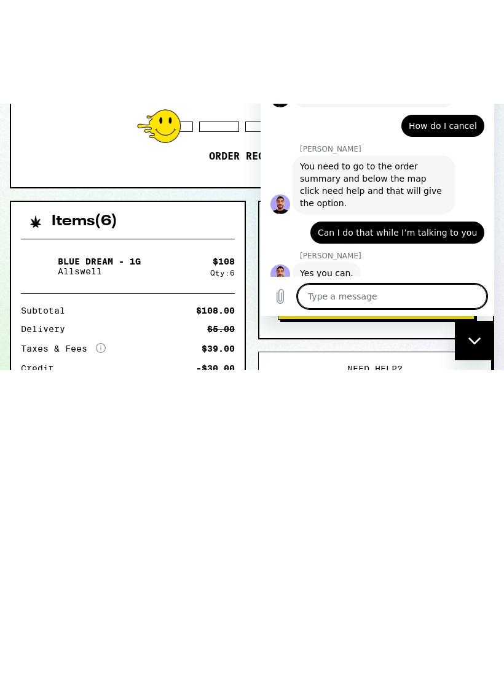
scroll to position [596, 0]
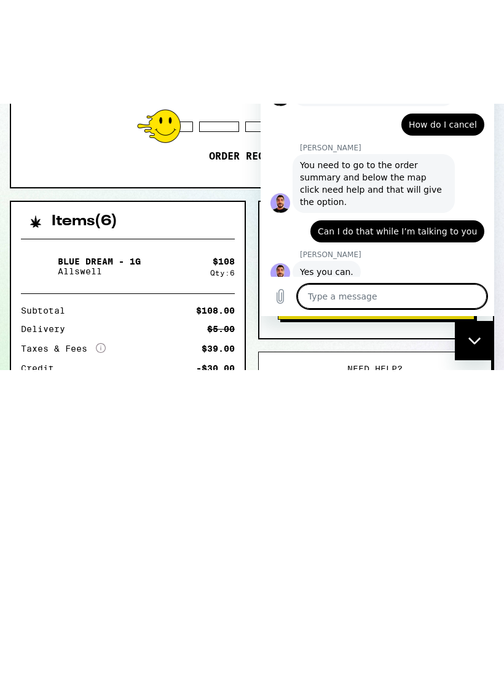
click at [475, 341] on icon "Close messaging window" at bounding box center [474, 341] width 13 height 8
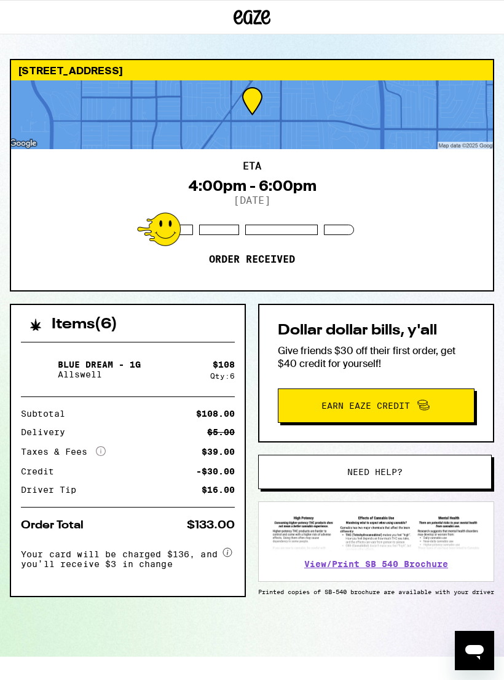
click at [475, 639] on div "Open messaging window" at bounding box center [474, 651] width 37 height 37
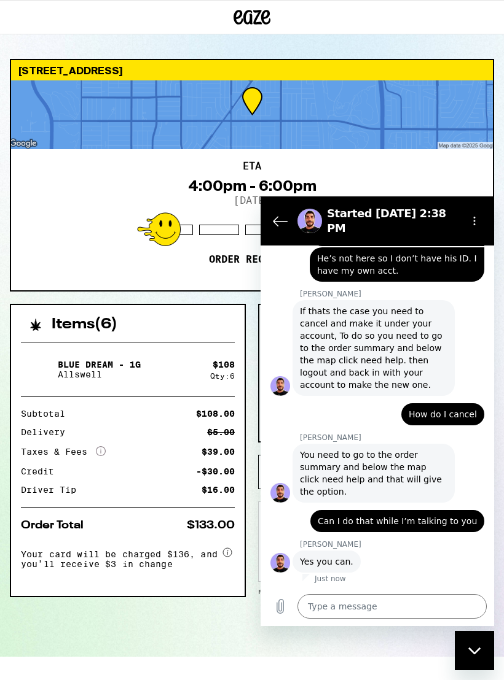
click at [347, 605] on textarea at bounding box center [391, 606] width 189 height 25
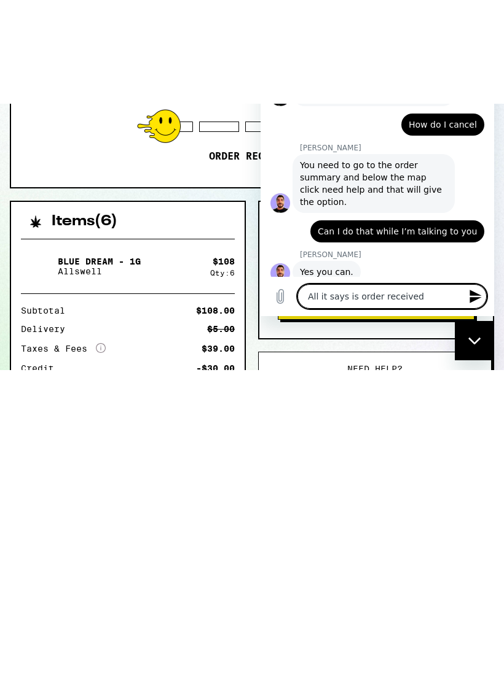
click at [473, 304] on icon "Send message" at bounding box center [475, 296] width 15 height 15
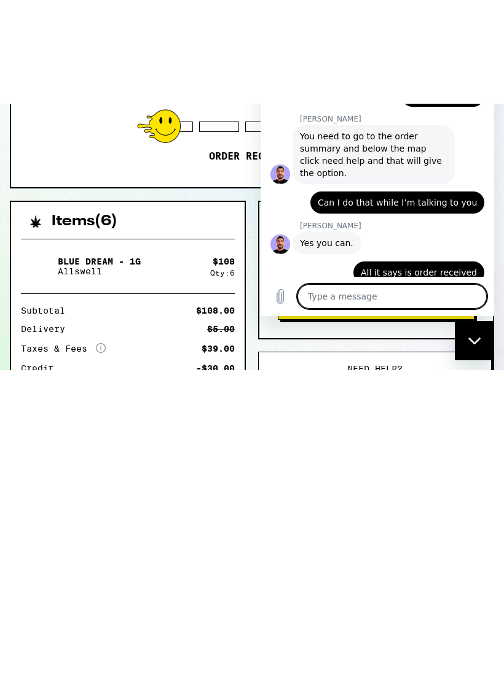
scroll to position [626, 0]
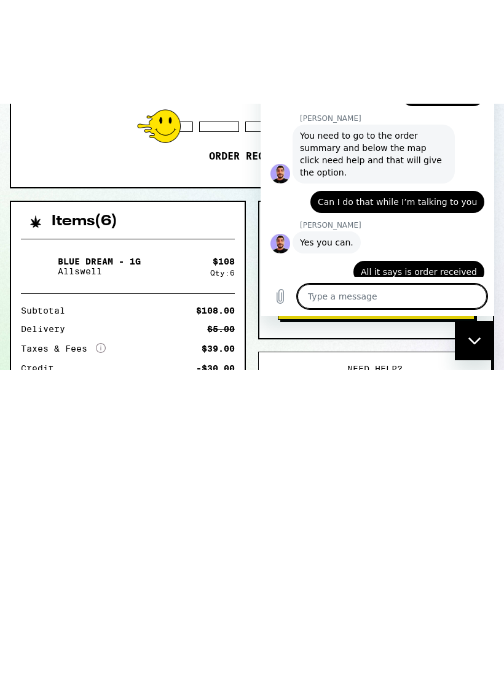
click at [469, 340] on icon "Close messaging window" at bounding box center [474, 341] width 13 height 8
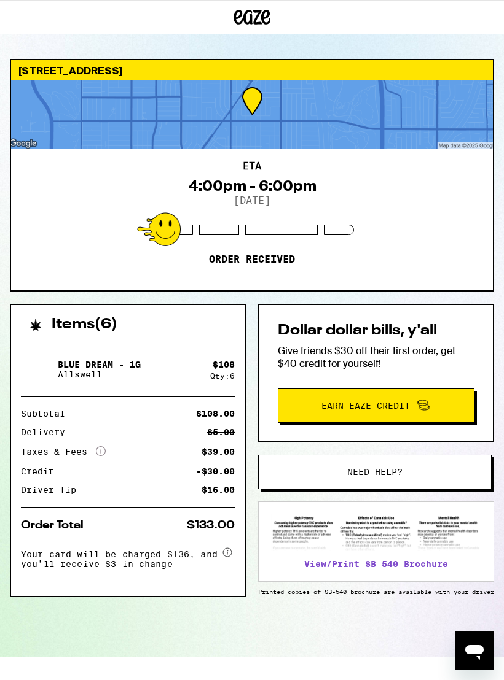
click at [478, 639] on div "Open messaging window" at bounding box center [474, 651] width 37 height 37
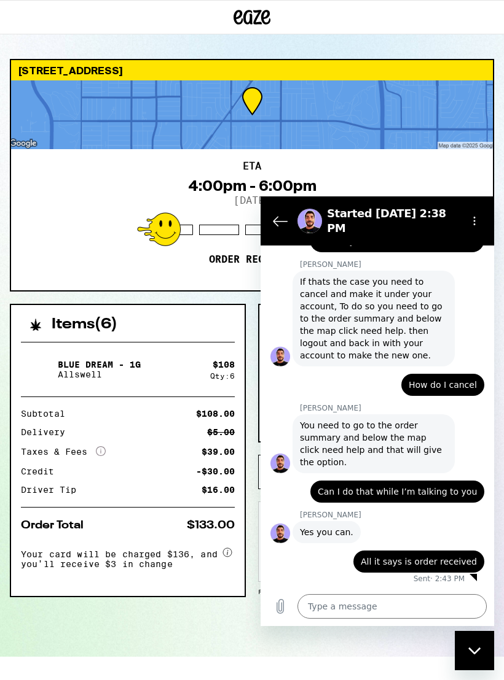
click at [220, 634] on div "Items ( 6 ) Blue Dream - 1g Allswell $ 108 Qty: 6 Subtotal $108.00 Delivery $5.…" at bounding box center [252, 480] width 484 height 353
click at [478, 645] on div "Close messaging window" at bounding box center [474, 651] width 37 height 37
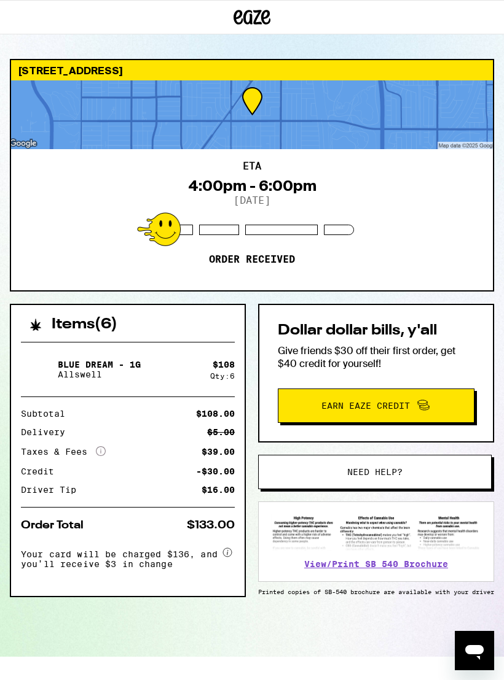
click at [475, 645] on icon "Open messaging window" at bounding box center [474, 652] width 18 height 15
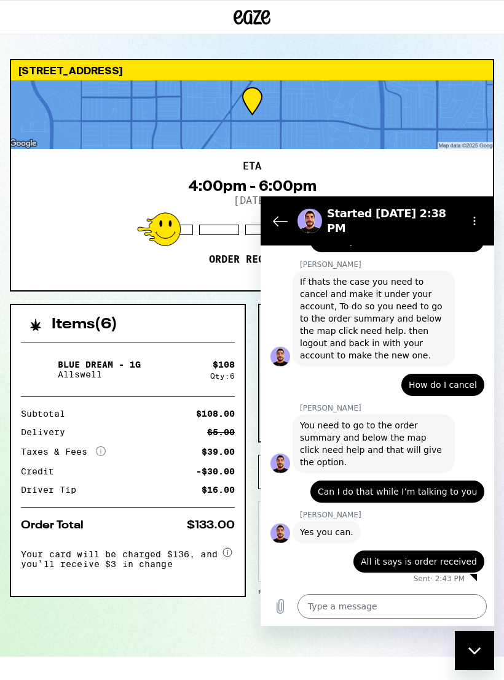
click at [282, 604] on icon "Upload file" at bounding box center [280, 606] width 15 height 15
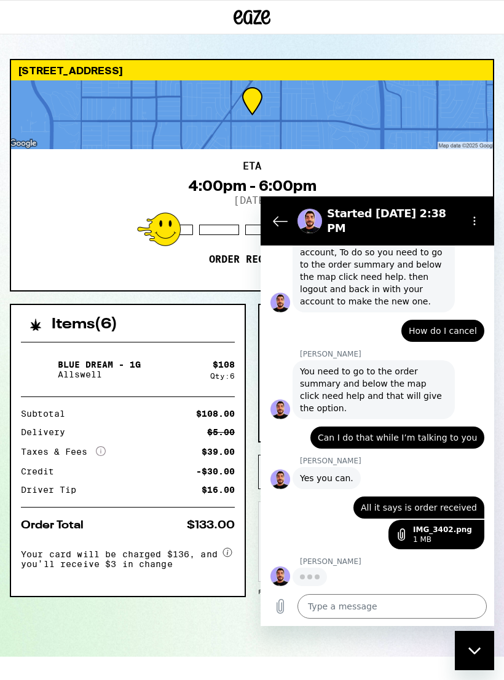
scroll to position [680, 0]
click at [243, 657] on div "Items ( 6 ) Blue Dream - 1g Allswell $ 108 Qty: 6 Subtotal $108.00 Delivery $5.…" at bounding box center [252, 480] width 484 height 353
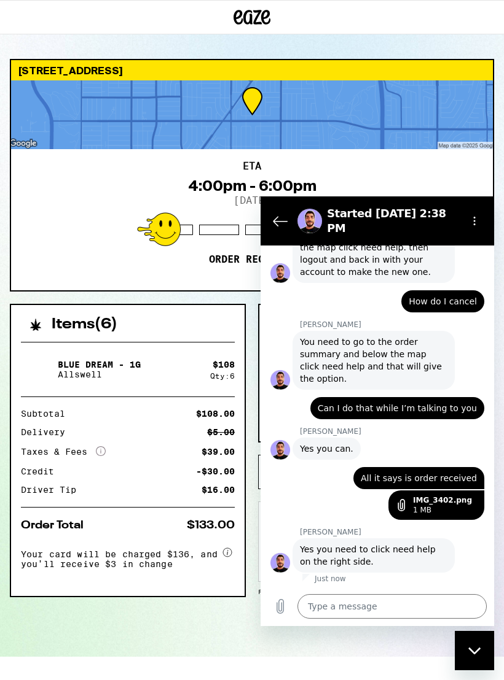
scroll to position [709, 0]
click at [477, 649] on icon "Close messaging window" at bounding box center [474, 651] width 13 height 8
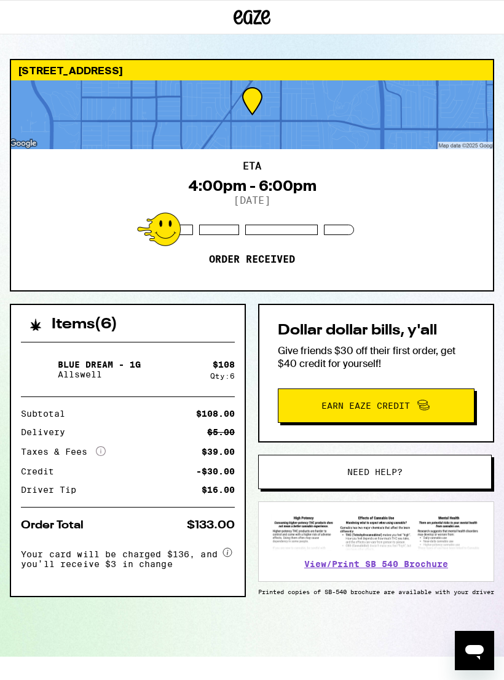
click at [397, 466] on button "Need help?" at bounding box center [374, 472] width 233 height 34
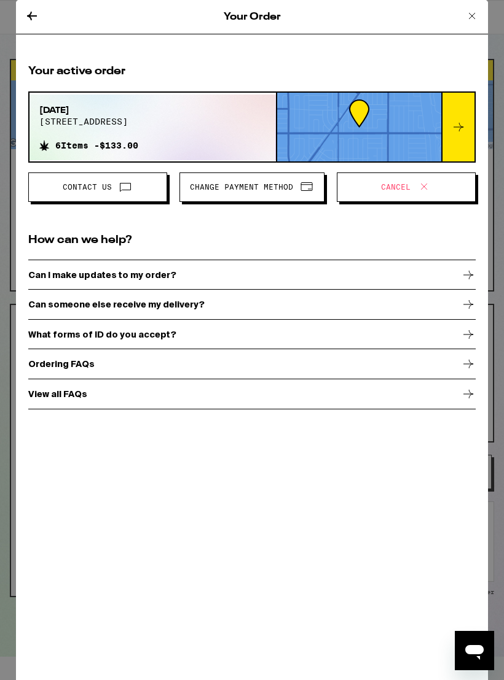
click at [480, 647] on icon "Open messaging window" at bounding box center [474, 652] width 18 height 15
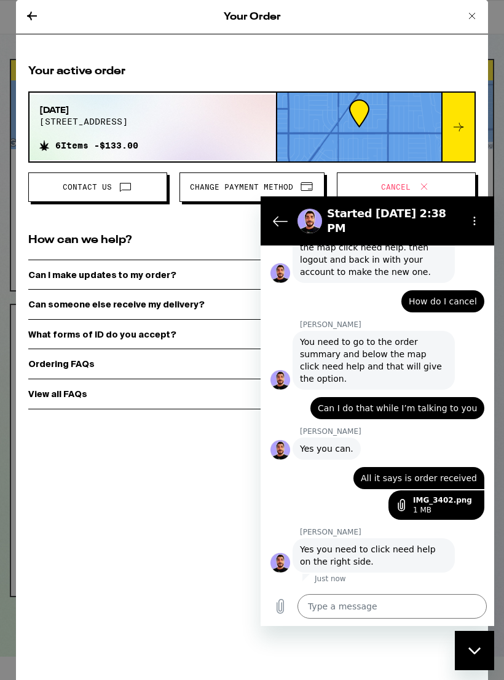
click at [349, 604] on textarea at bounding box center [391, 606] width 189 height 25
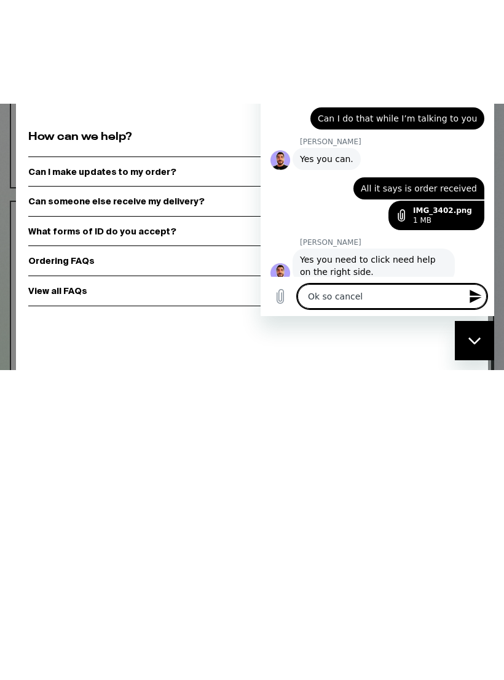
click at [473, 303] on icon "Send message" at bounding box center [475, 297] width 12 height 14
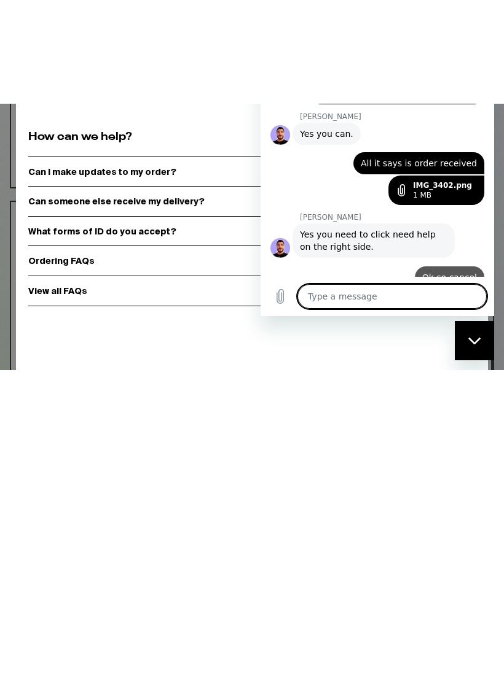
scroll to position [739, 0]
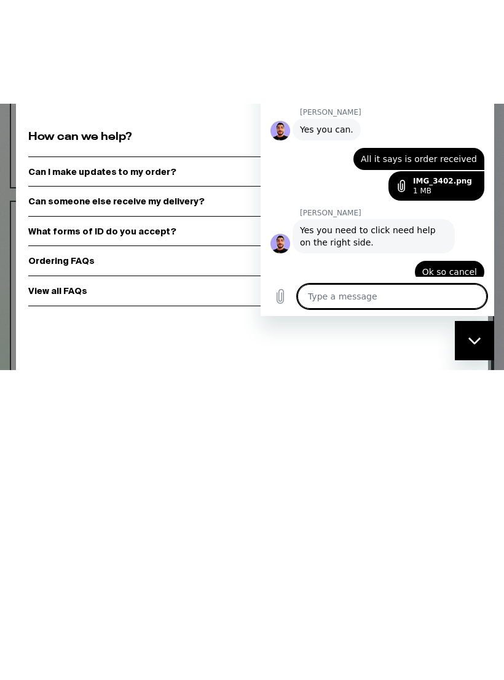
click at [479, 337] on icon "Close messaging window" at bounding box center [474, 341] width 13 height 8
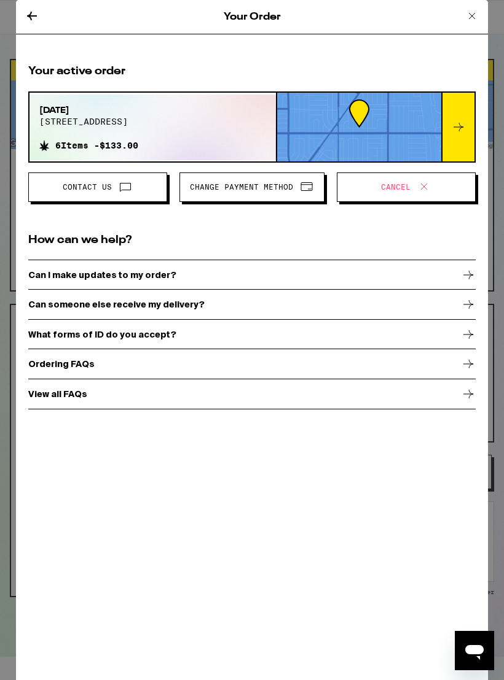
click at [388, 185] on span "Cancel" at bounding box center [395, 187] width 29 height 7
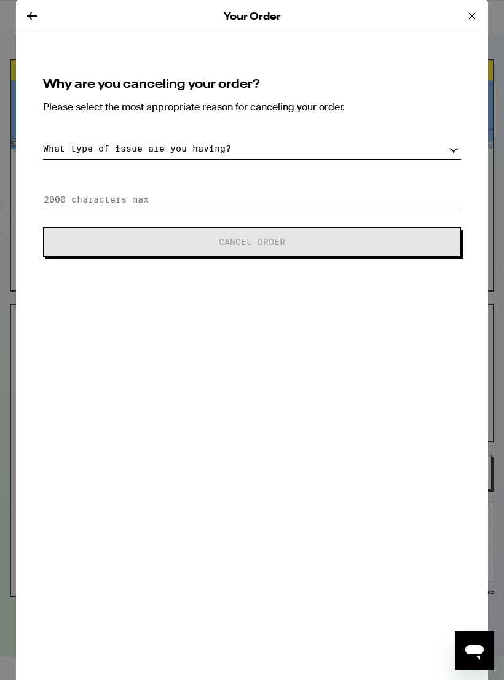
click at [453, 150] on select "What type of issue are you having? Order taking too long Order arriving too soo…" at bounding box center [252, 148] width 418 height 21
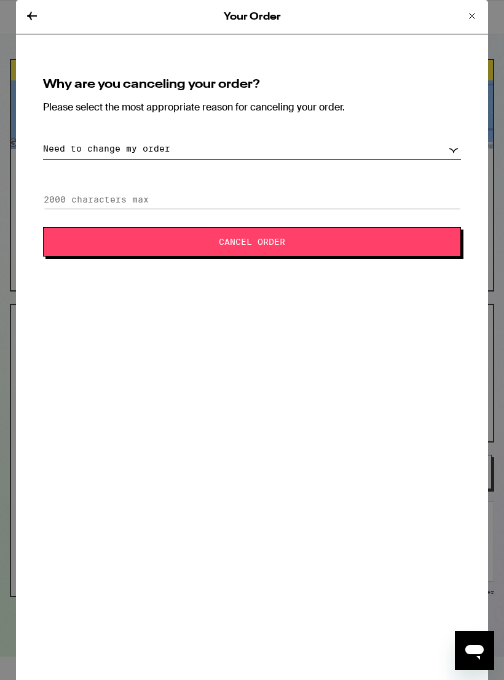
click at [258, 239] on span "Cancel Order" at bounding box center [252, 242] width 66 height 9
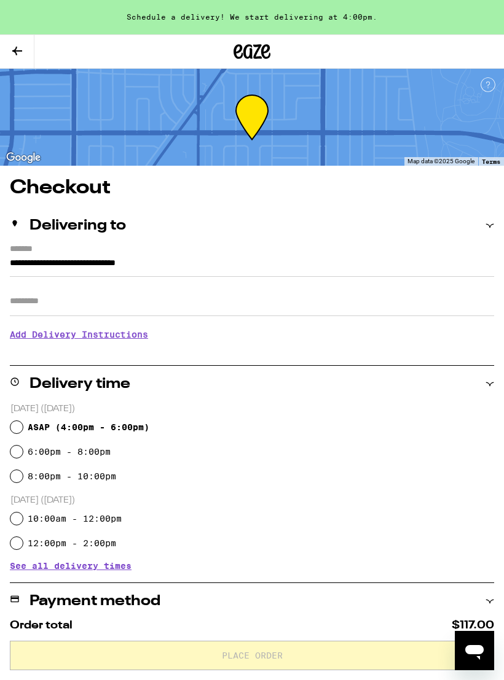
click at [475, 642] on icon "Open messaging window" at bounding box center [474, 651] width 22 height 22
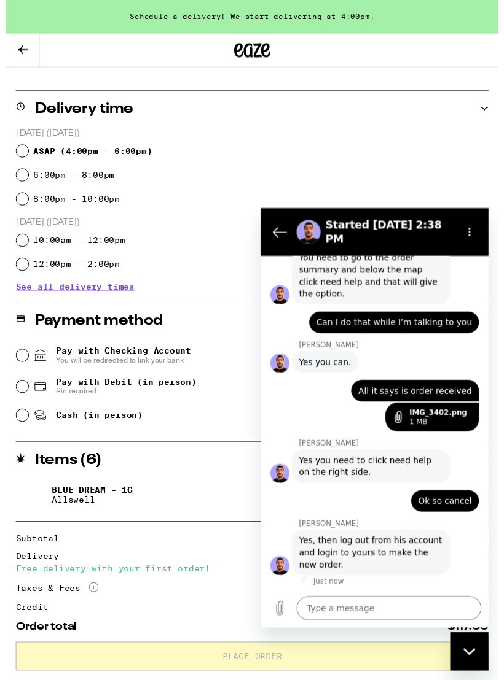
scroll to position [383, 0]
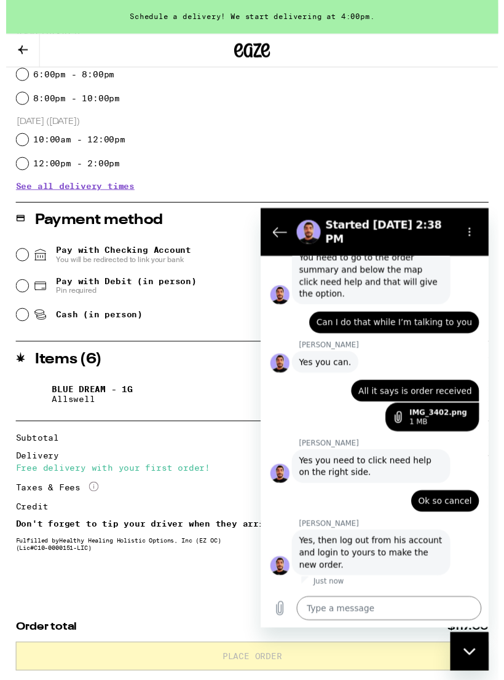
click at [479, 653] on div "Close messaging window" at bounding box center [469, 651] width 37 height 37
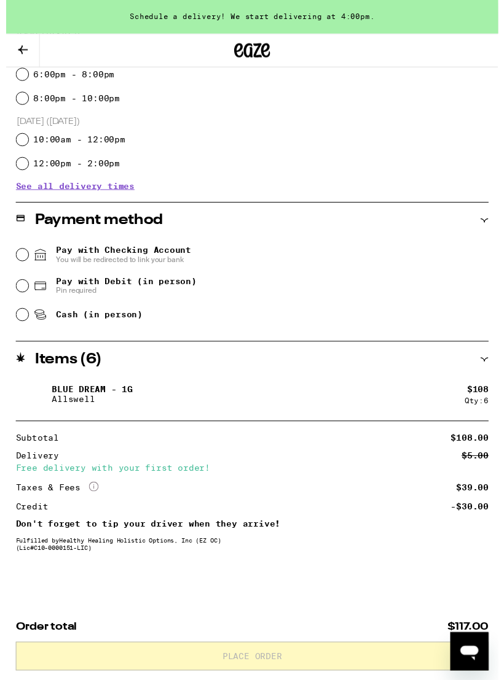
click at [471, 645] on icon "Open messaging window" at bounding box center [469, 651] width 22 height 22
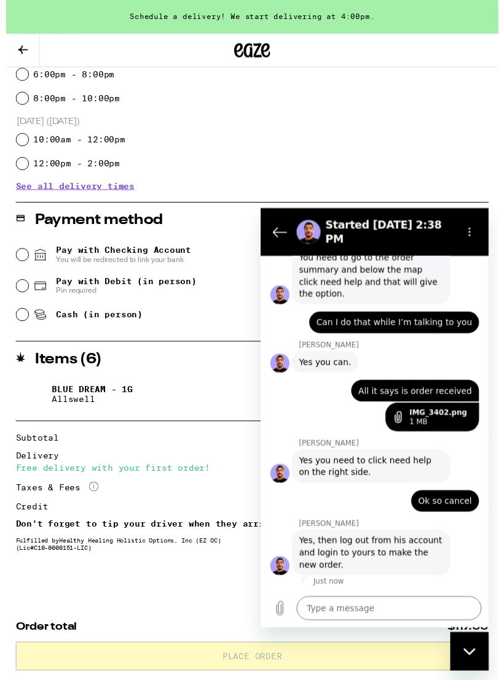
click at [346, 614] on textarea at bounding box center [391, 617] width 189 height 25
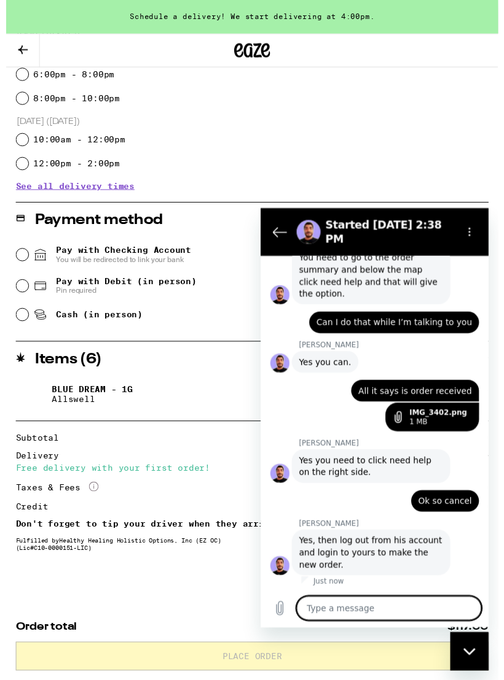
scroll to position [399, 0]
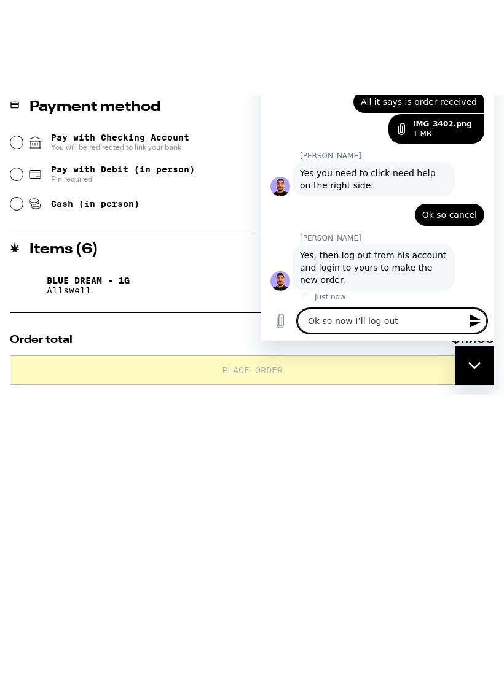
click at [470, 320] on icon "Send message" at bounding box center [475, 321] width 12 height 14
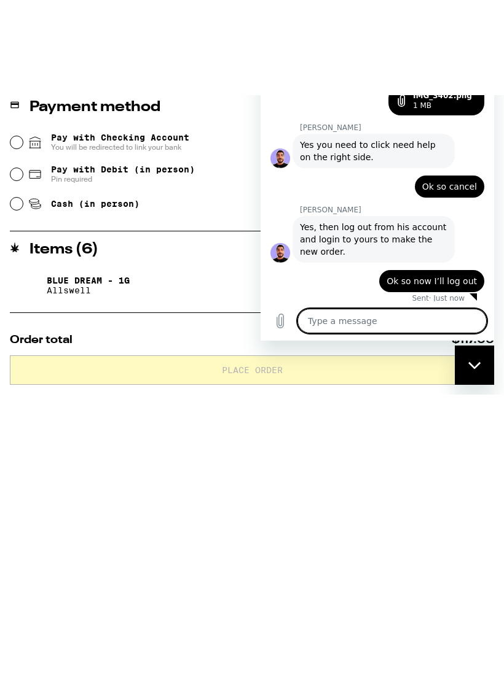
scroll to position [833, 0]
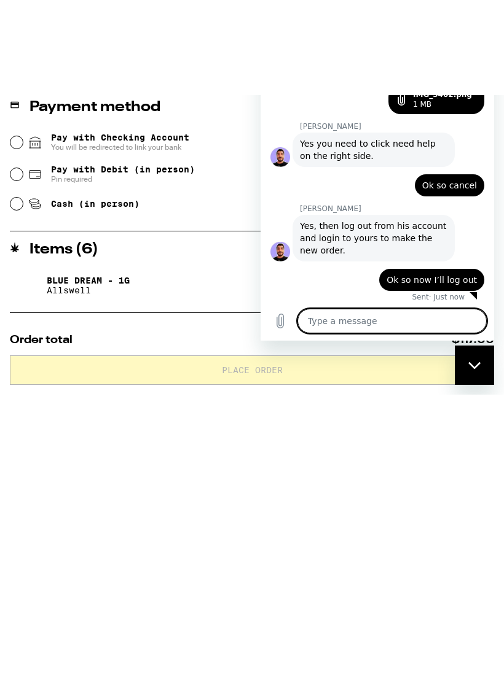
click at [166, 374] on div "**********" at bounding box center [252, 226] width 504 height 895
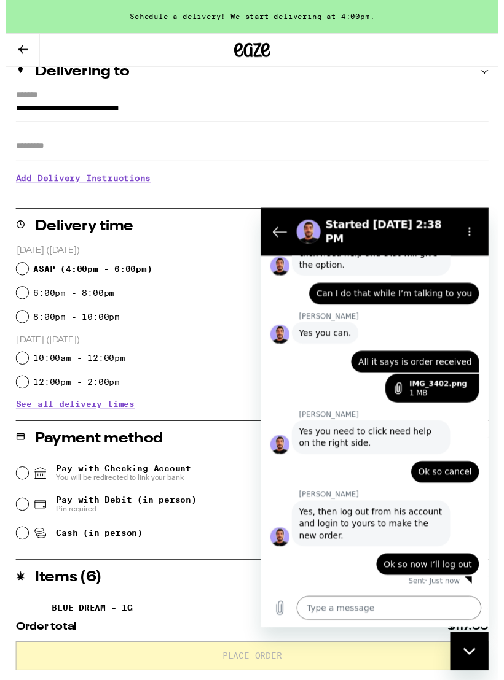
scroll to position [0, 0]
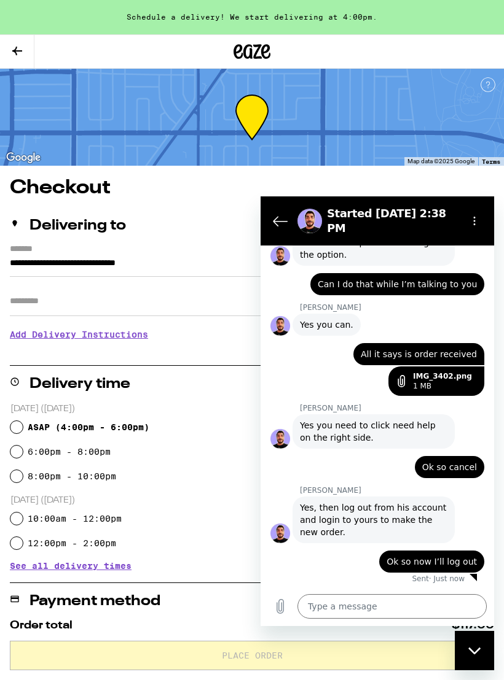
click at [23, 45] on icon at bounding box center [17, 51] width 15 height 15
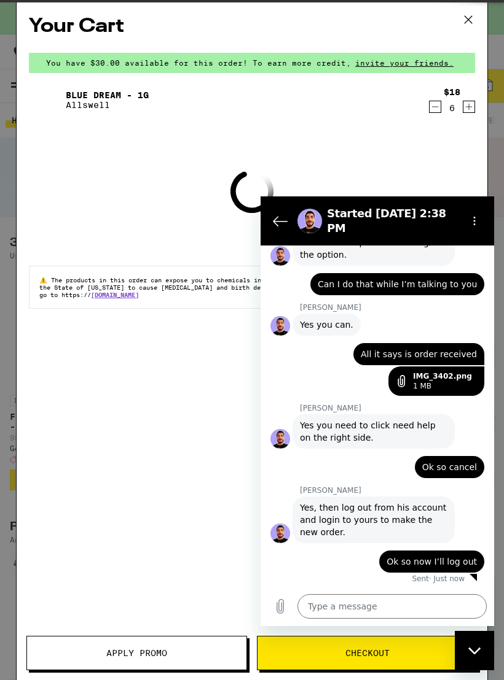
click at [469, 13] on icon at bounding box center [468, 19] width 18 height 18
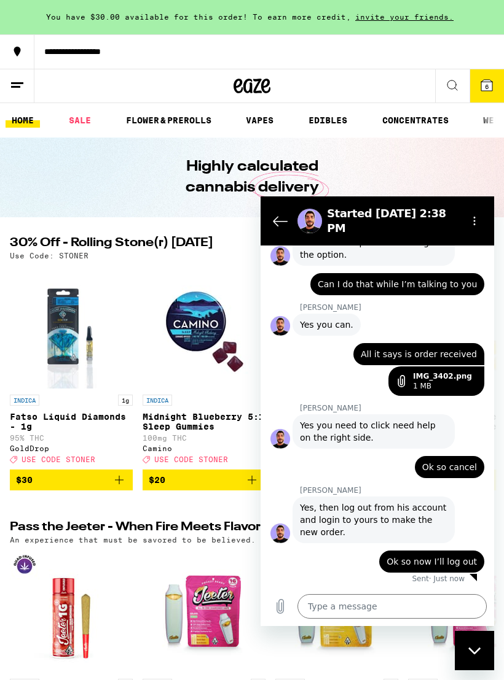
click at [22, 81] on icon at bounding box center [17, 85] width 15 height 15
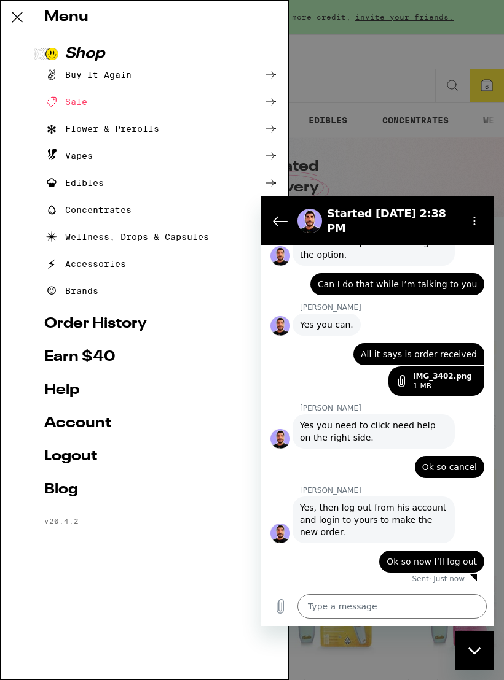
click at [74, 456] on link "Logout" at bounding box center [161, 457] width 234 height 15
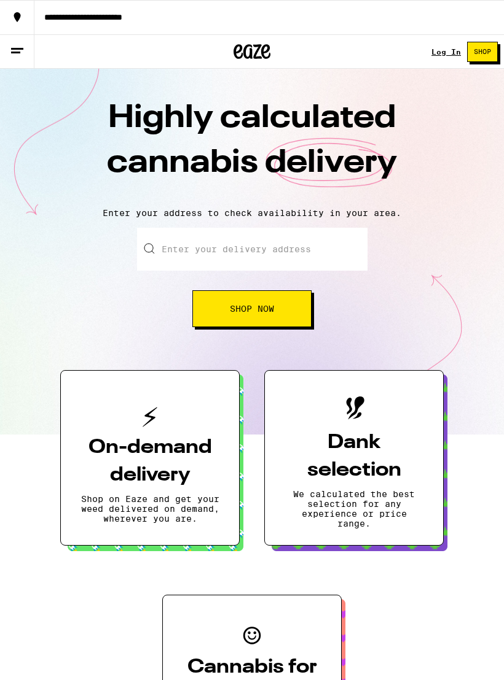
click at [176, 246] on input "Enter your delivery address" at bounding box center [252, 249] width 230 height 43
click at [442, 53] on link "Log In" at bounding box center [445, 52] width 29 height 8
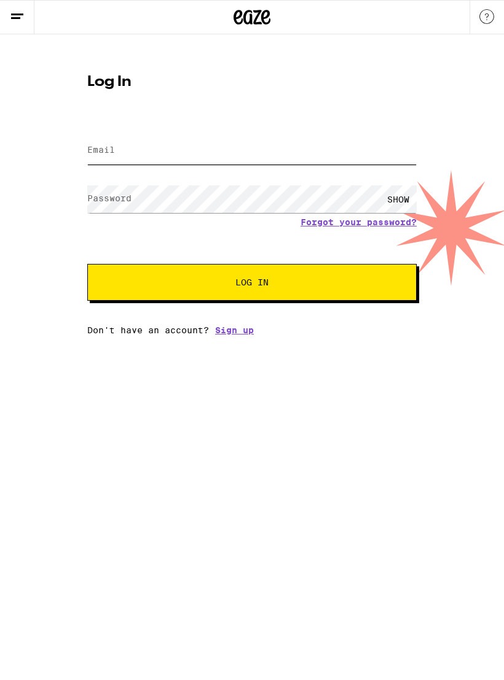
click at [117, 149] on input "Email" at bounding box center [251, 151] width 329 height 28
click at [109, 200] on label "Password" at bounding box center [109, 198] width 44 height 10
click at [96, 203] on label "Password" at bounding box center [109, 198] width 44 height 10
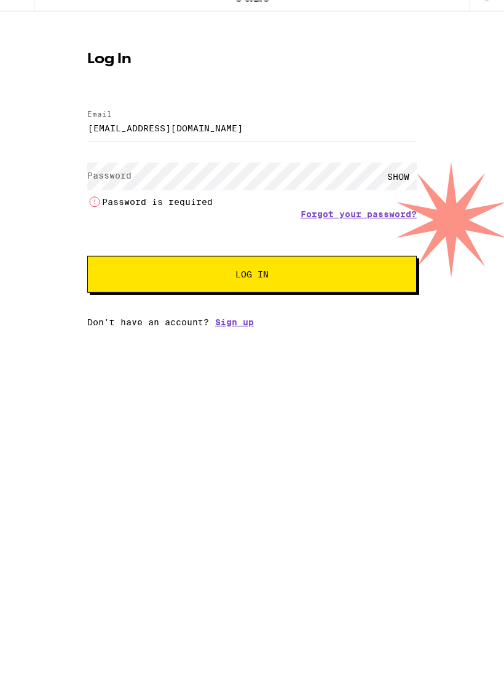
scroll to position [1164, 0]
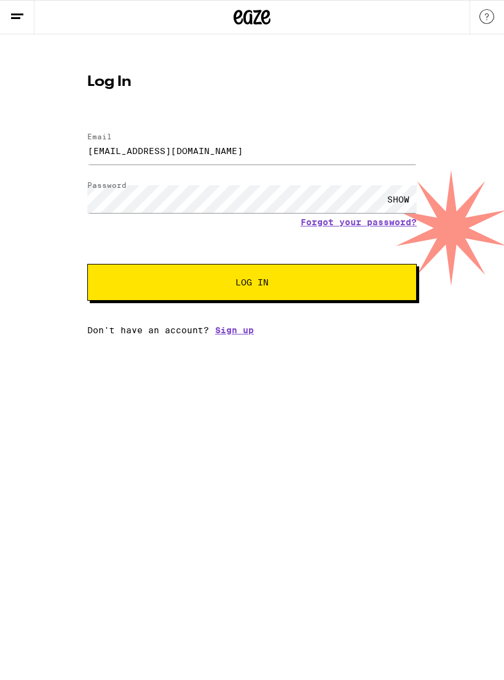
click at [251, 285] on span "Log In" at bounding box center [251, 282] width 33 height 9
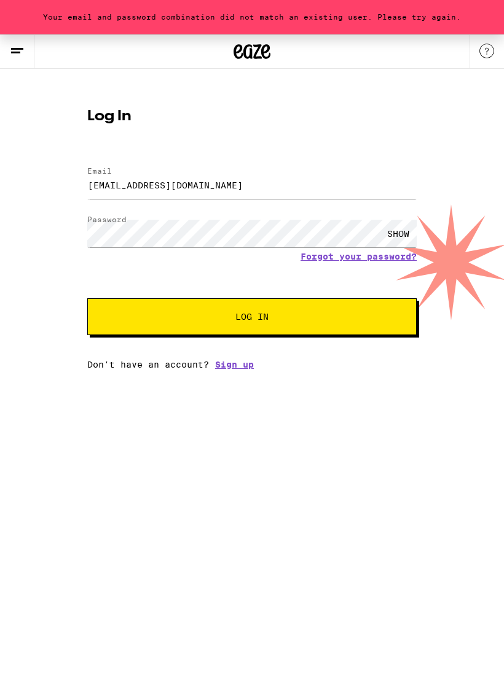
click at [260, 317] on span "Log In" at bounding box center [251, 317] width 33 height 9
